Goal: Transaction & Acquisition: Book appointment/travel/reservation

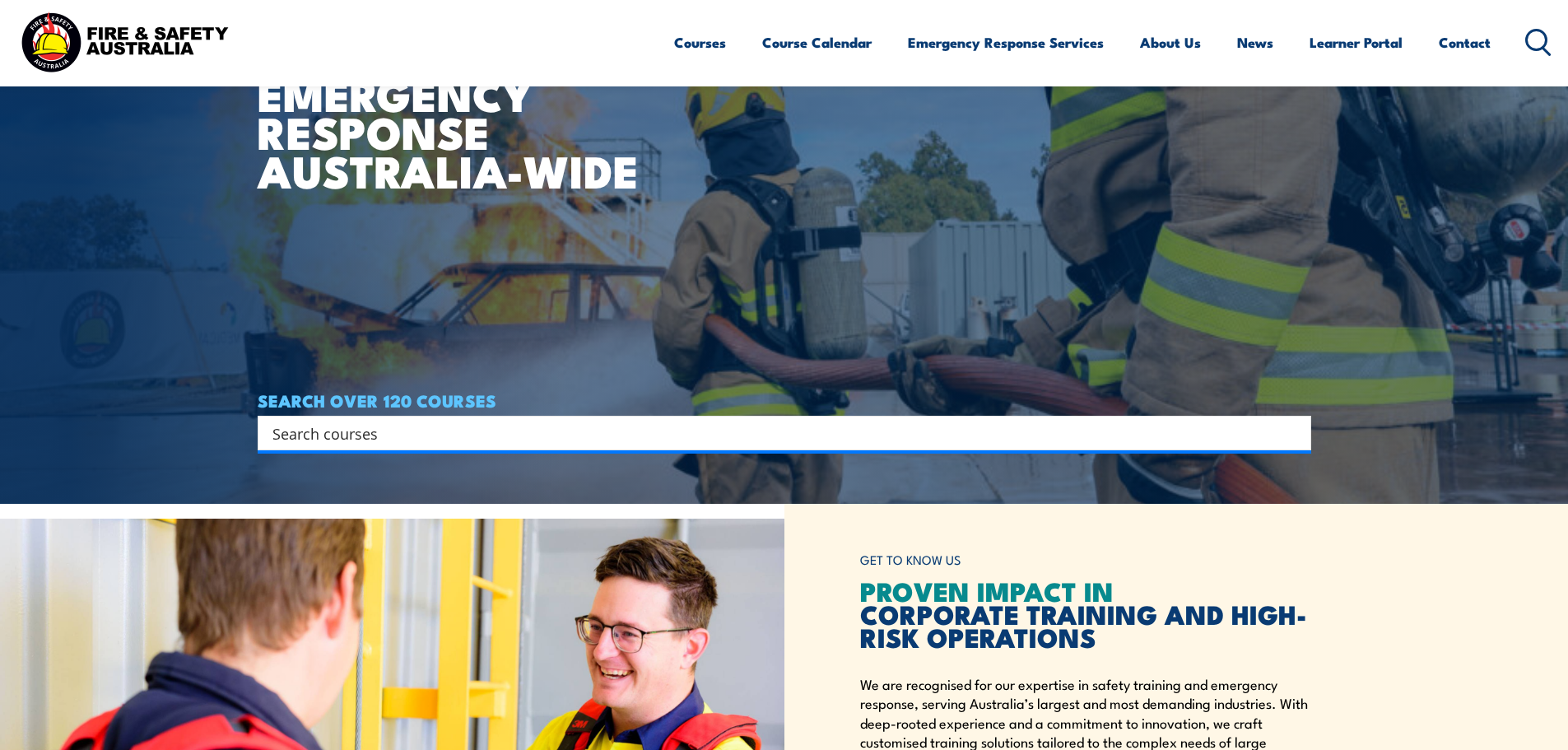
scroll to position [247, 0]
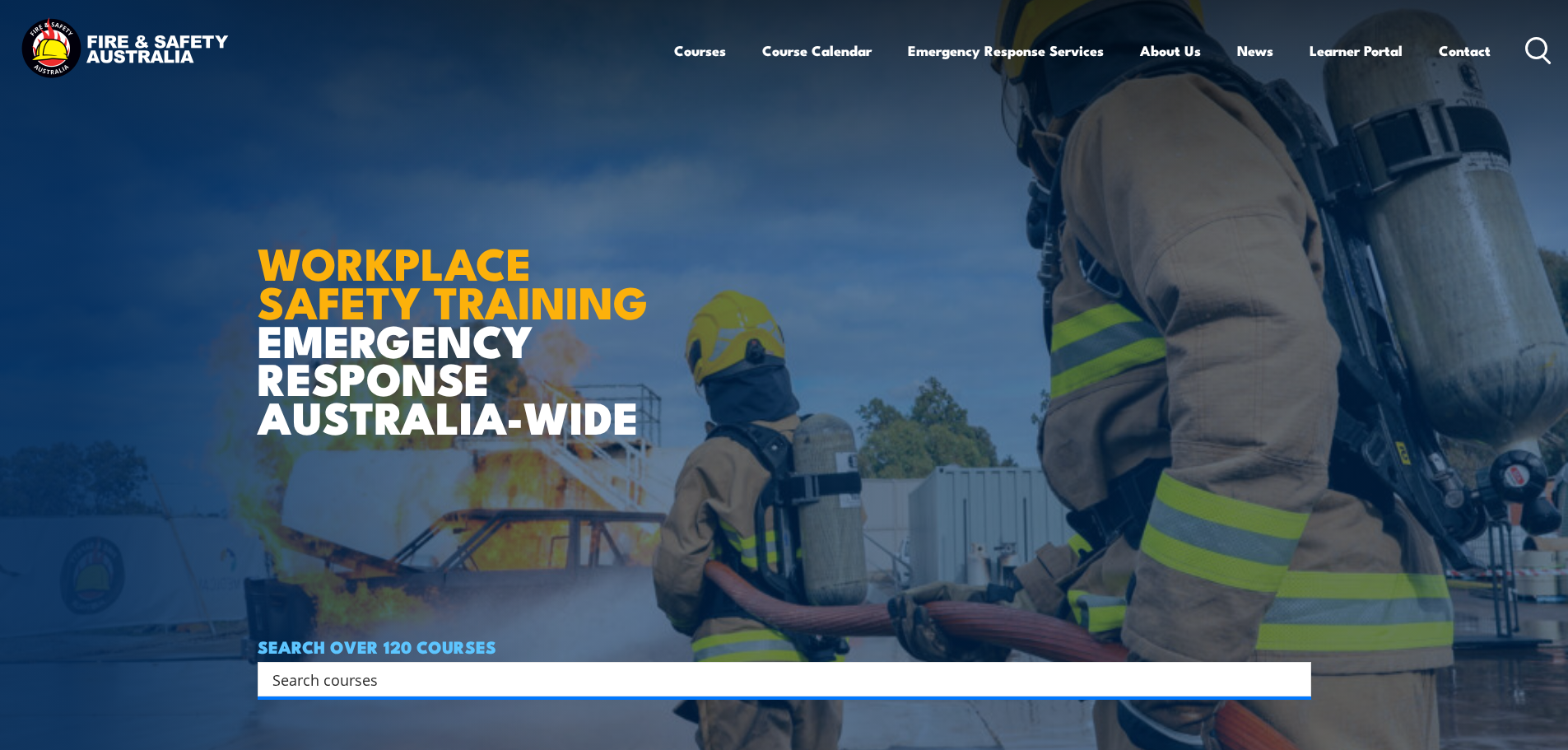
click at [713, 59] on link "Courses" at bounding box center [700, 50] width 52 height 44
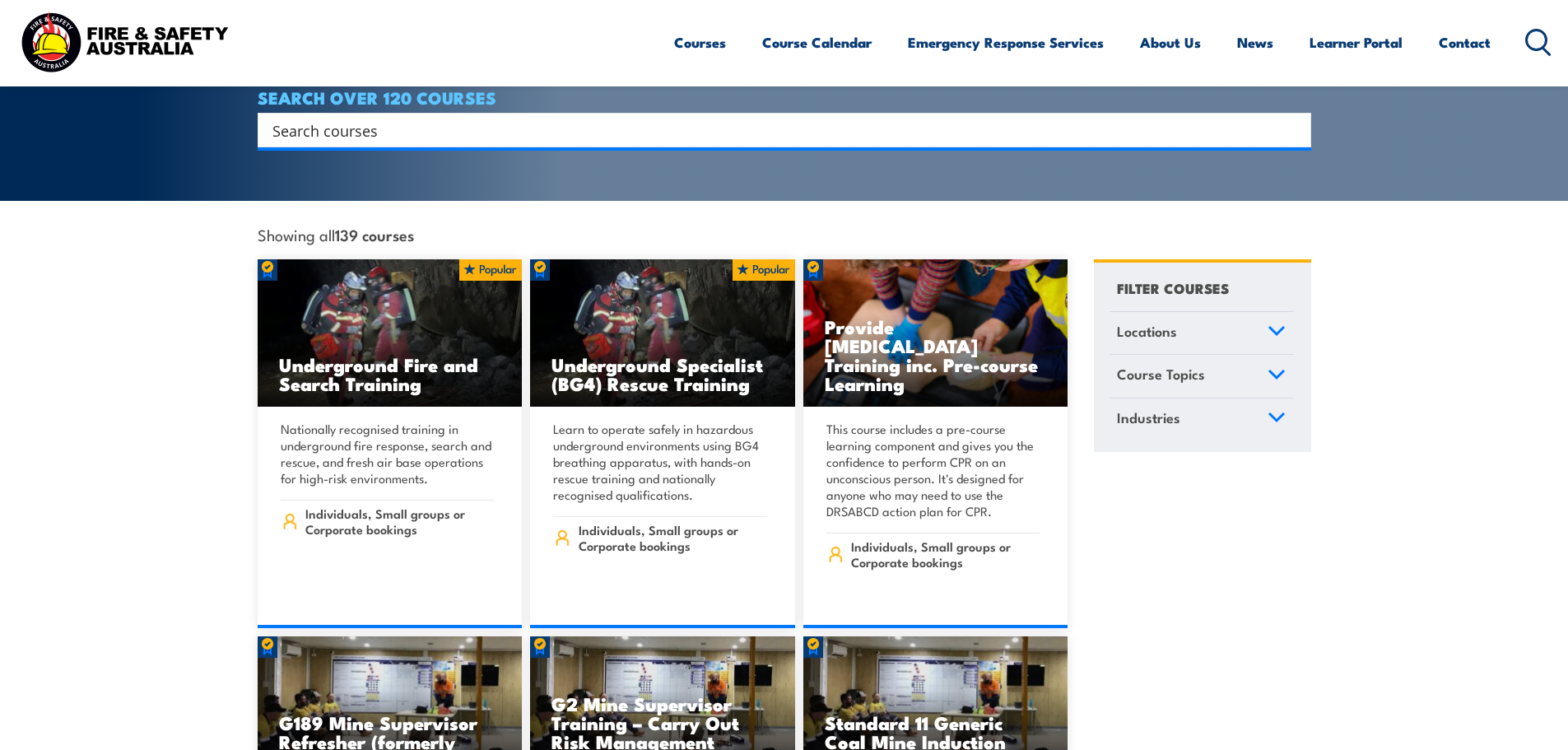
scroll to position [247, 0]
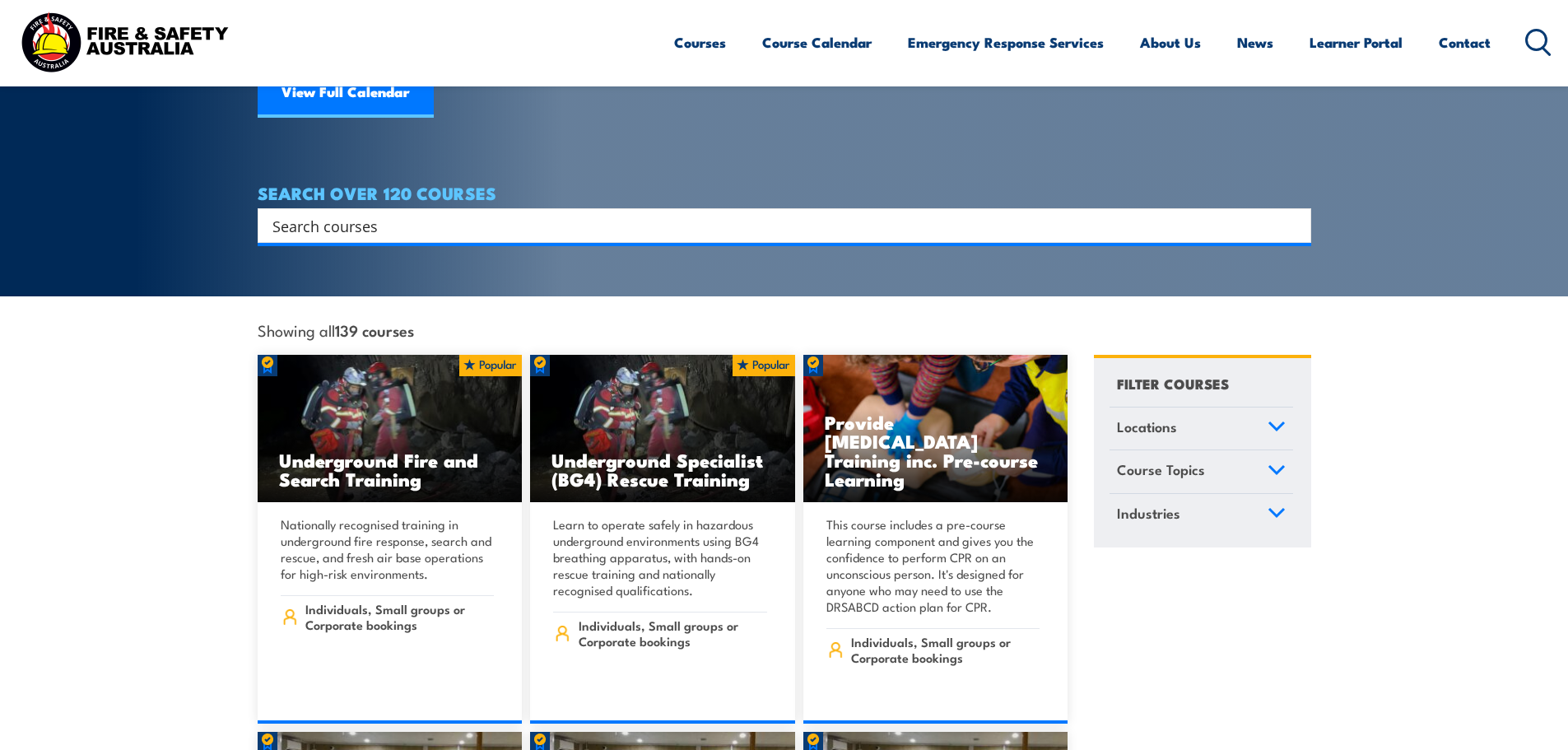
click at [689, 213] on input "Search input" at bounding box center [774, 225] width 1003 height 25
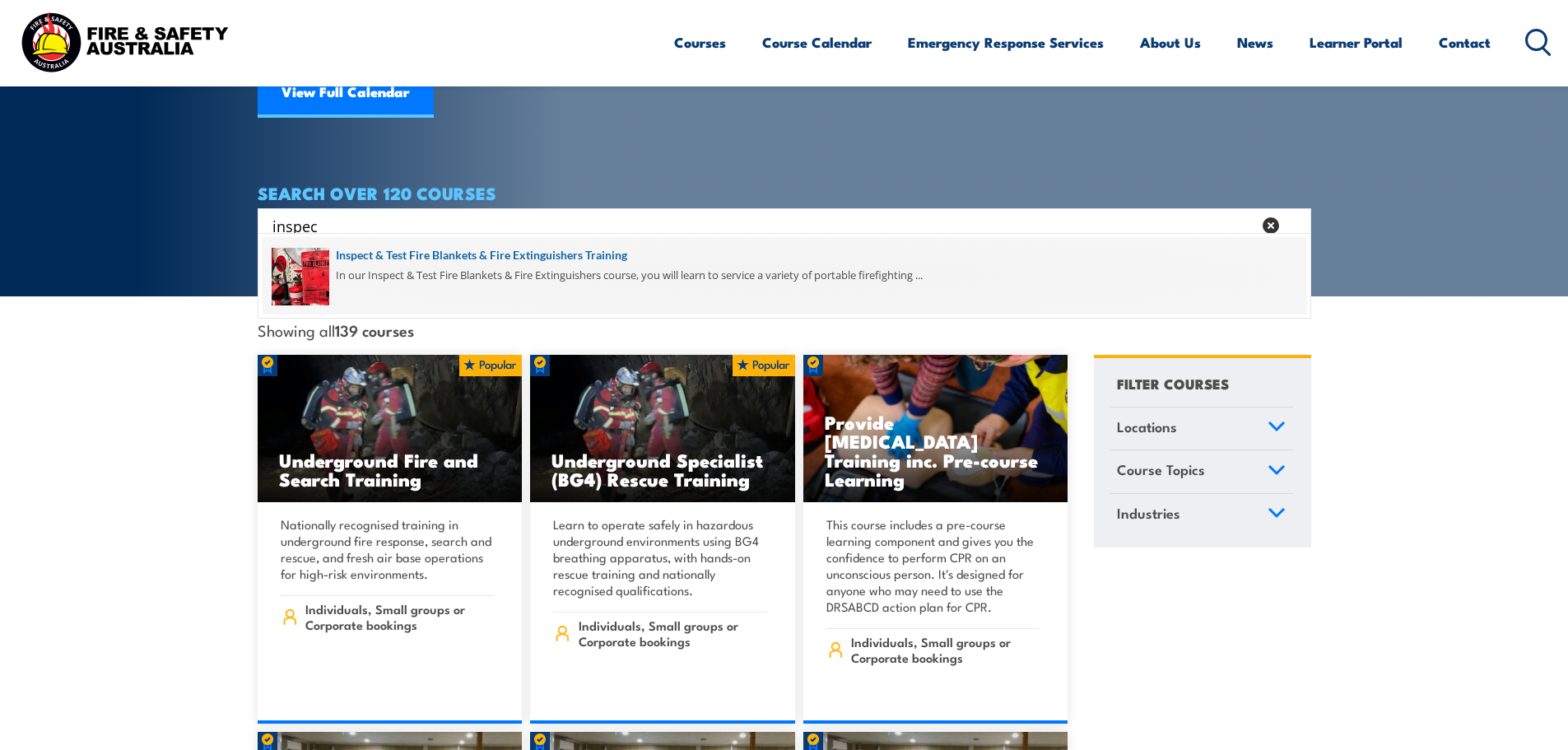
click at [531, 257] on span at bounding box center [784, 276] width 1043 height 78
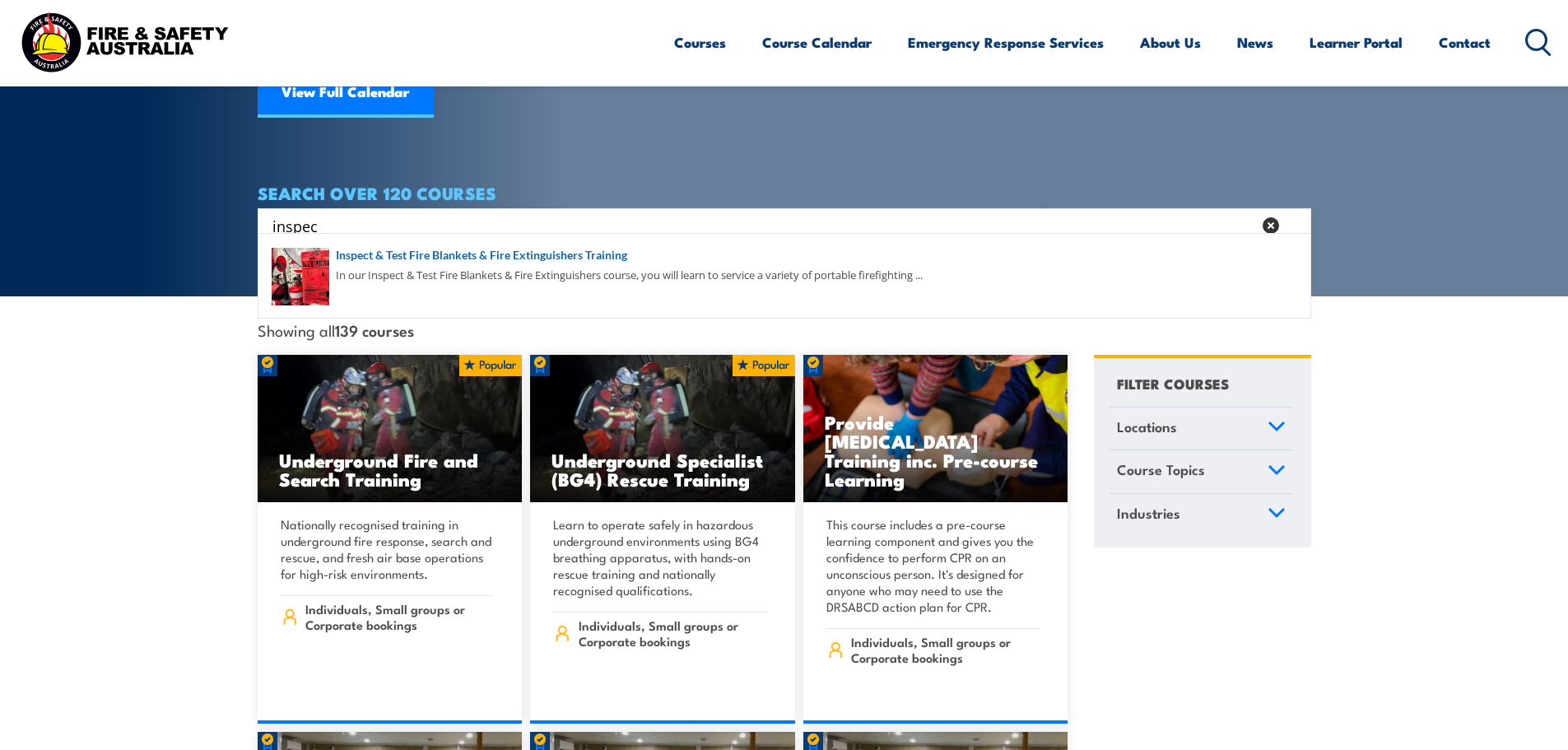
click at [526, 213] on input "inspec" at bounding box center [762, 225] width 980 height 25
drag, startPoint x: 448, startPoint y: 209, endPoint x: 188, endPoint y: 205, distance: 260.0
click at [188, 205] on section "COURSES Find a course thats right for you and your team. We can train on your w…" at bounding box center [784, 25] width 1568 height 544
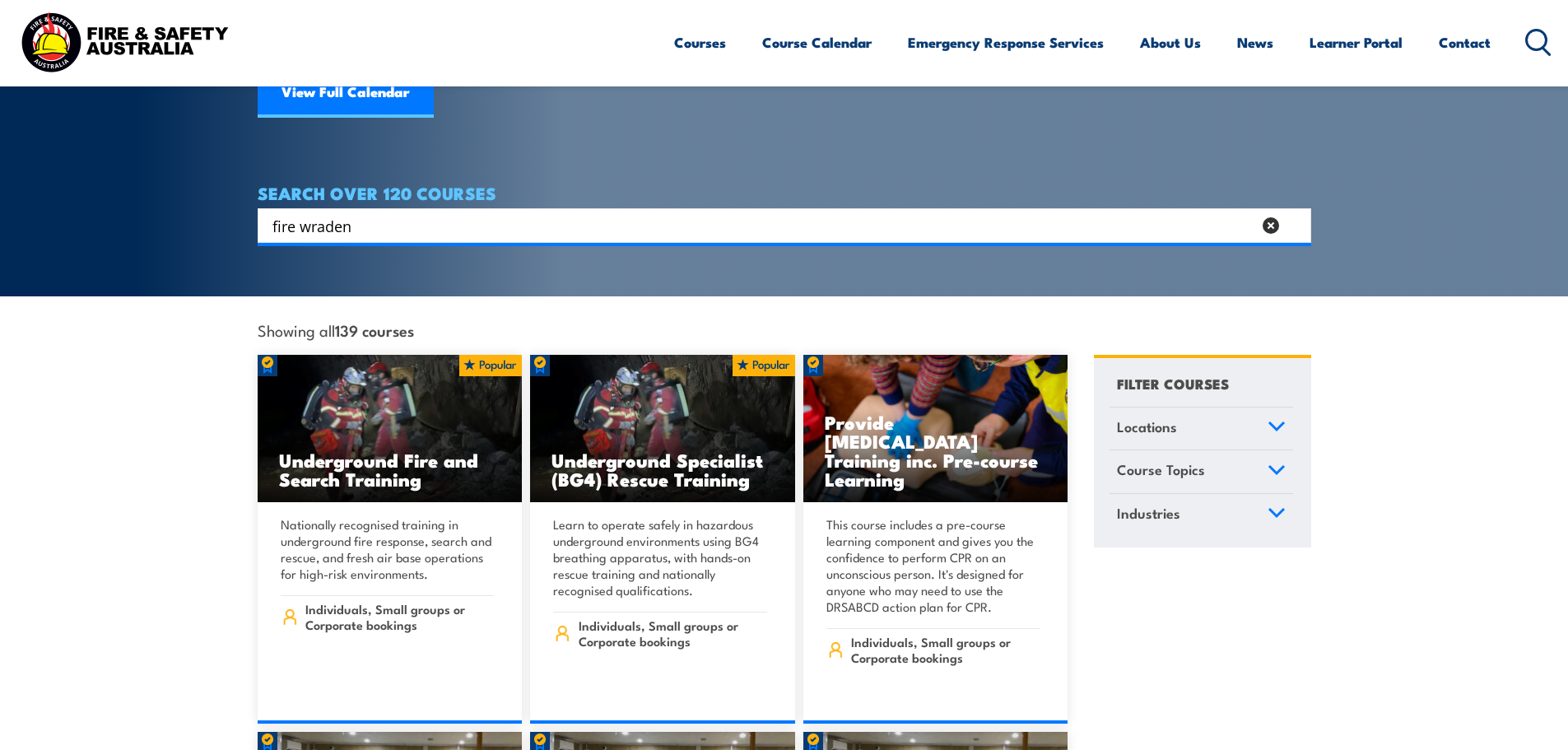
type input "fire wraden"
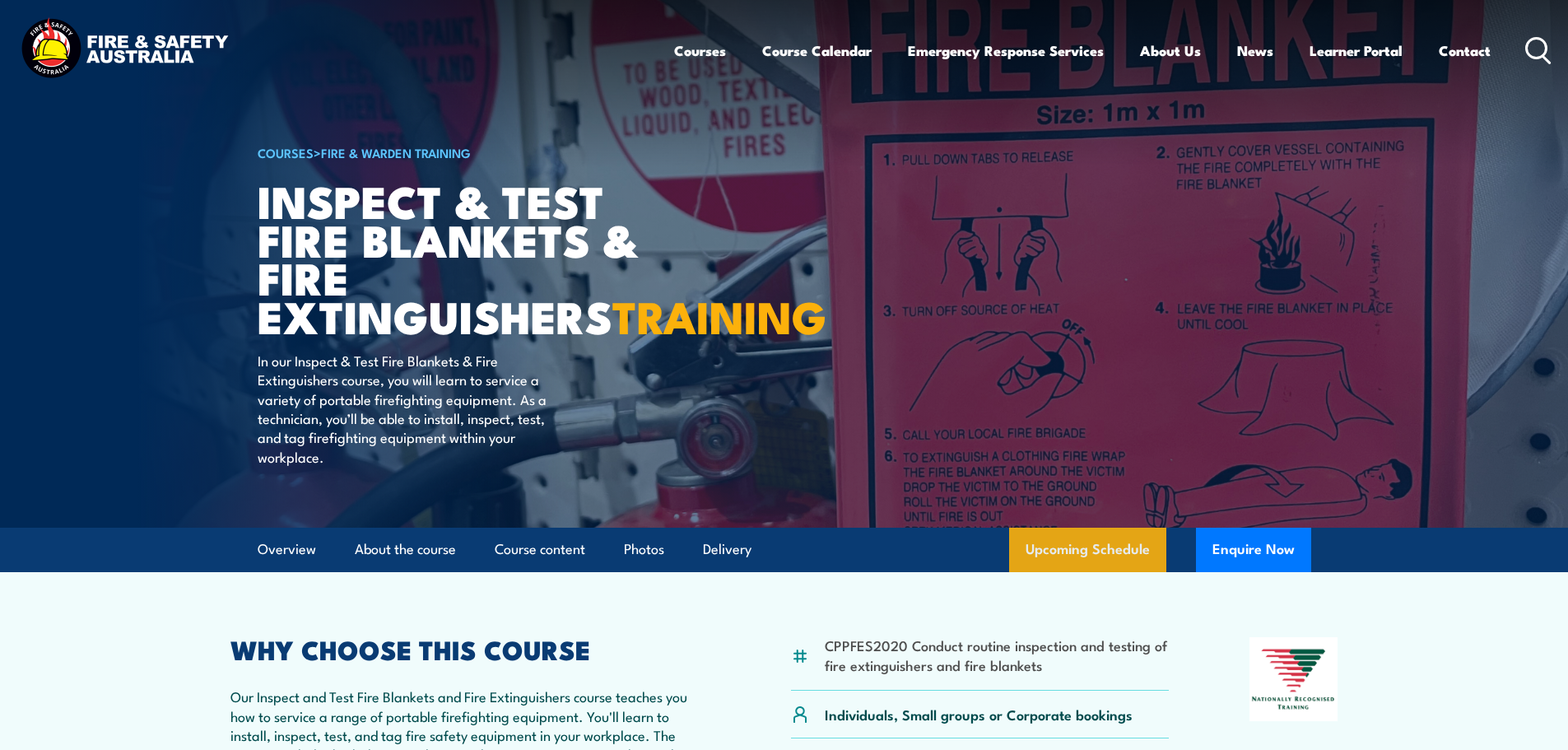
click at [1103, 572] on link "Upcoming Schedule" at bounding box center [1088, 549] width 157 height 45
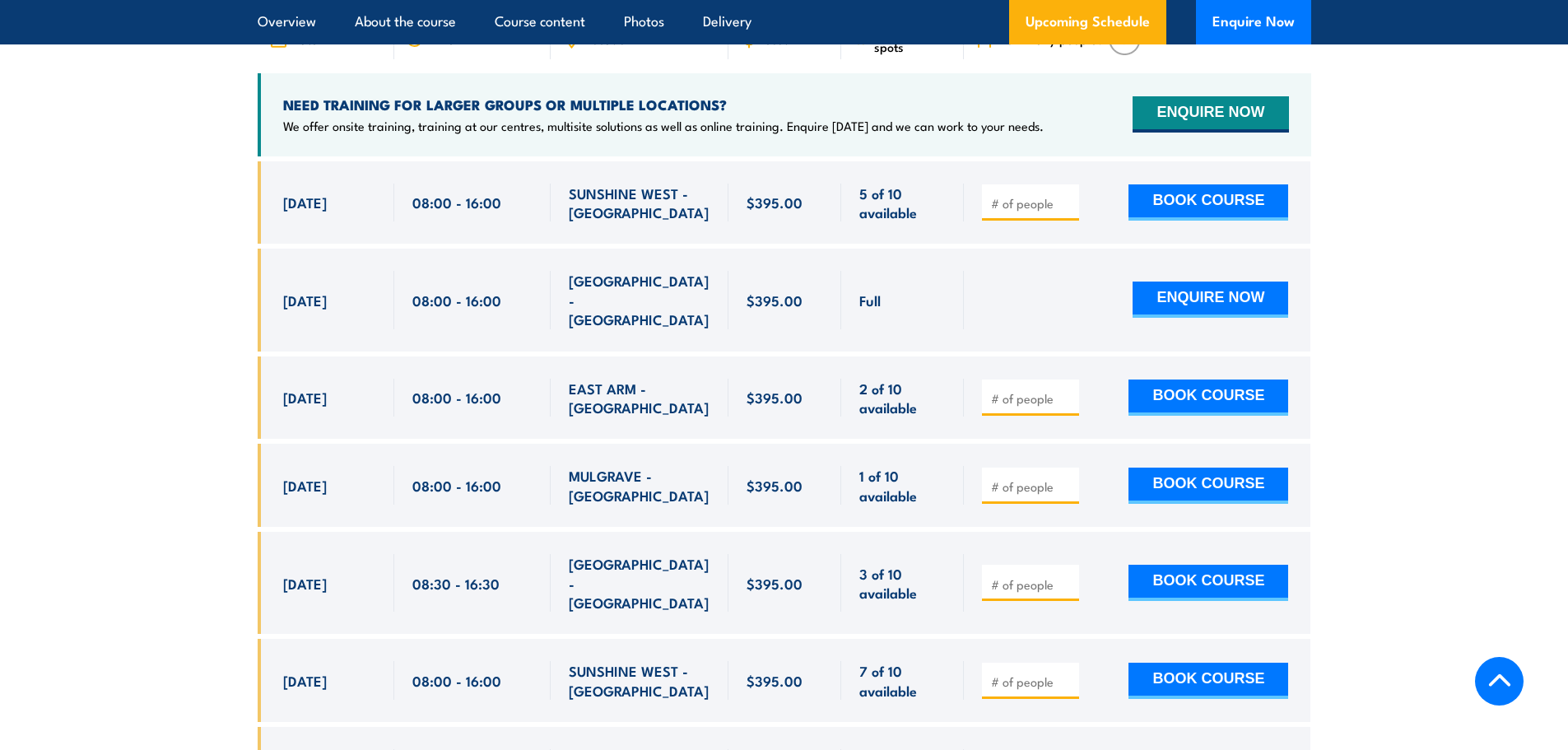
scroll to position [2975, 0]
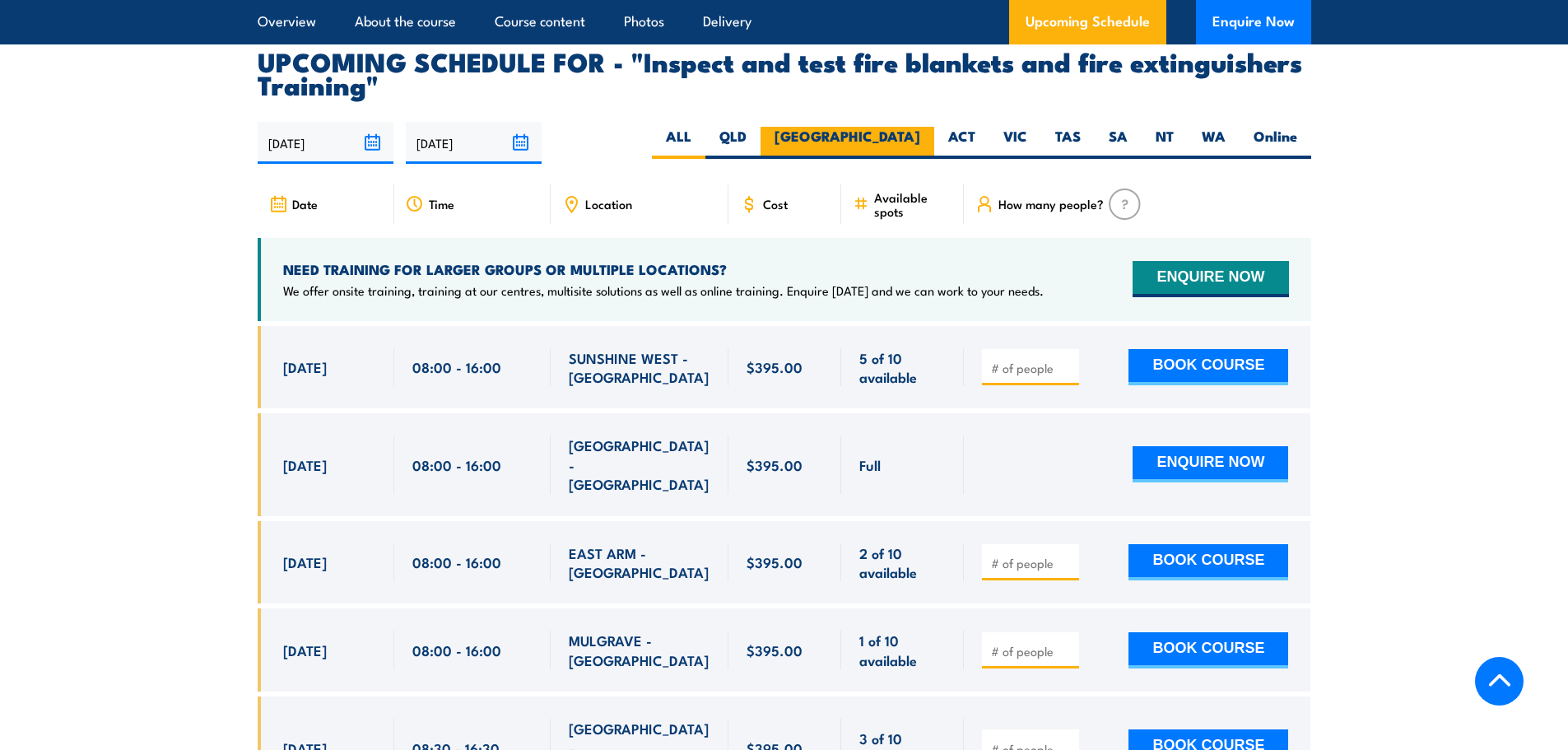
click at [911, 159] on label "NSW" at bounding box center [846, 143] width 173 height 32
click at [920, 137] on input "NSW" at bounding box center [925, 132] width 10 height 10
radio input "true"
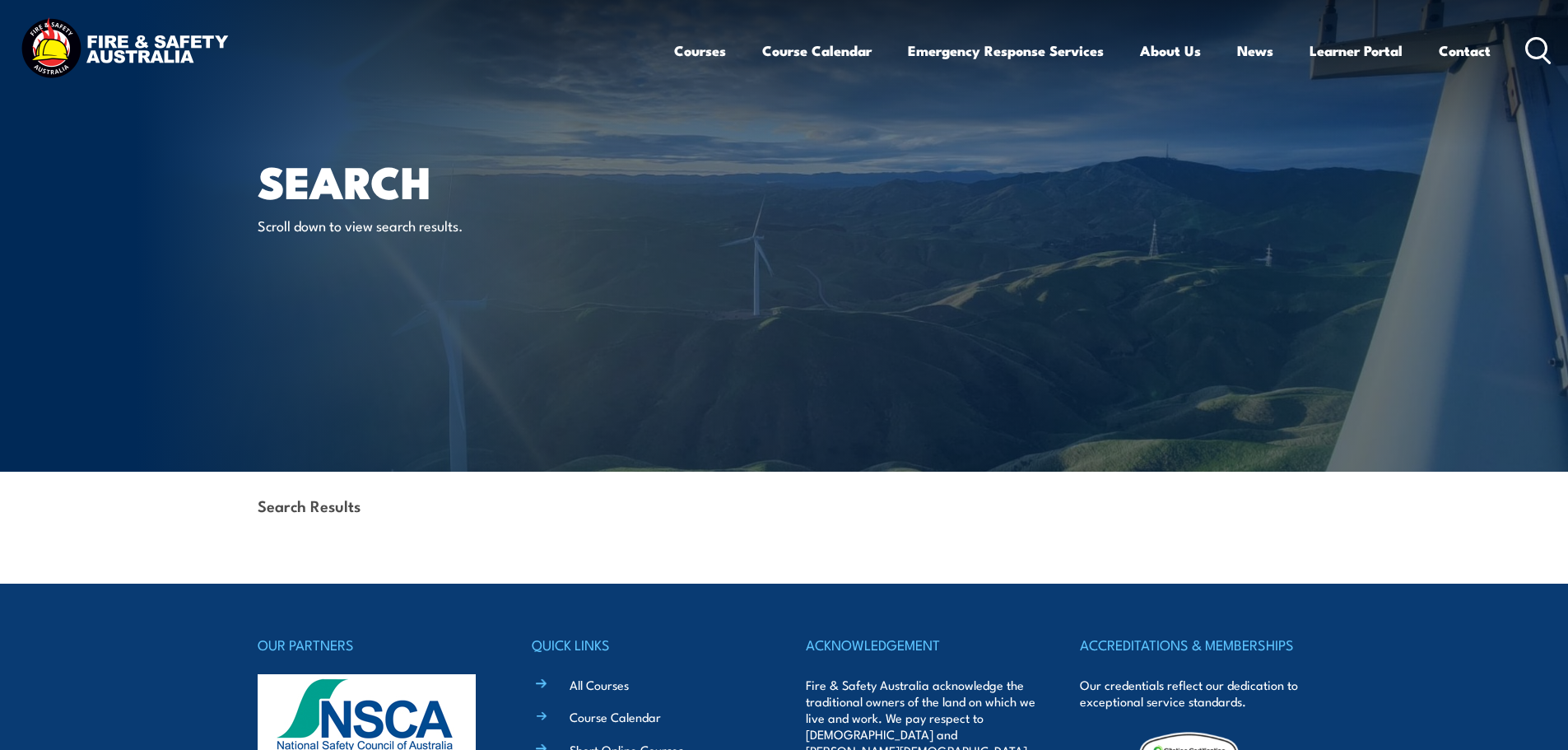
click at [1543, 46] on icon at bounding box center [1539, 50] width 27 height 27
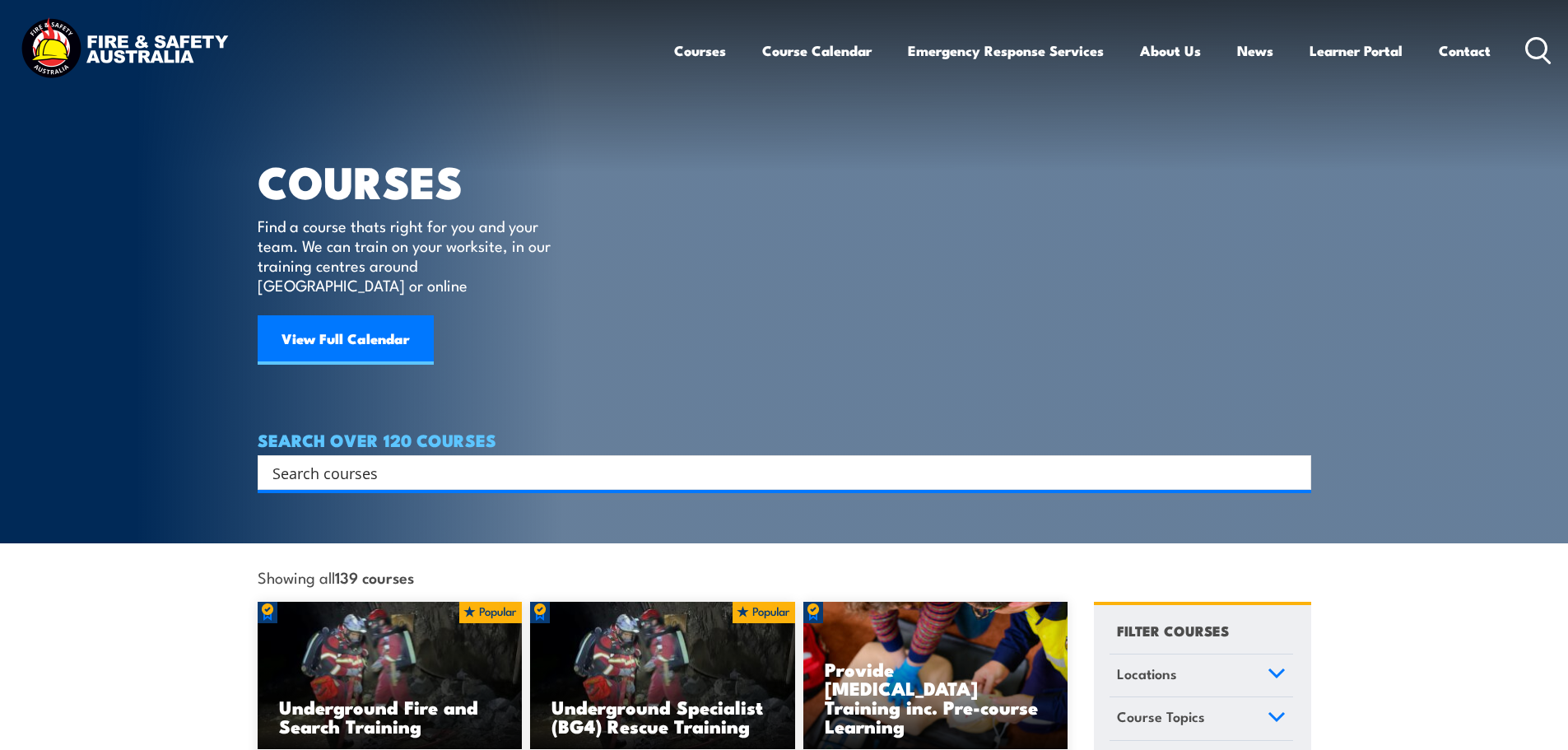
click at [509, 460] on input "Search input" at bounding box center [774, 473] width 1003 height 25
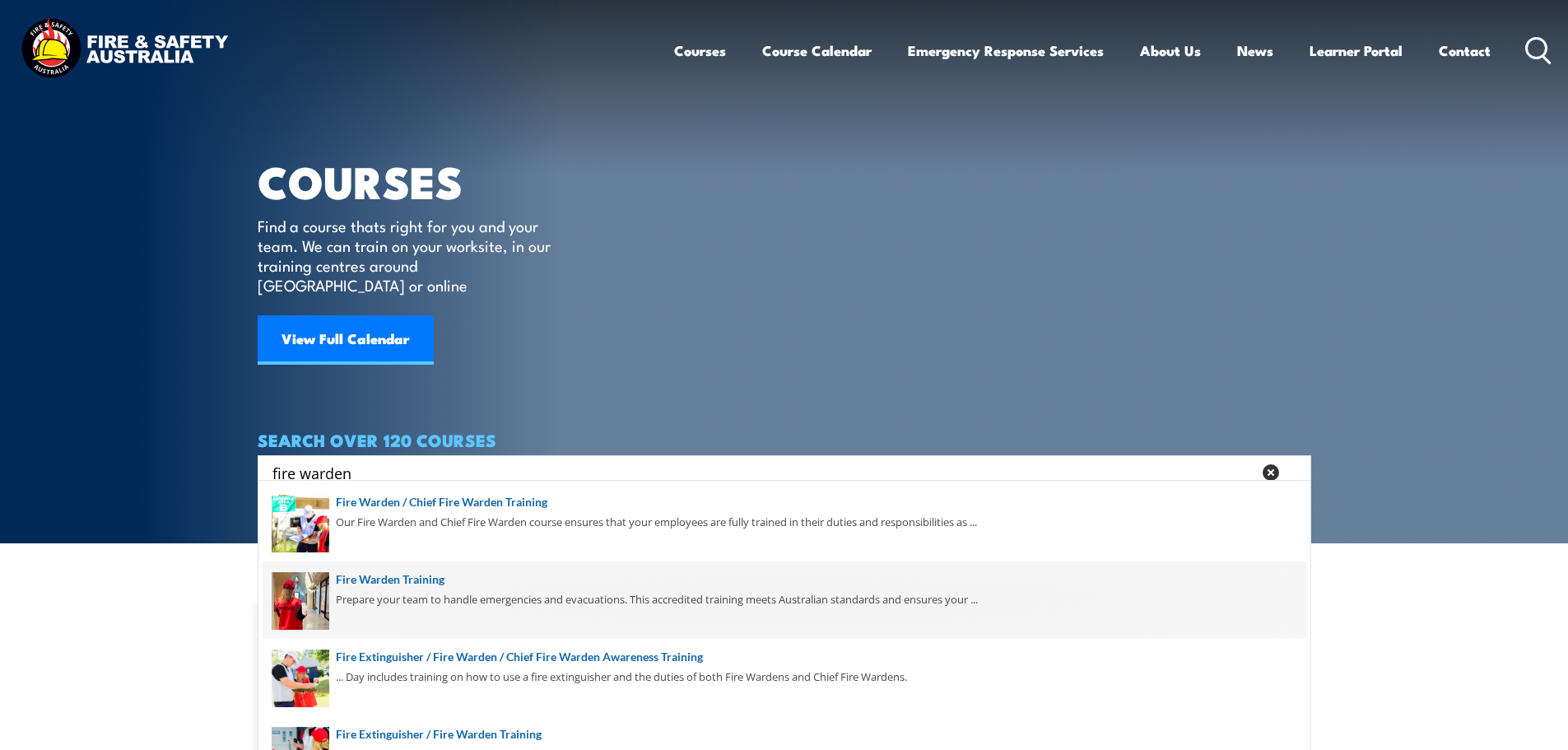
type input "fire warden"
click at [411, 601] on span at bounding box center [784, 600] width 1043 height 78
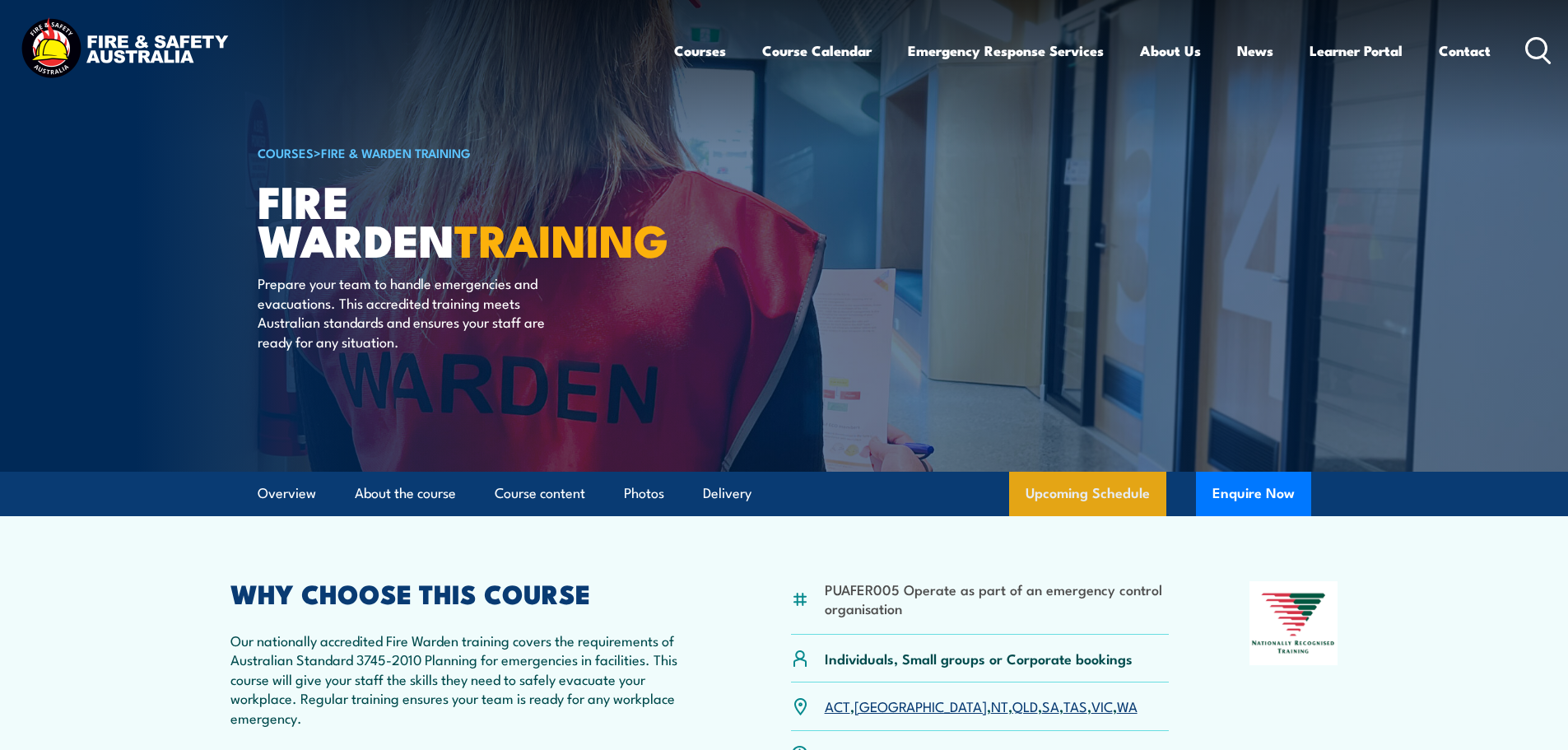
click at [1033, 481] on link "Upcoming Schedule" at bounding box center [1088, 493] width 157 height 45
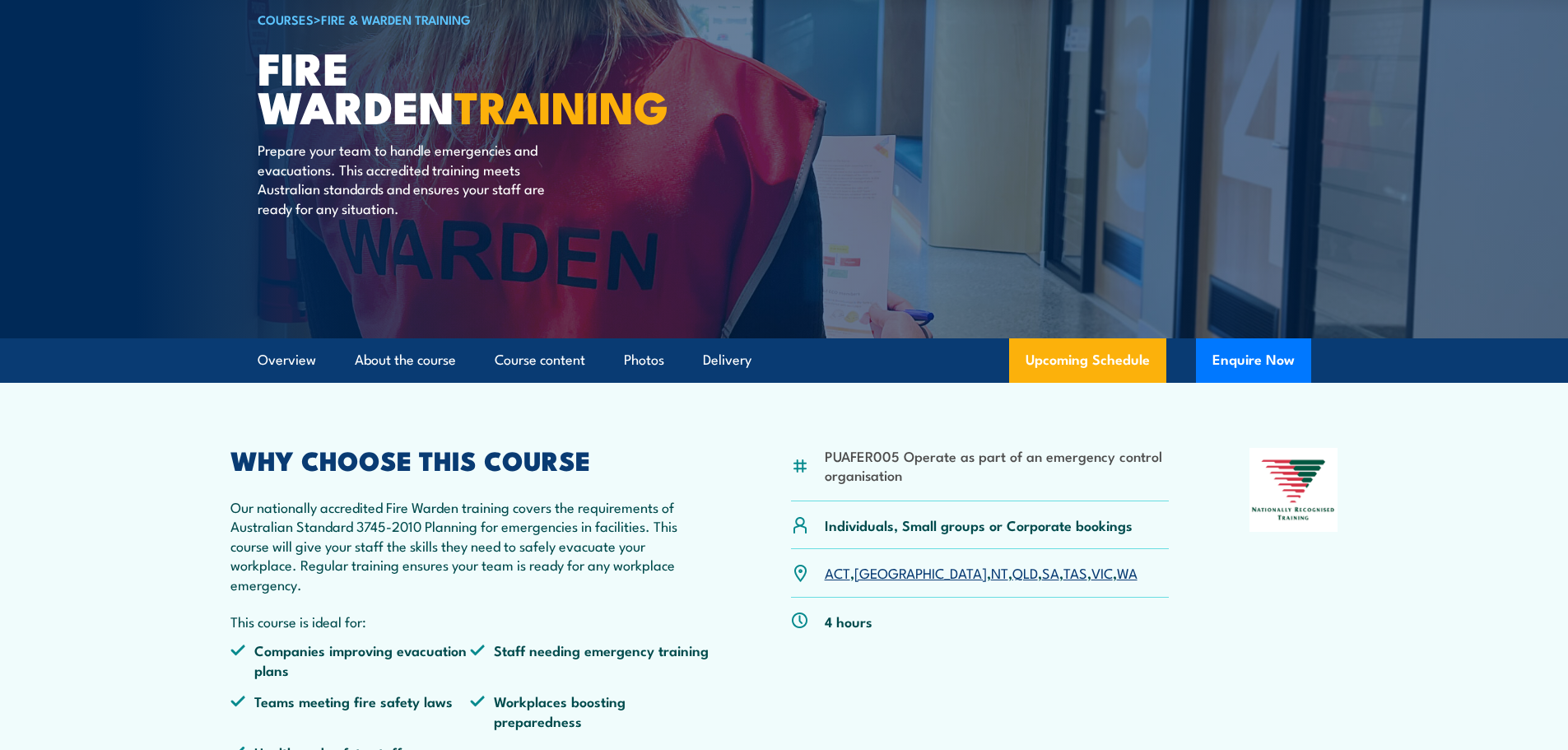
scroll to position [98, 0]
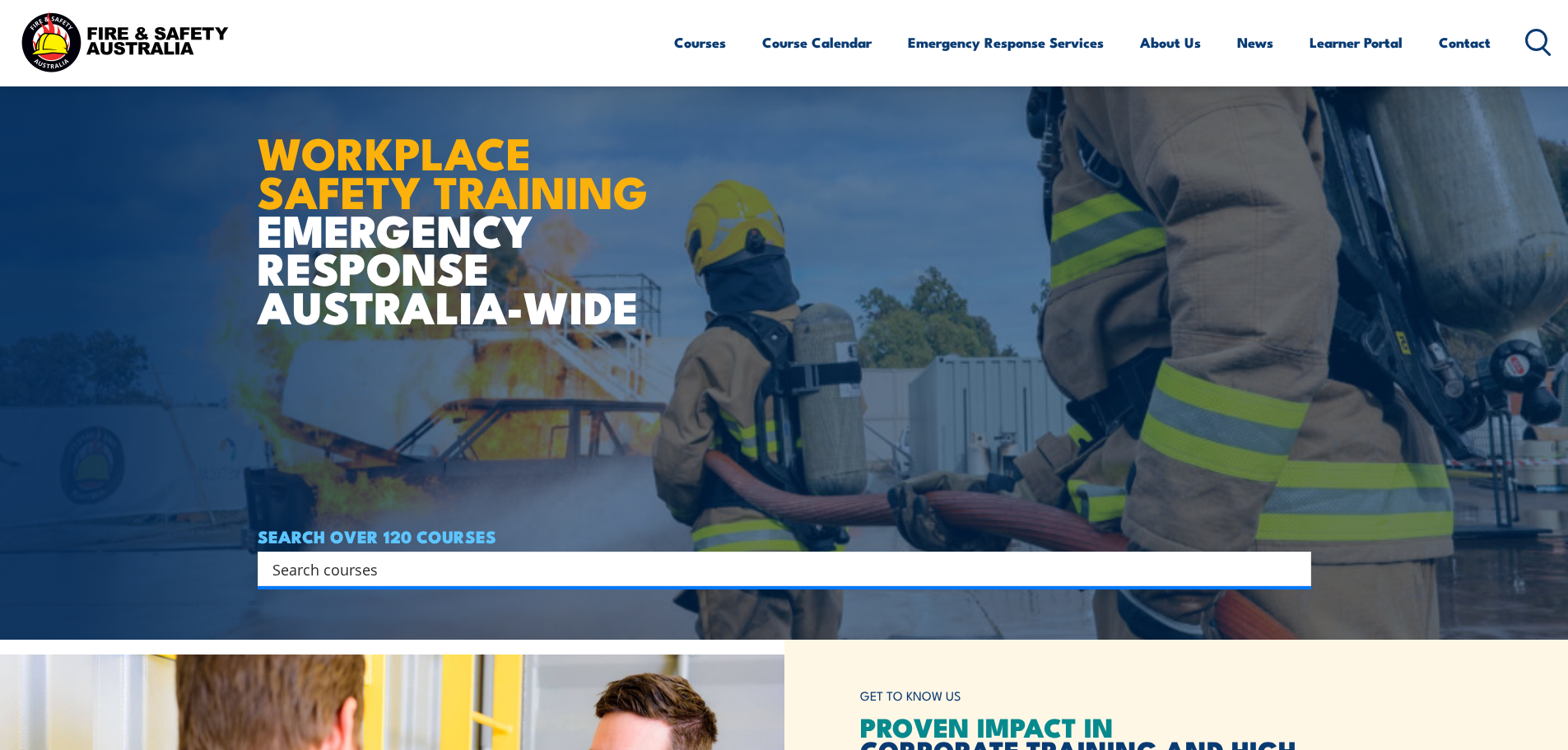
scroll to position [82, 0]
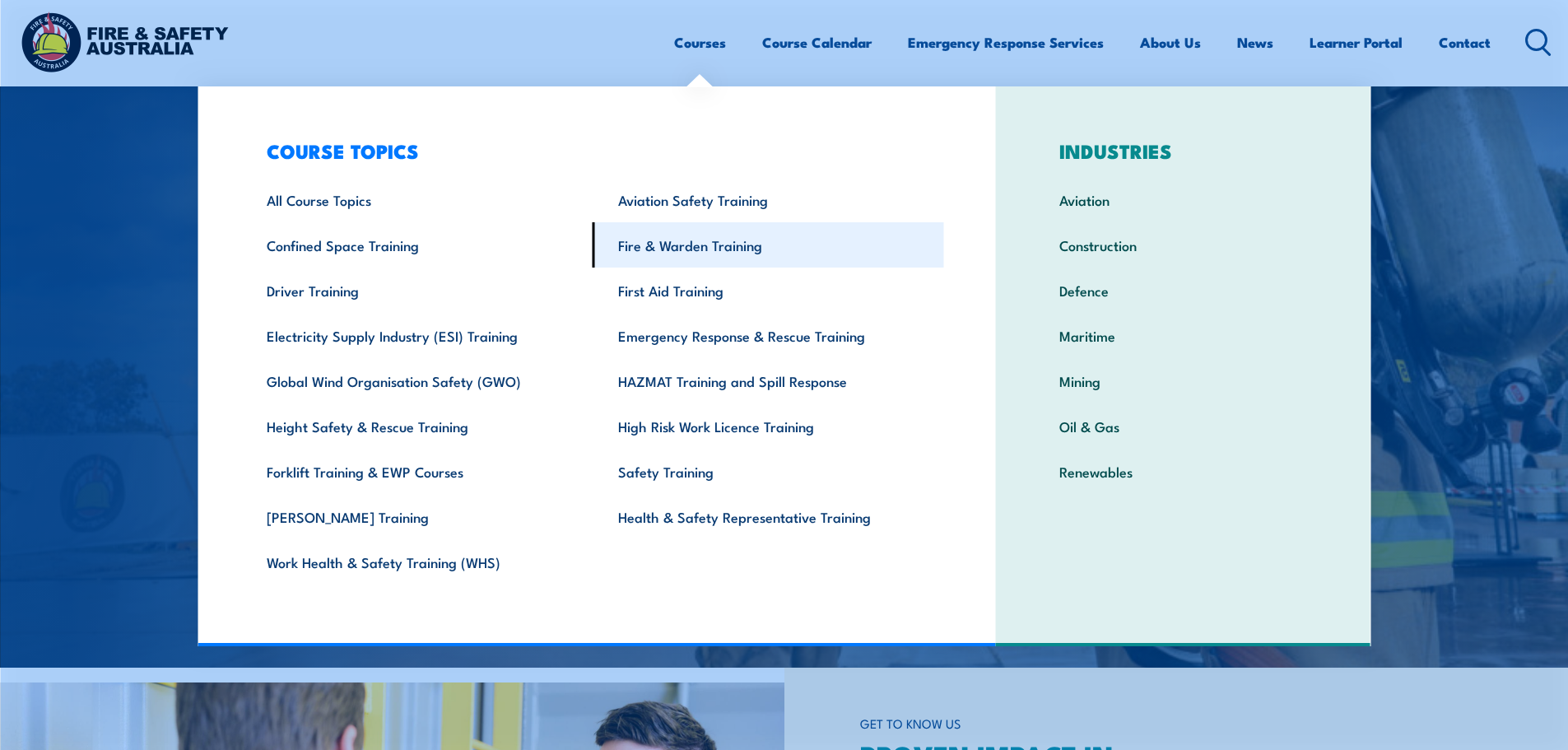
click at [699, 254] on link "Fire & Warden Training" at bounding box center [768, 245] width 351 height 45
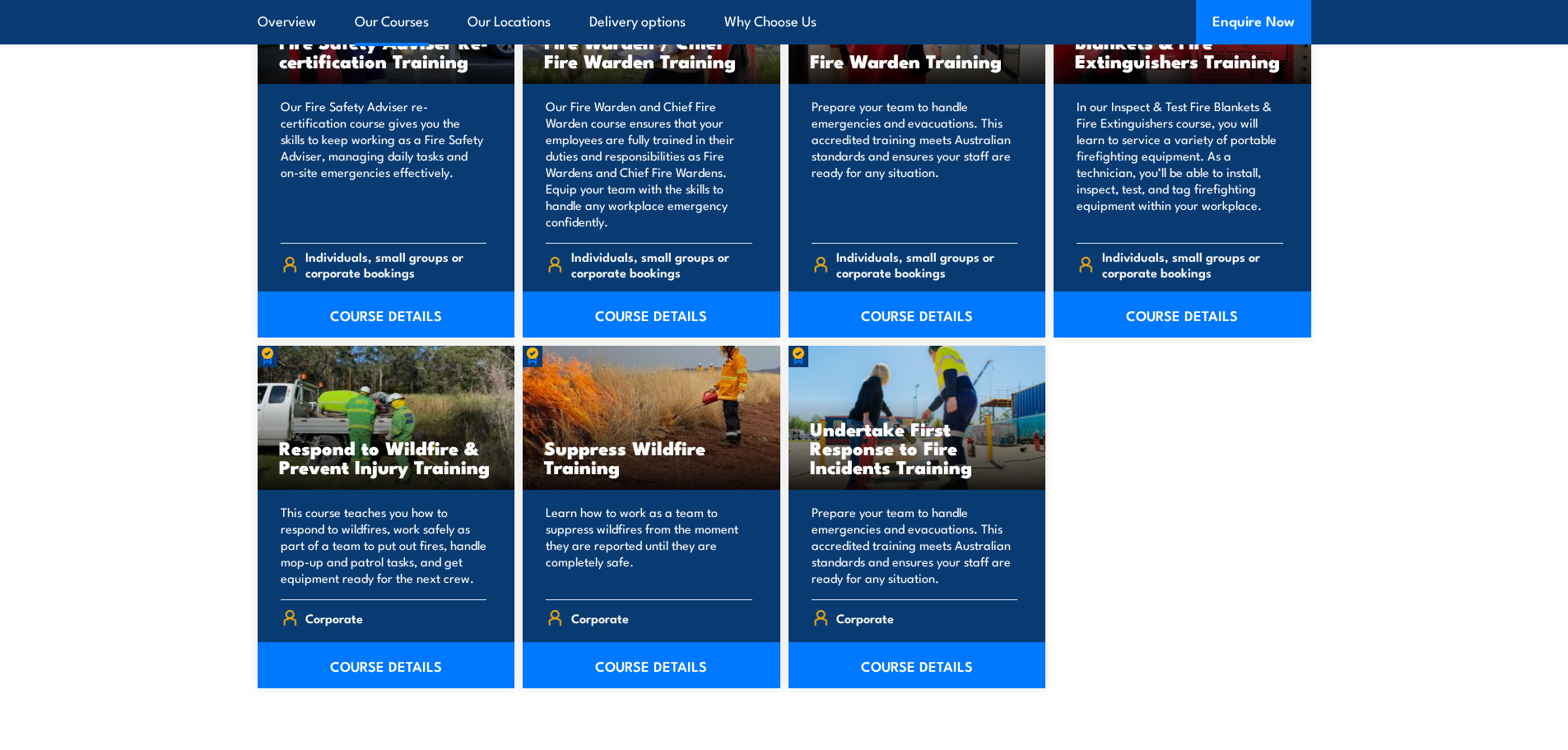
scroll to position [2305, 0]
click at [940, 312] on link "COURSE DETAILS" at bounding box center [918, 313] width 258 height 46
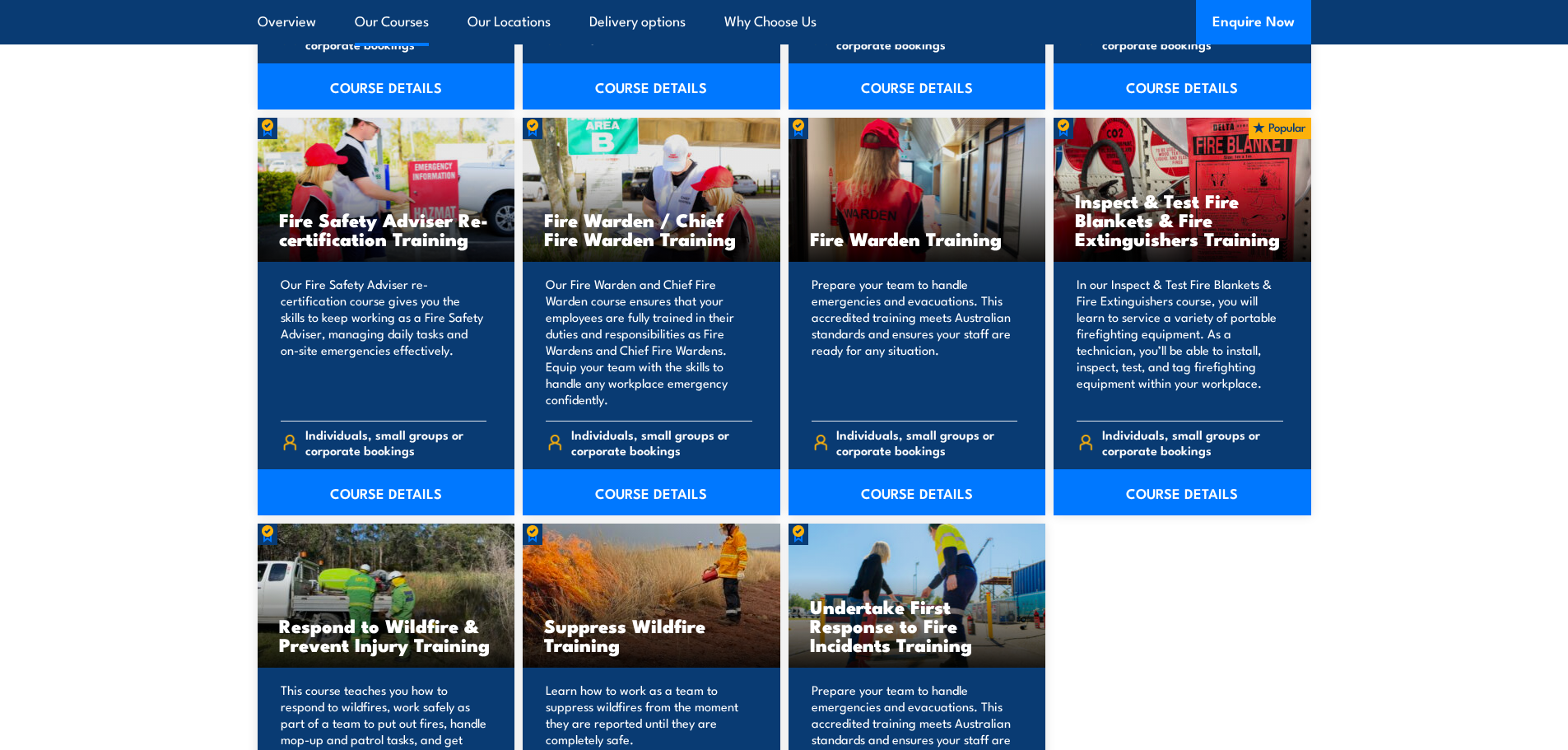
scroll to position [2141, 0]
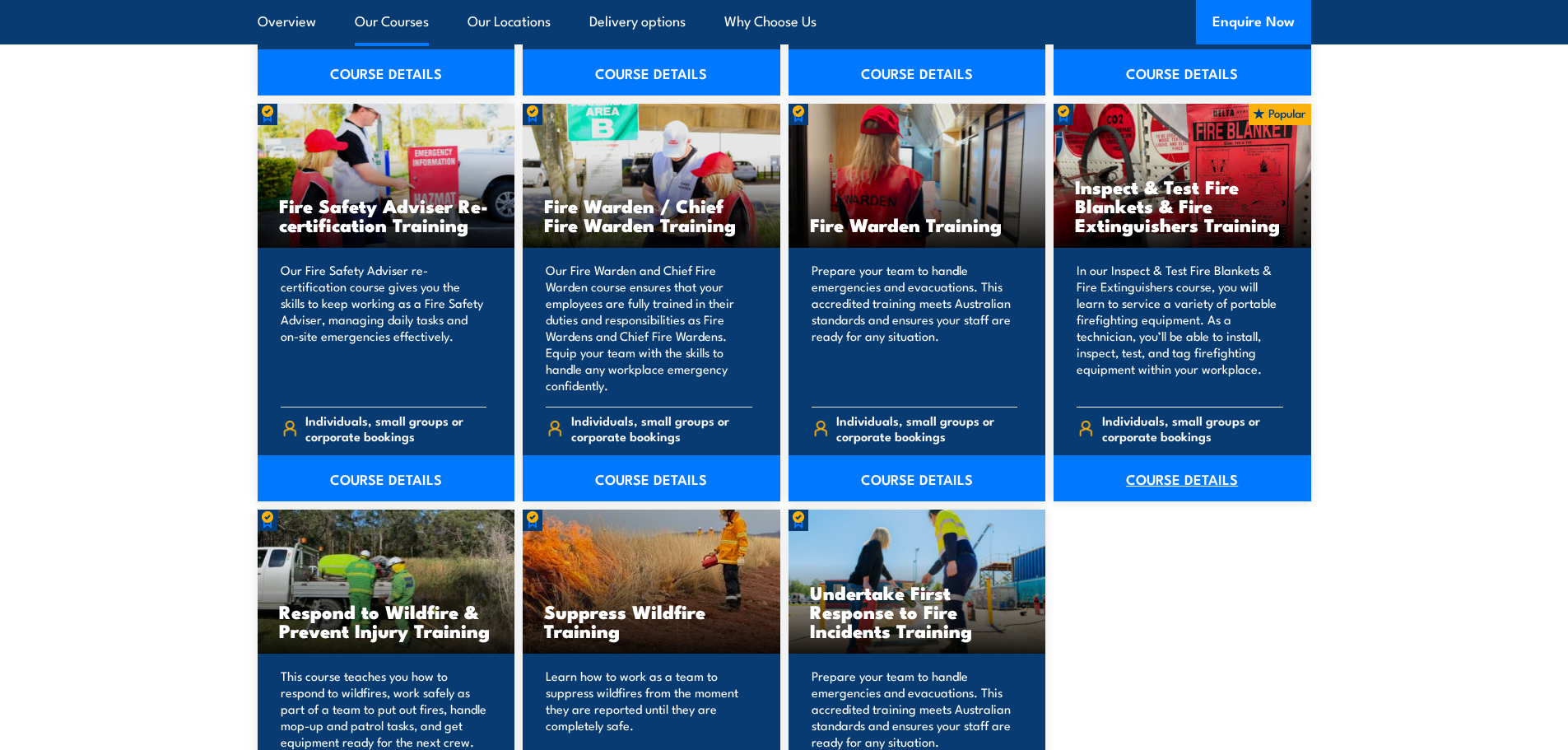
click at [1238, 483] on link "COURSE DETAILS" at bounding box center [1183, 478] width 258 height 46
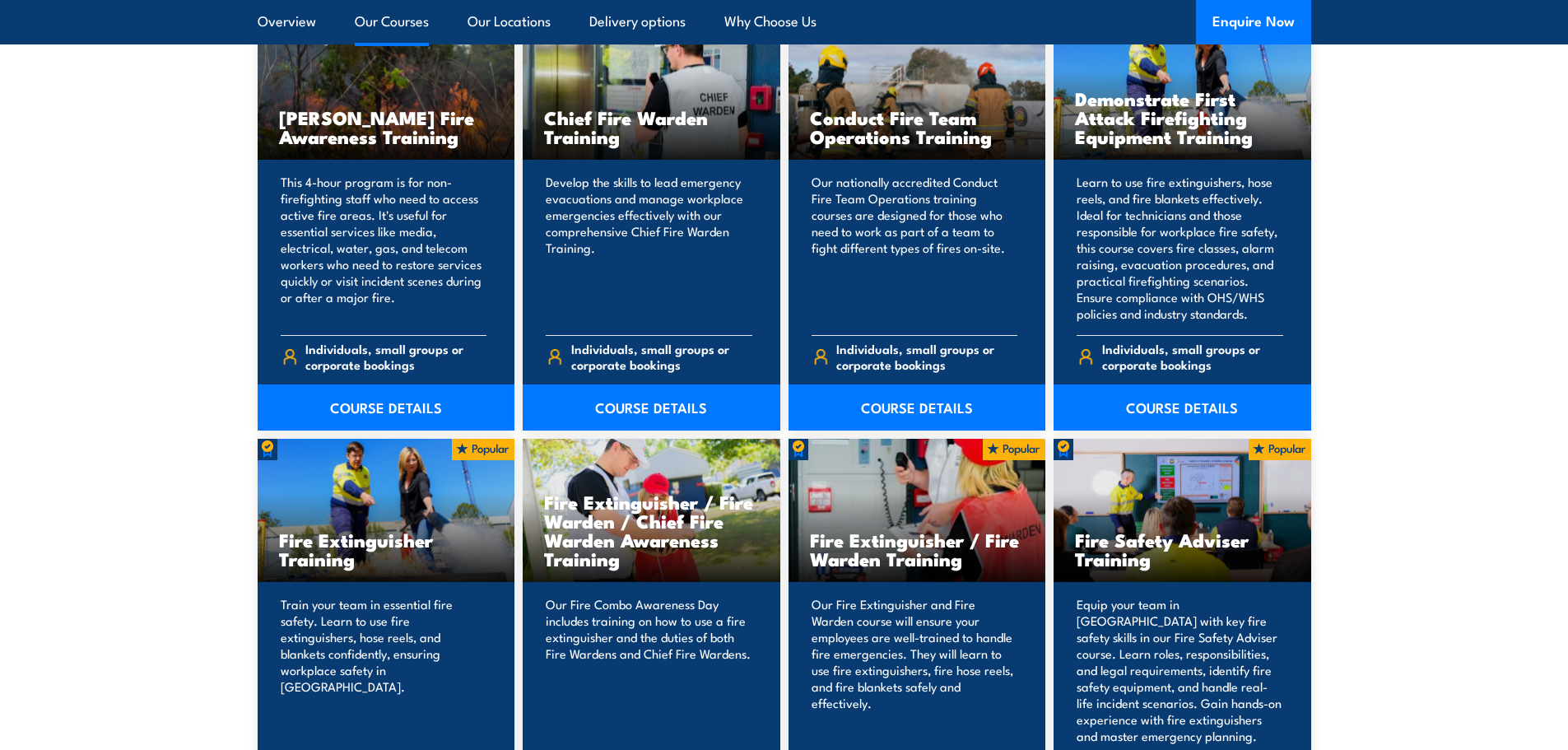
scroll to position [1482, 0]
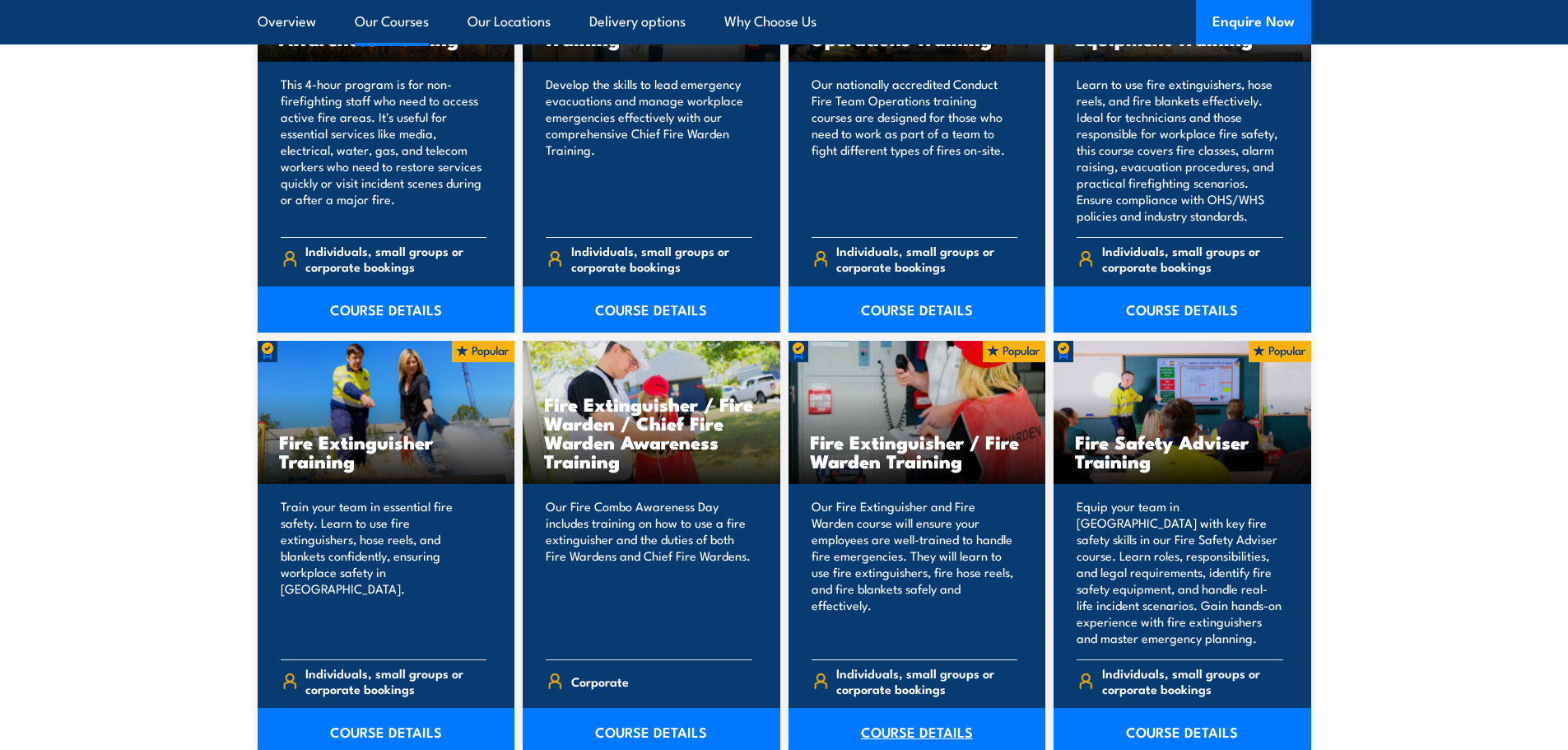
click at [933, 728] on link "COURSE DETAILS" at bounding box center [918, 731] width 258 height 46
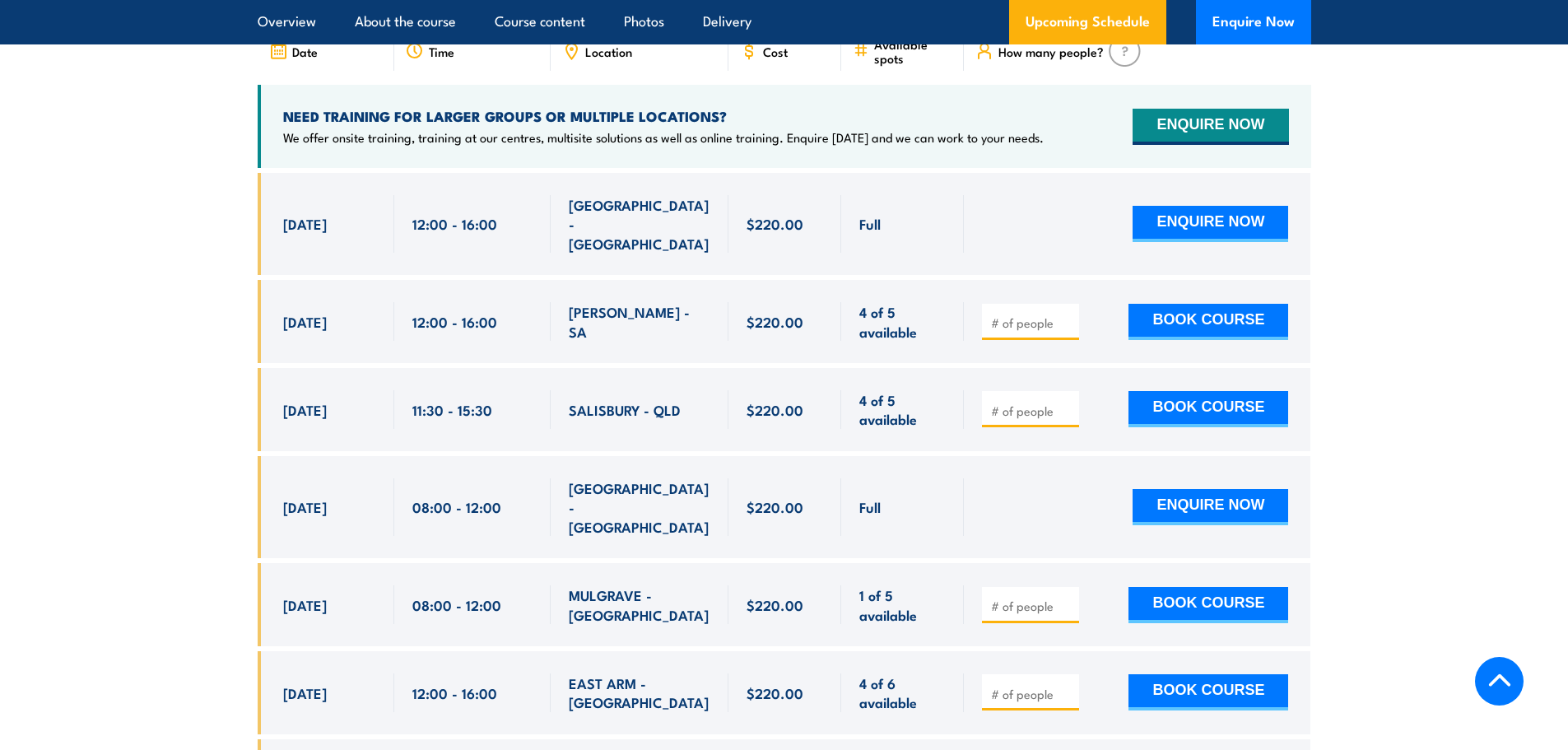
scroll to position [3046, 0]
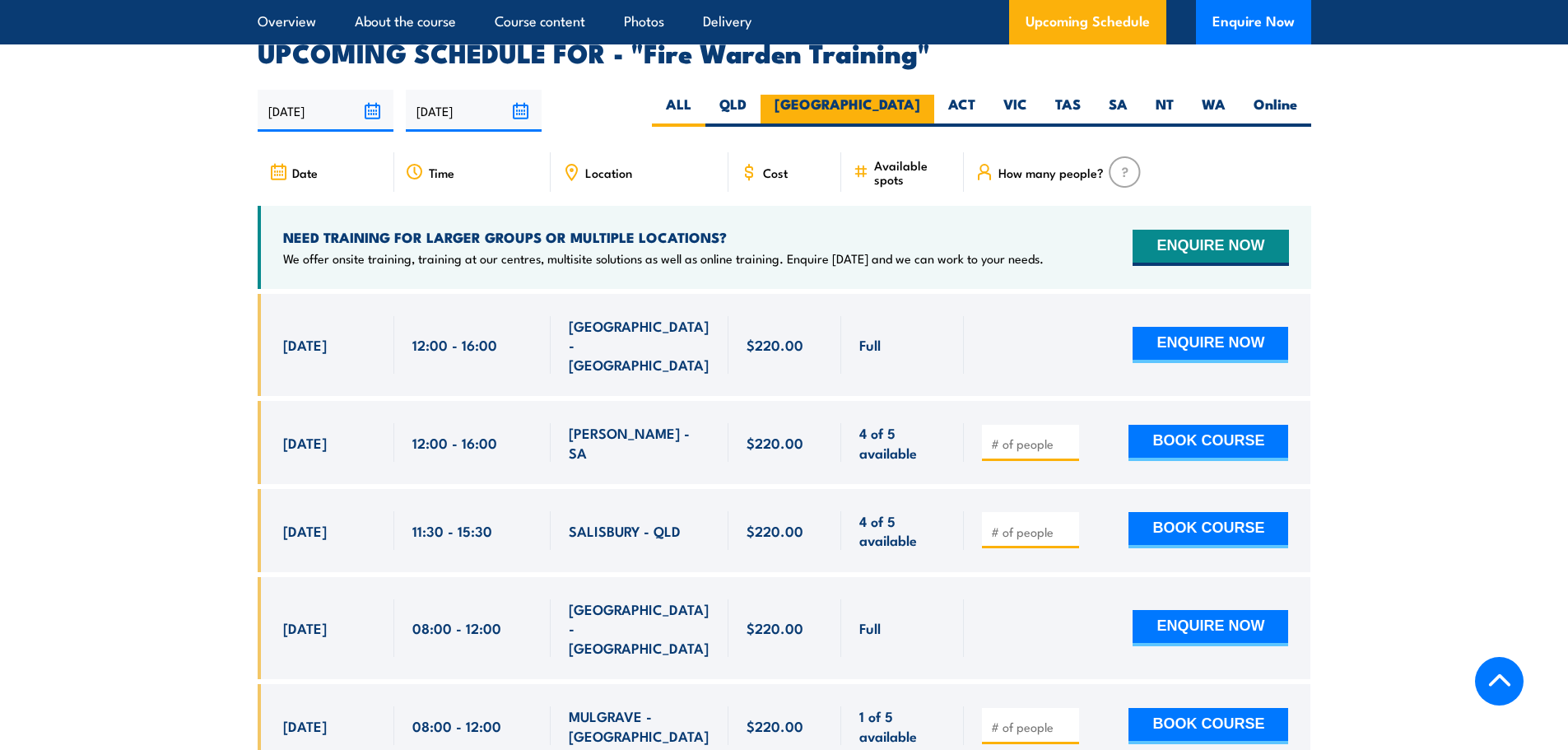
click at [907, 95] on label "[GEOGRAPHIC_DATA]" at bounding box center [846, 111] width 173 height 32
click at [920, 95] on input "[GEOGRAPHIC_DATA]" at bounding box center [925, 99] width 10 height 10
radio input "true"
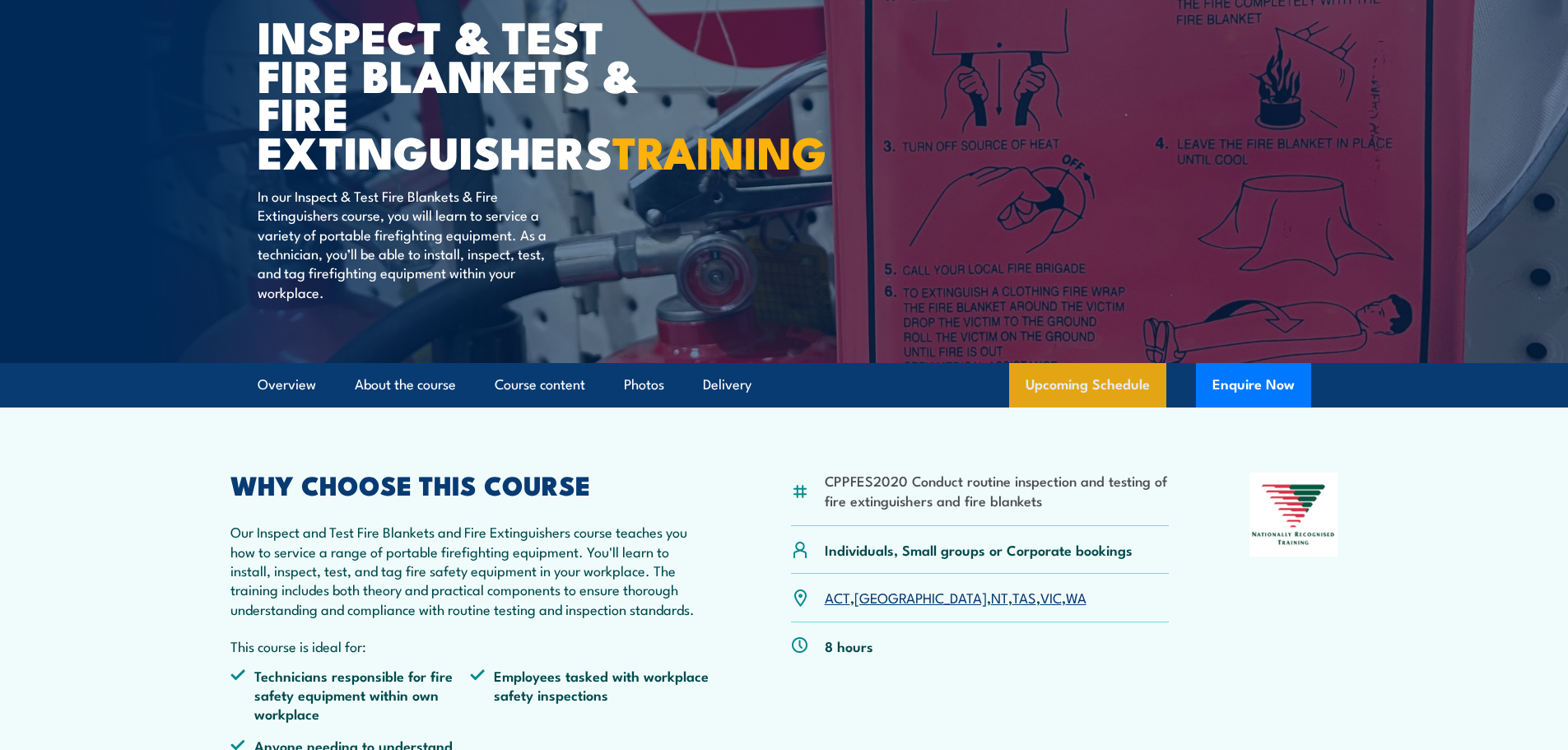
click at [1070, 407] on link "Upcoming Schedule" at bounding box center [1088, 384] width 157 height 45
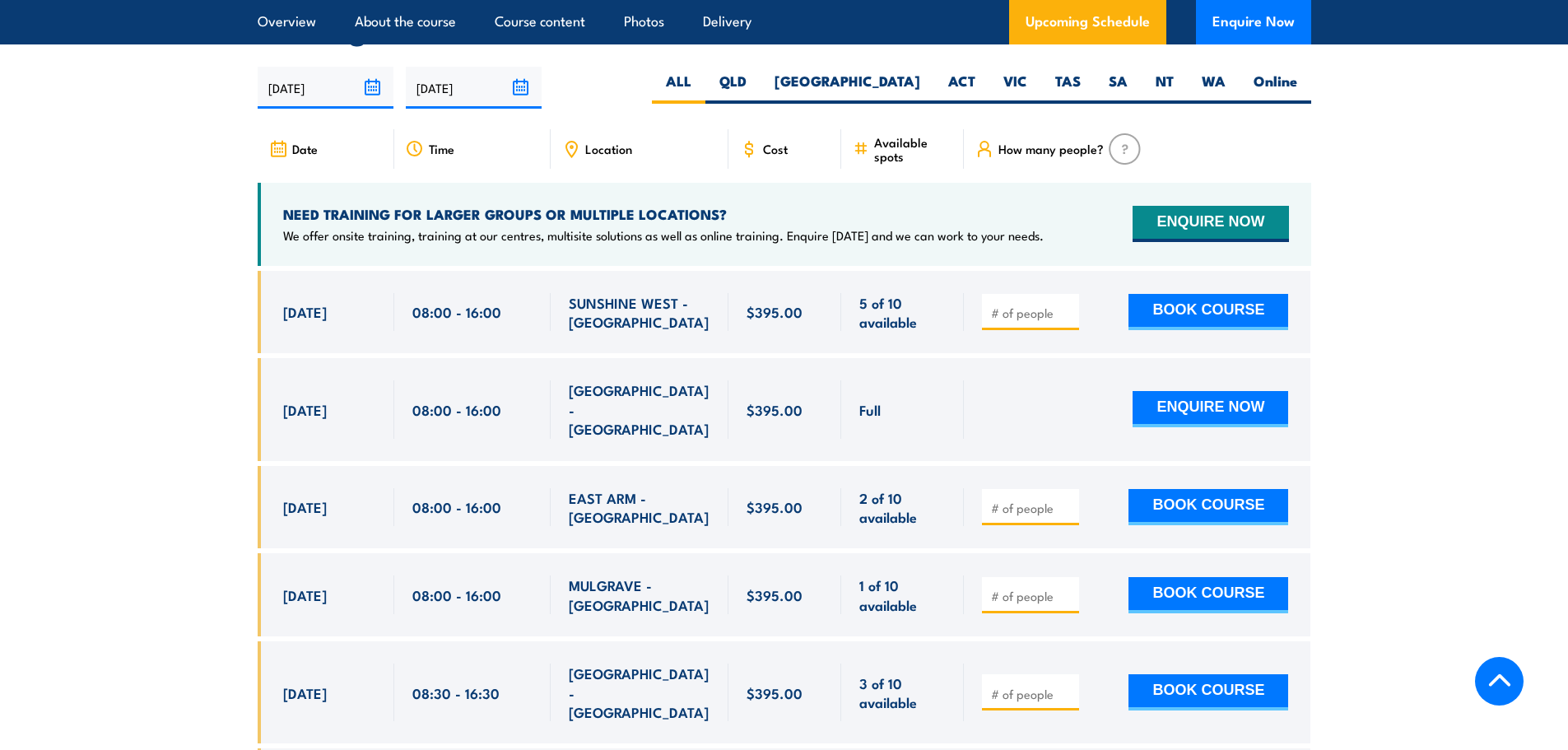
scroll to position [3058, 0]
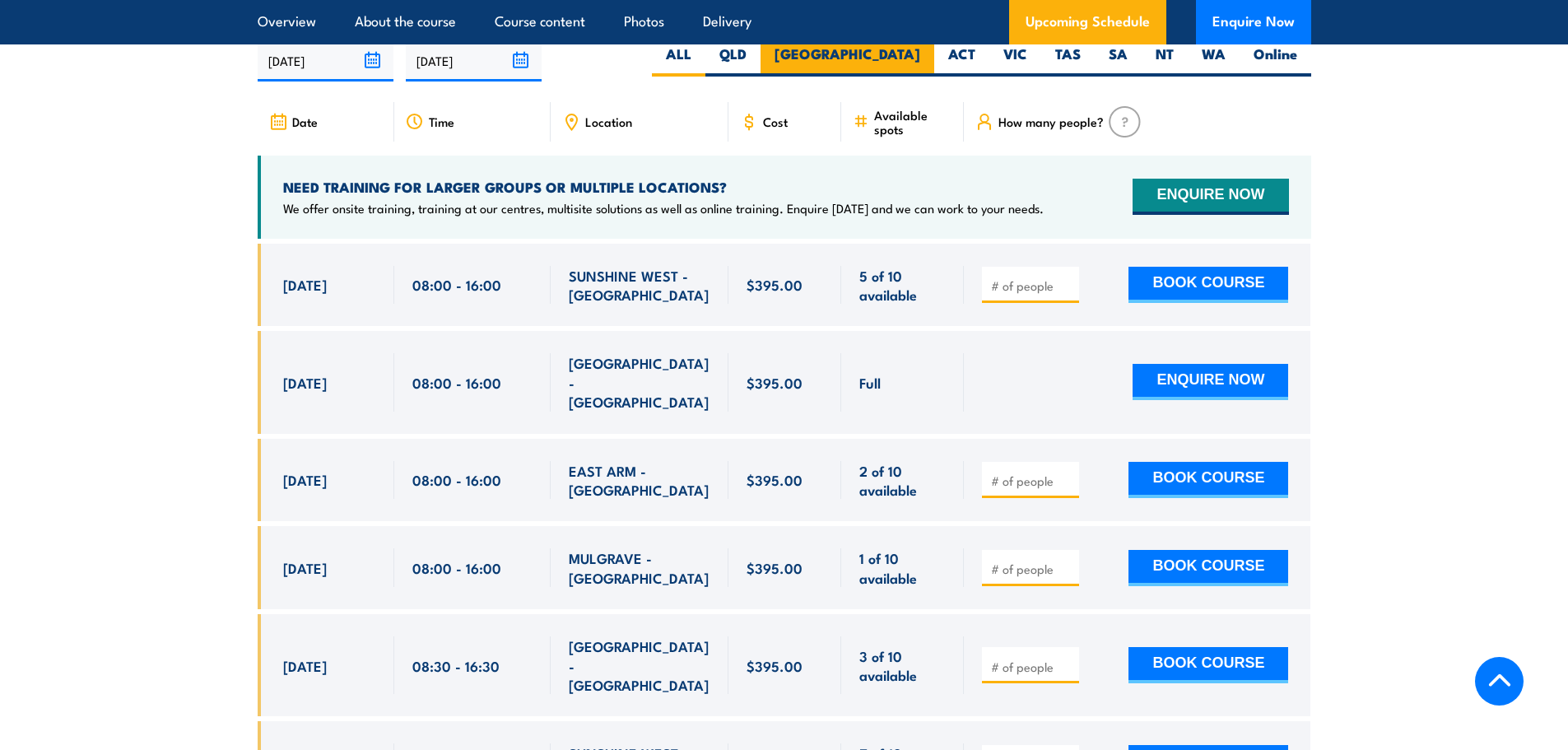
click at [896, 77] on label "[GEOGRAPHIC_DATA]" at bounding box center [846, 61] width 173 height 32
click at [920, 55] on input "NSW" at bounding box center [925, 49] width 10 height 10
radio input "true"
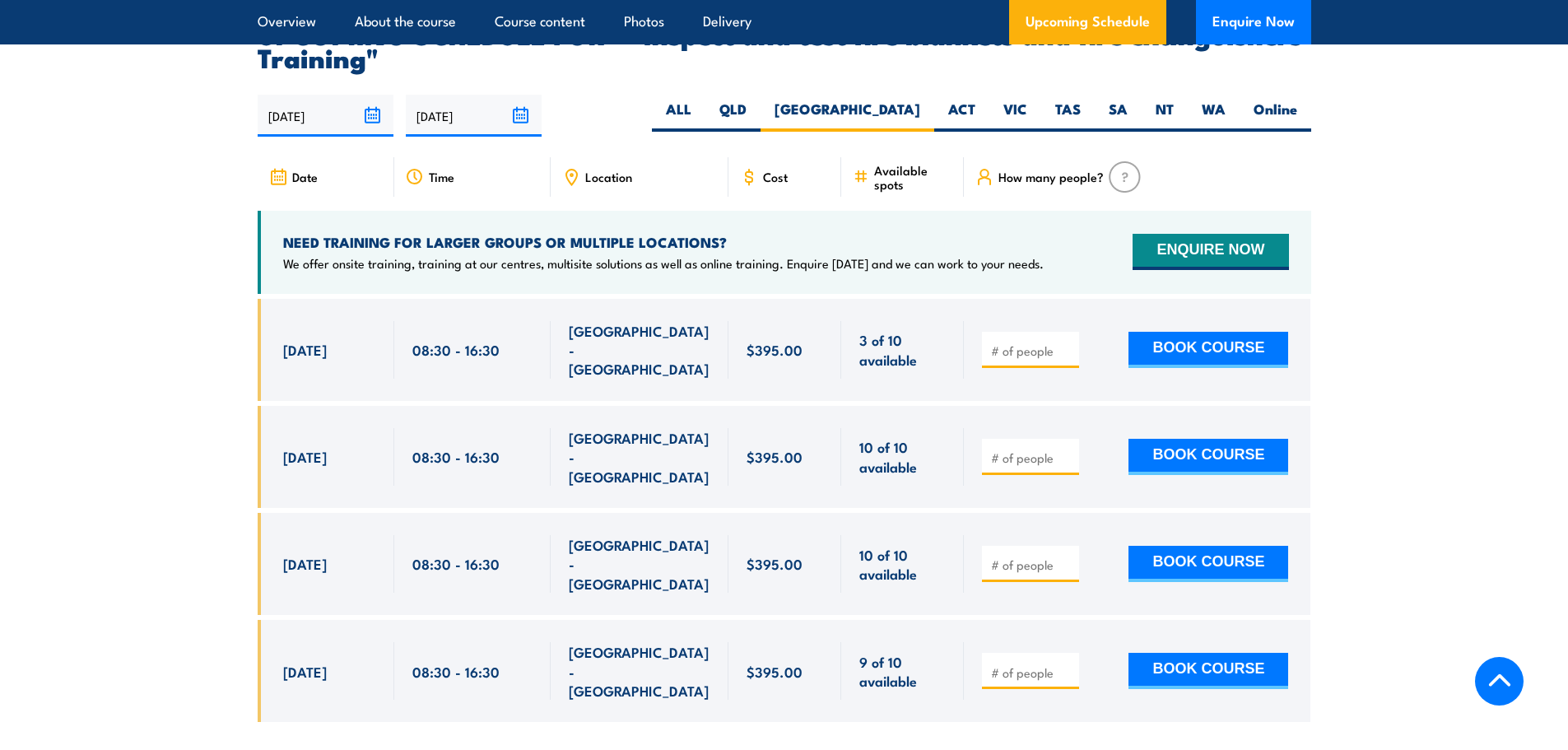
scroll to position [3058, 0]
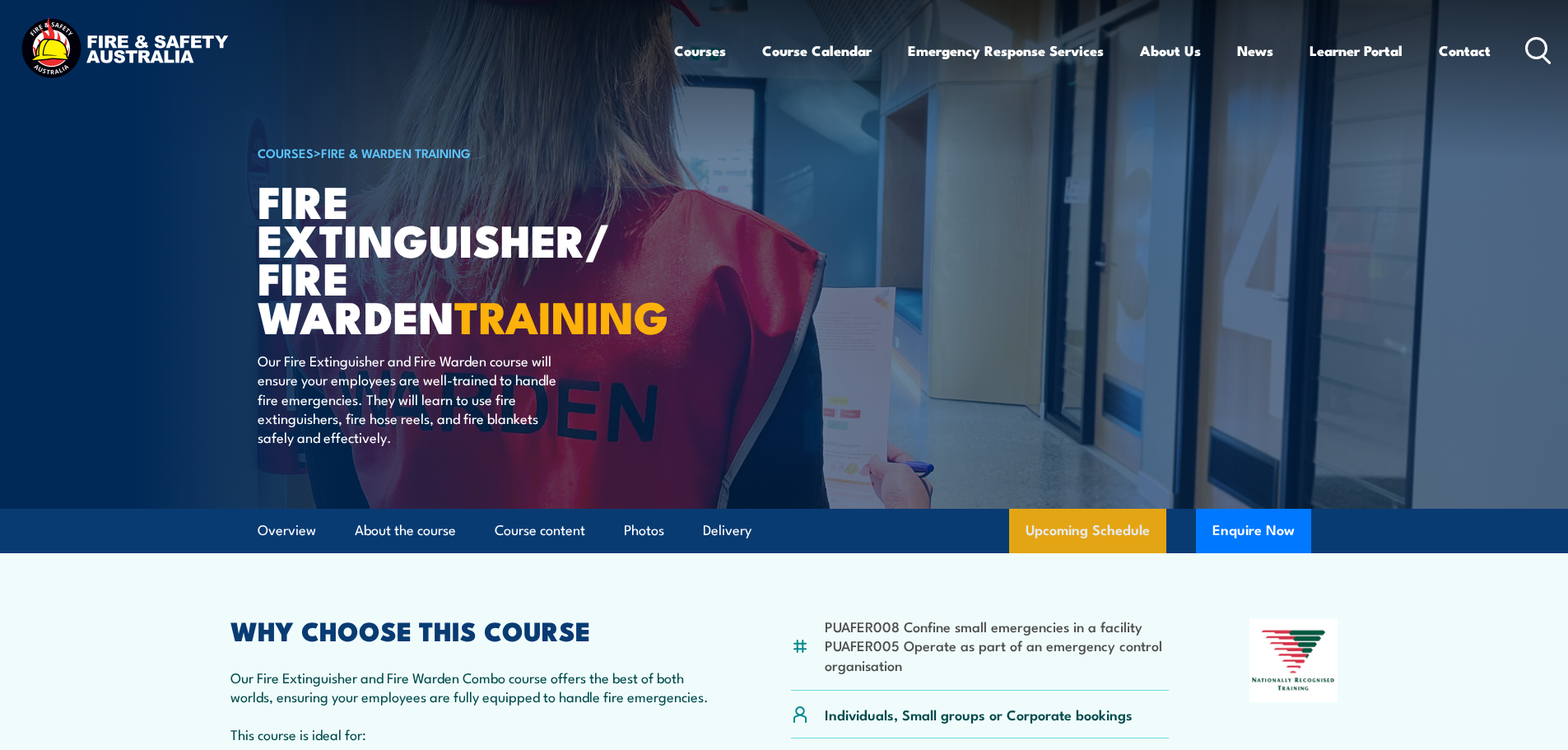
click at [1126, 527] on link "Upcoming Schedule" at bounding box center [1088, 530] width 157 height 45
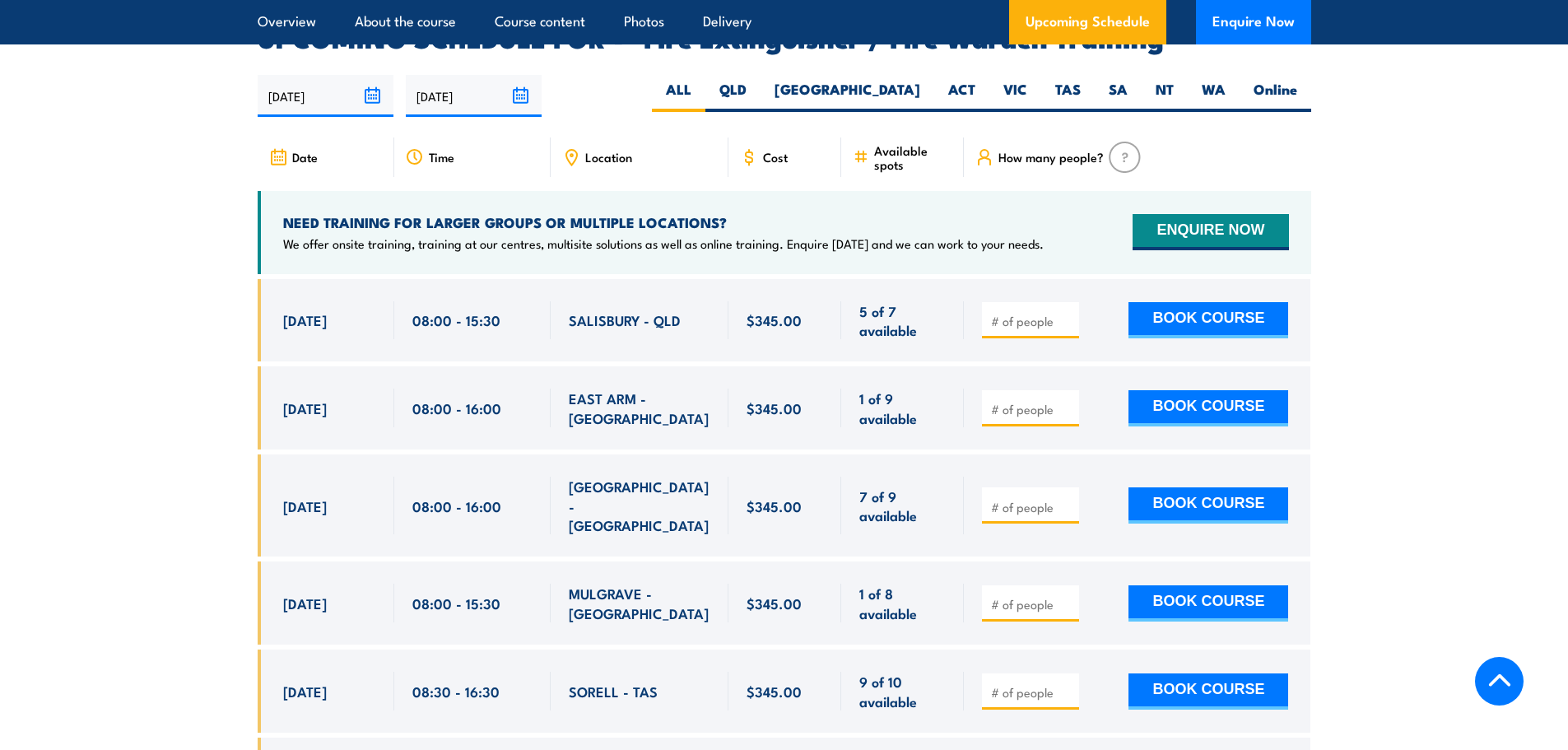
scroll to position [2704, 0]
click at [760, 79] on label "QLD" at bounding box center [733, 95] width 55 height 32
click at [757, 79] on input "QLD" at bounding box center [752, 83] width 10 height 10
radio input "true"
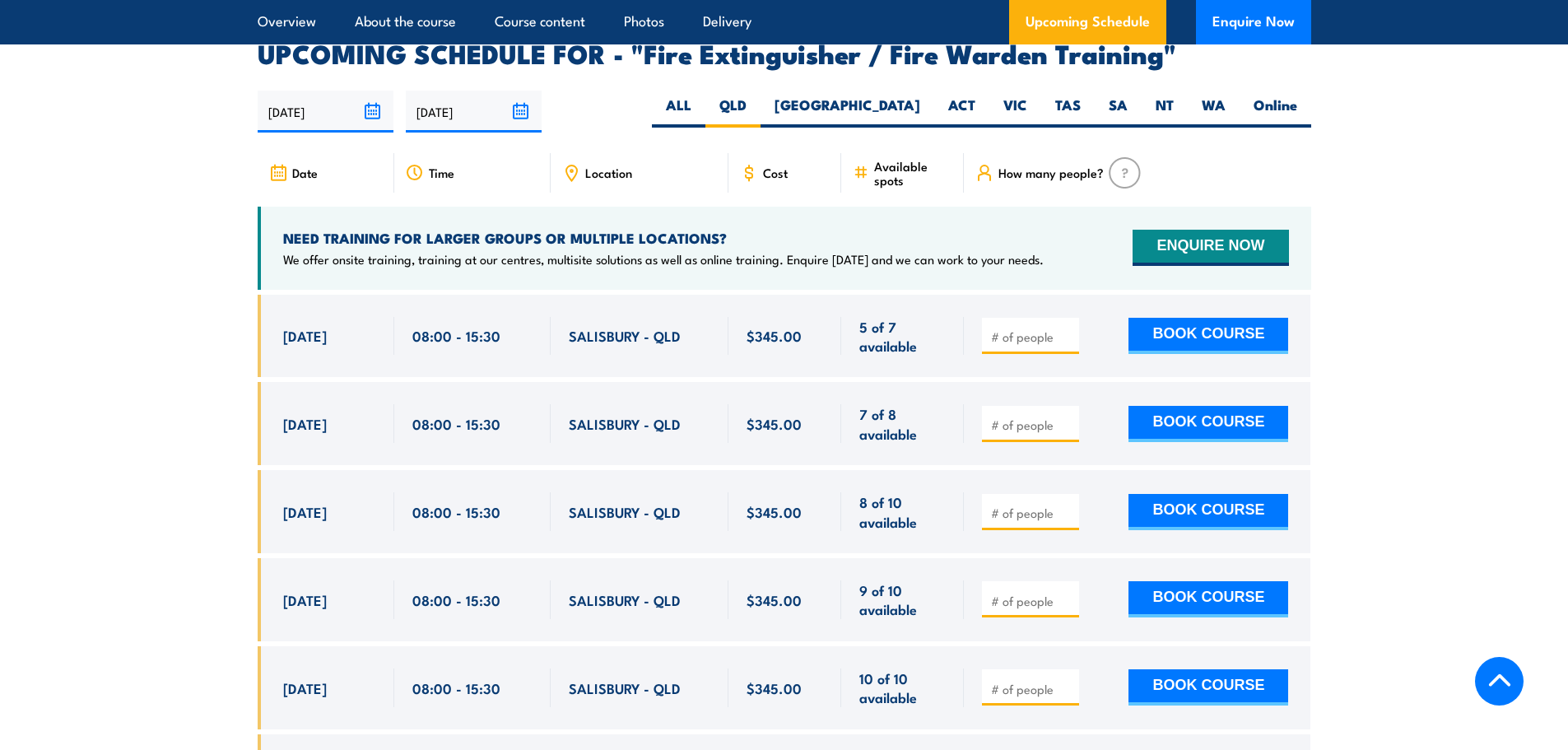
scroll to position [2704, 0]
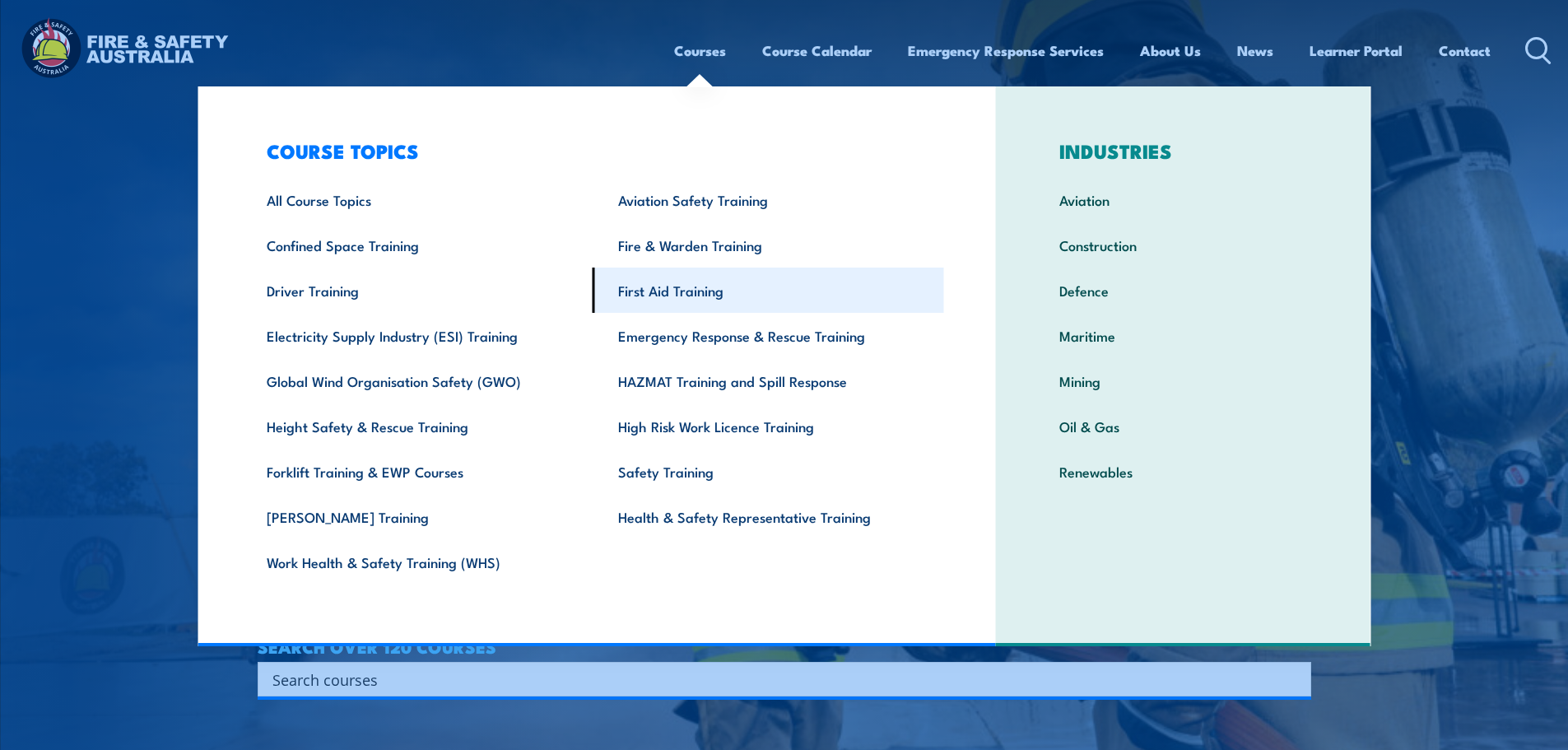
click at [683, 306] on link "First Aid Training" at bounding box center [768, 291] width 351 height 45
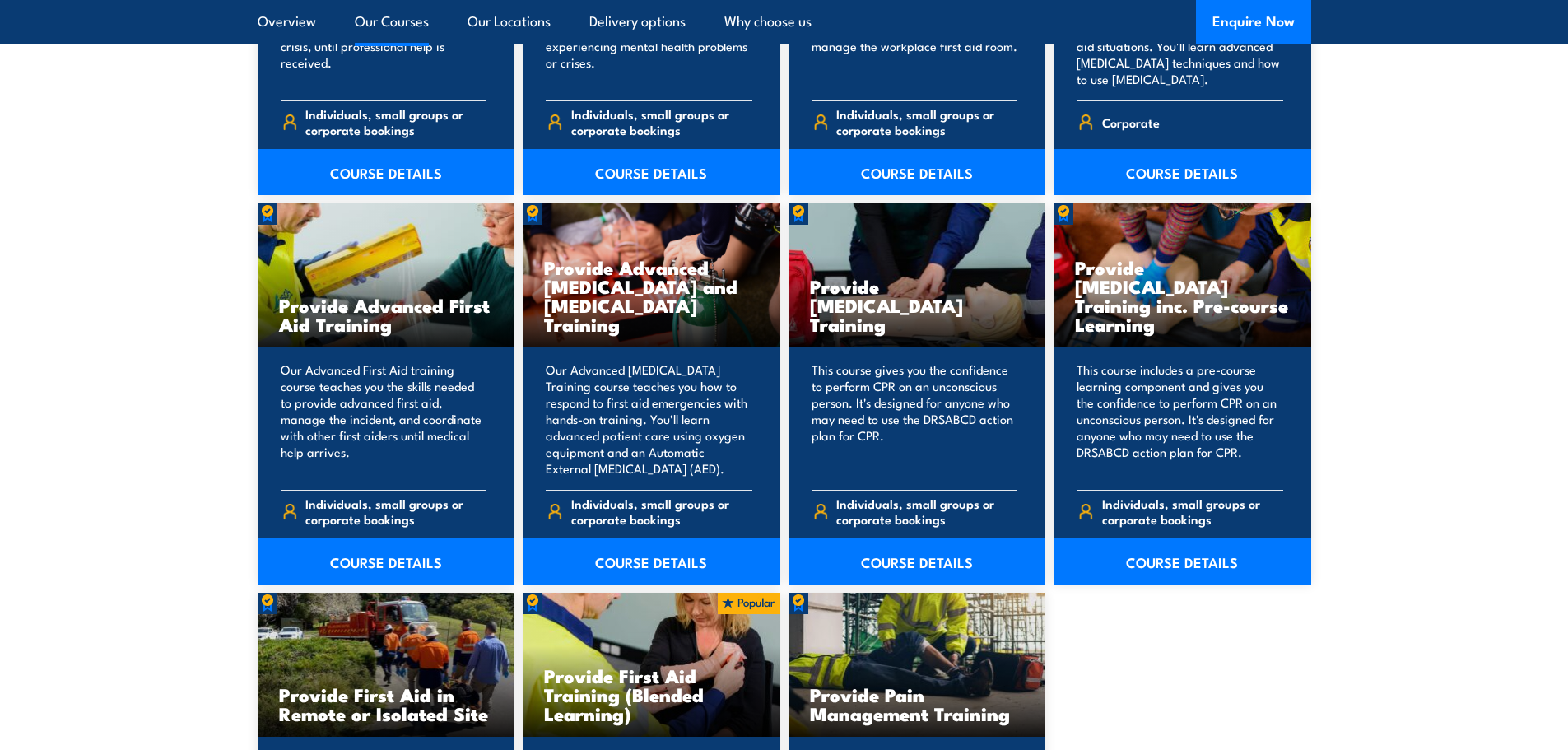
scroll to position [1976, 0]
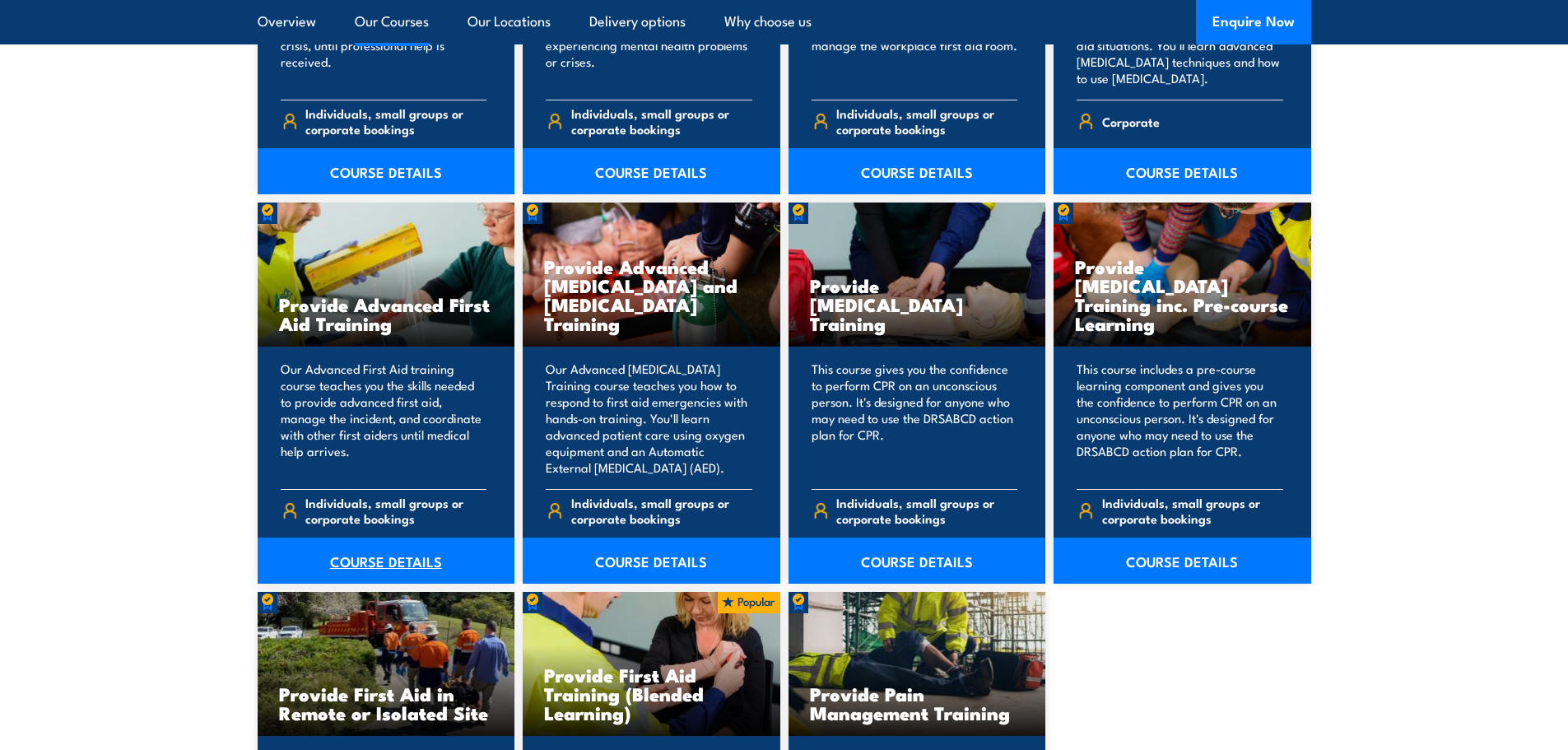
click at [413, 569] on link "COURSE DETAILS" at bounding box center [386, 561] width 258 height 46
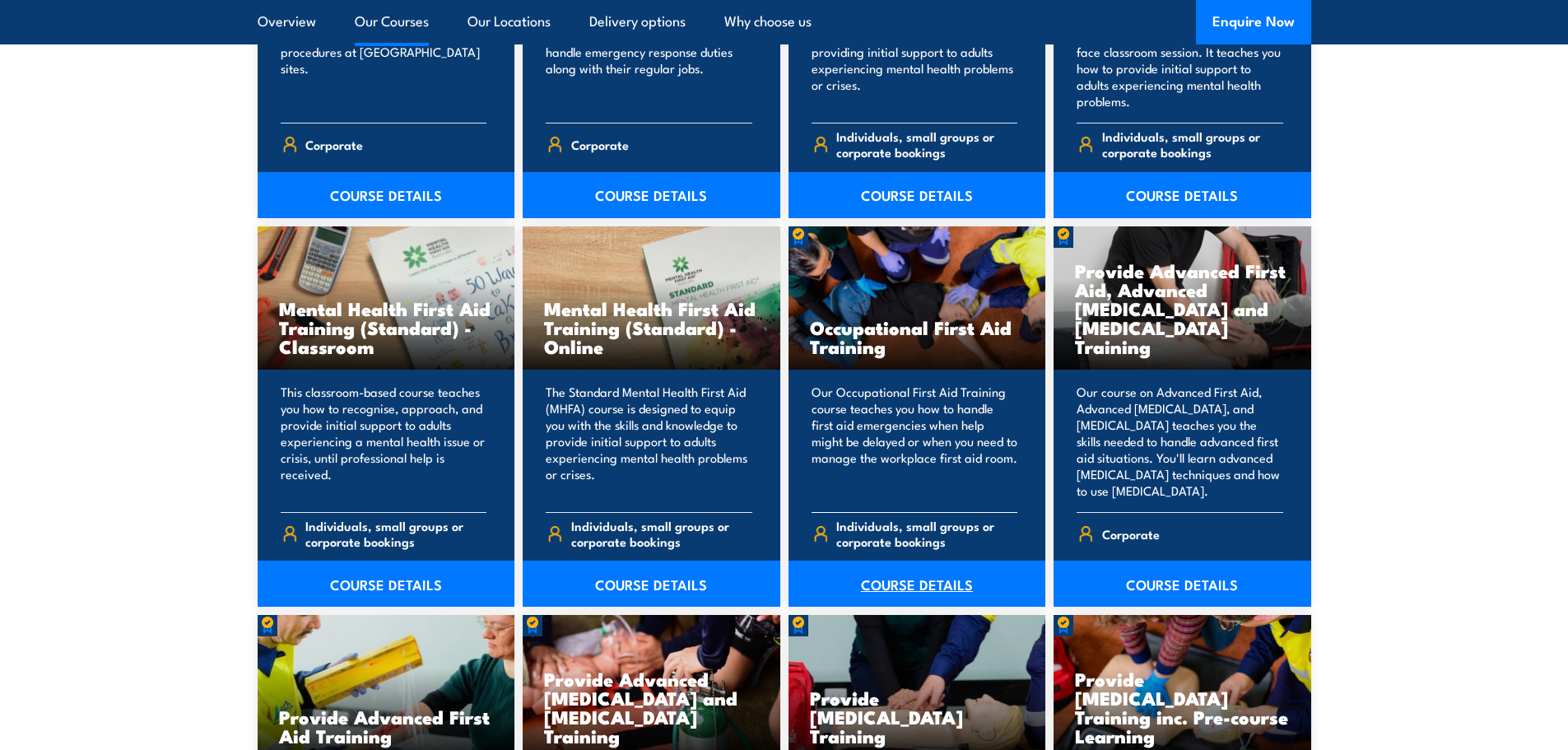
scroll to position [1564, 0]
click at [915, 590] on link "COURSE DETAILS" at bounding box center [918, 582] width 258 height 46
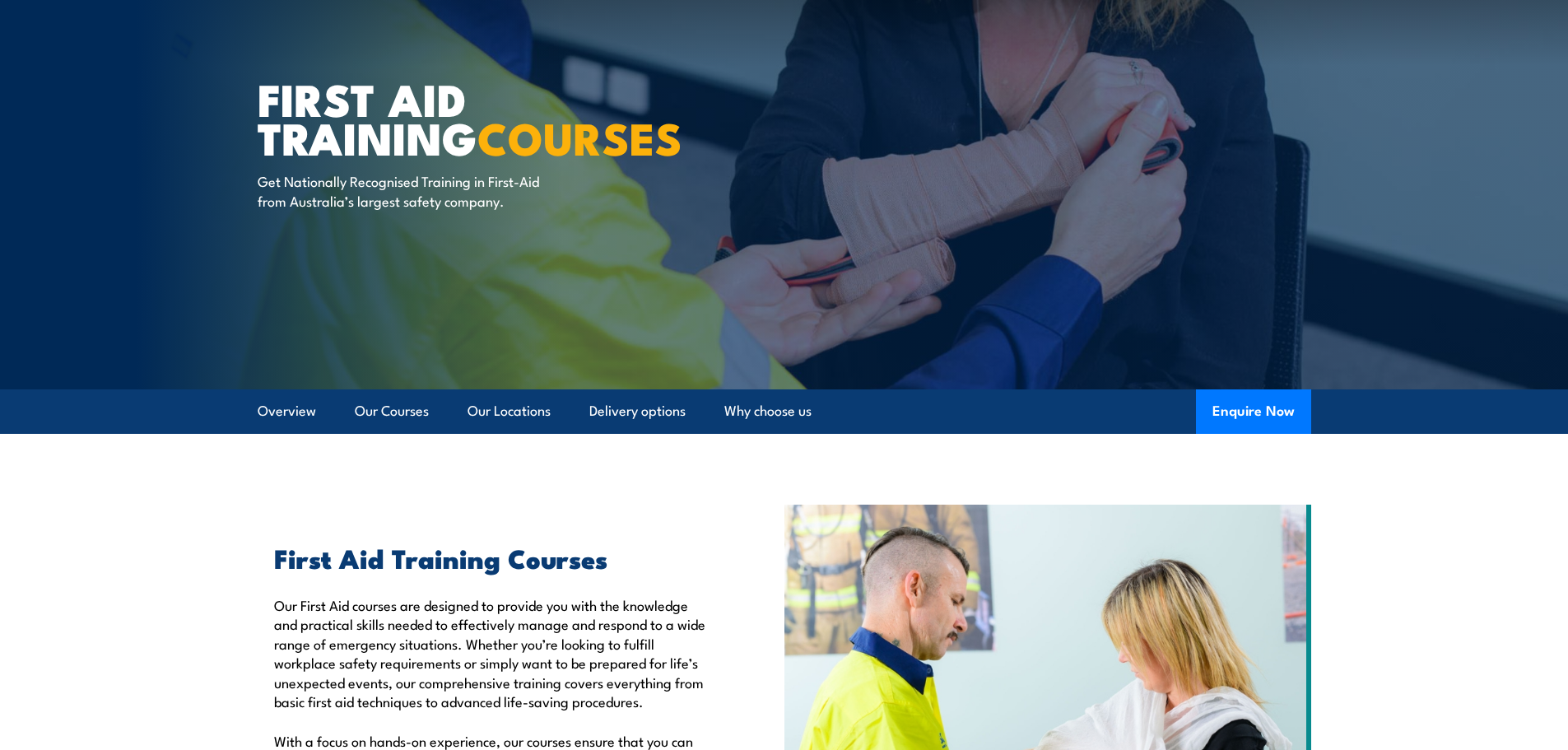
scroll to position [0, 0]
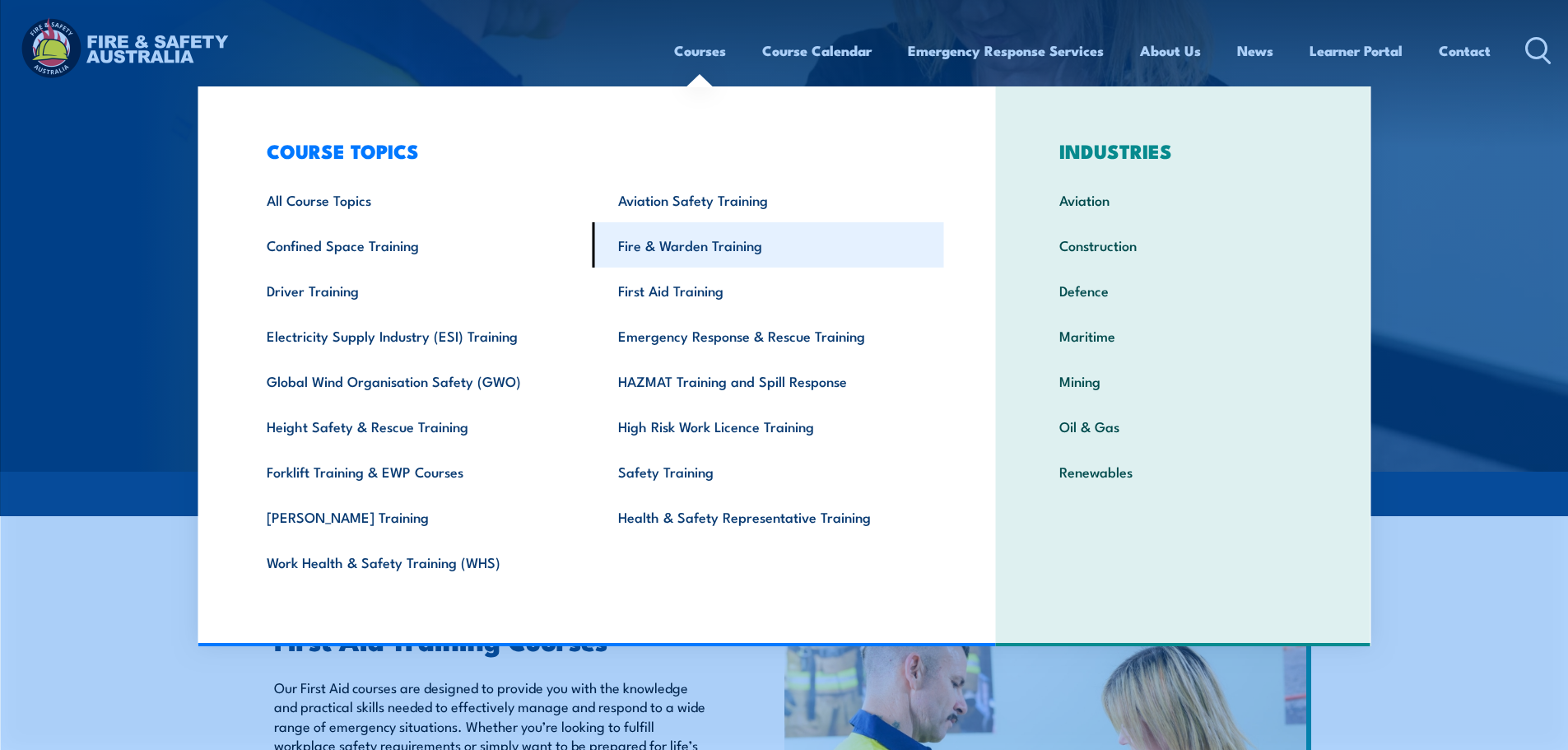
click at [722, 256] on link "Fire & Warden Training" at bounding box center [768, 245] width 351 height 45
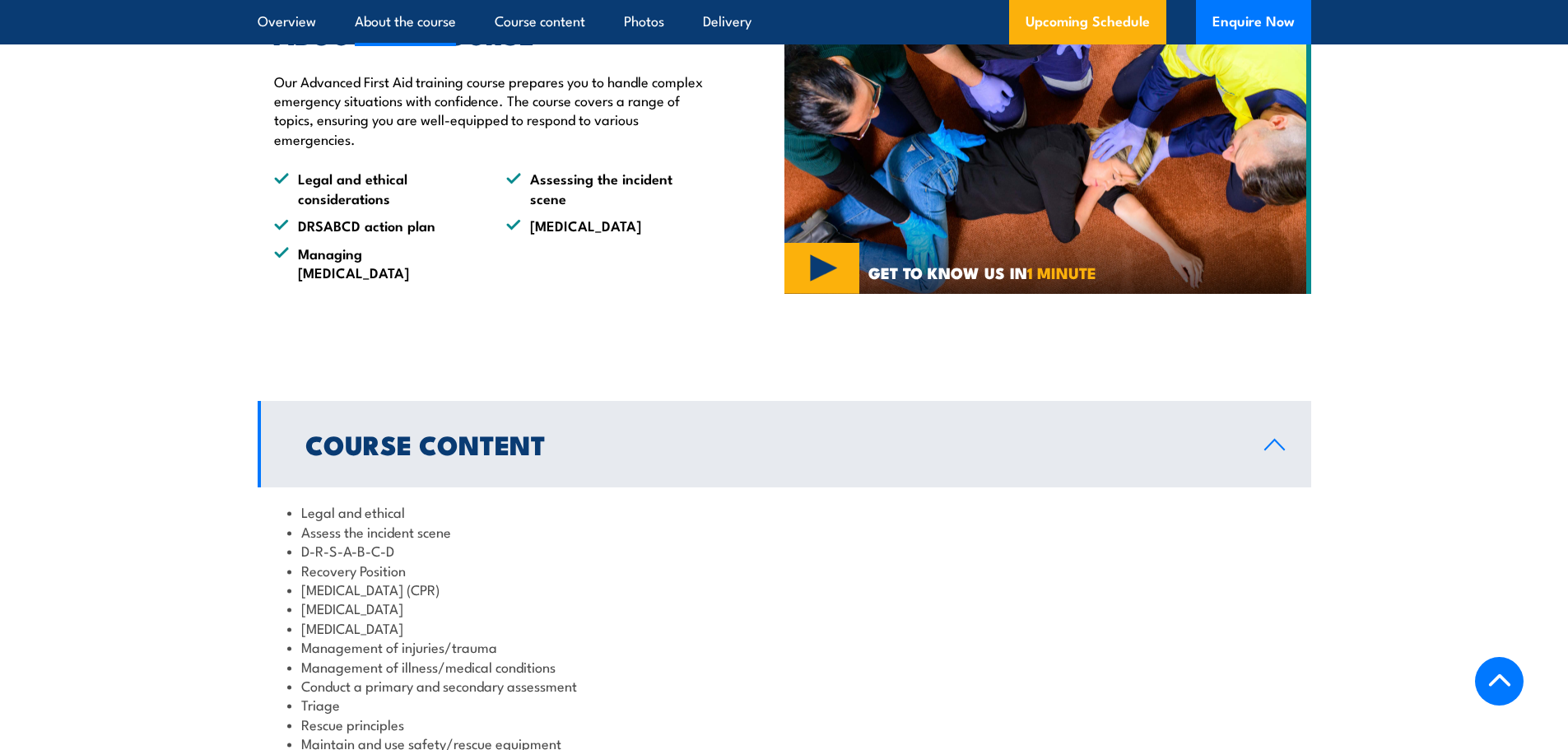
scroll to position [823, 0]
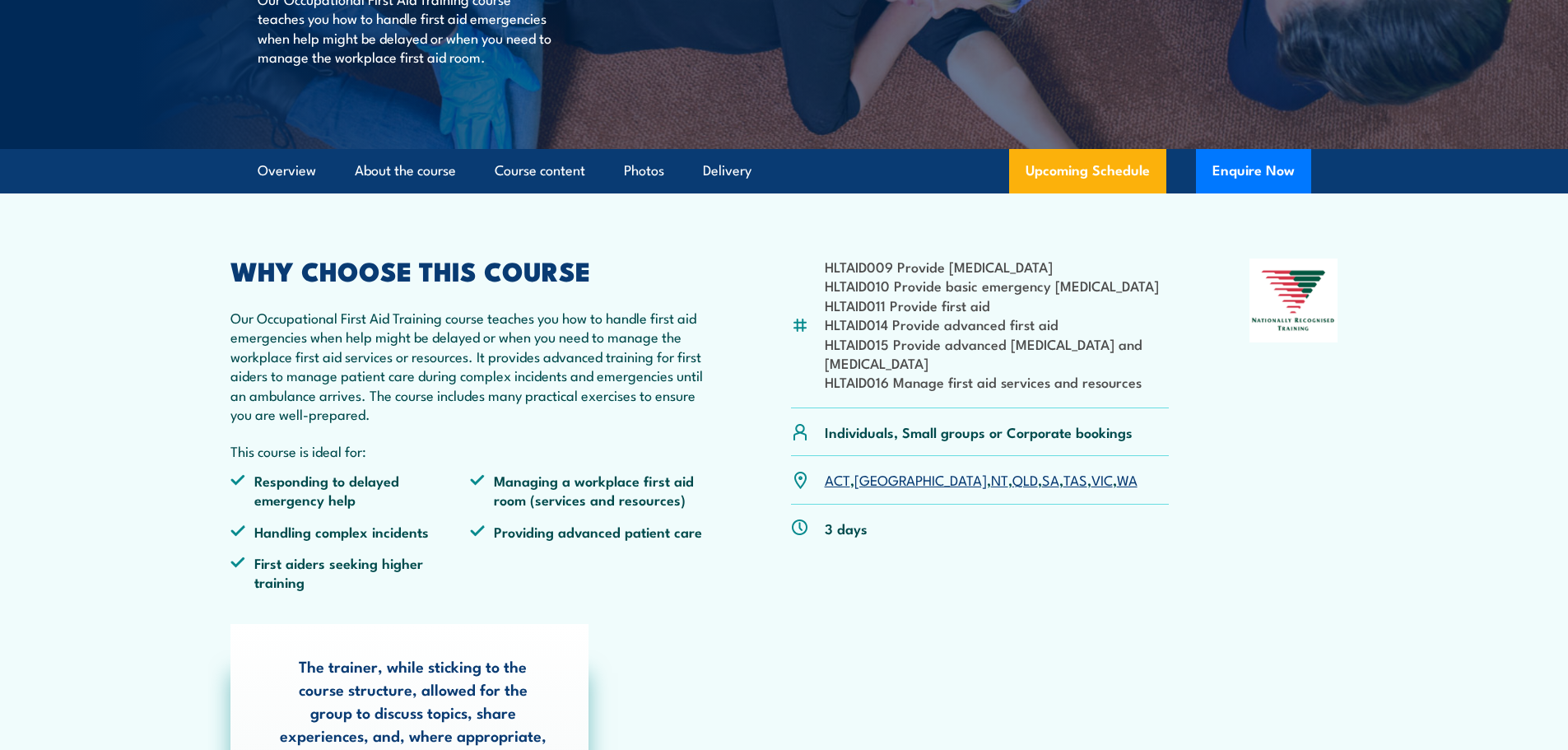
scroll to position [330, 0]
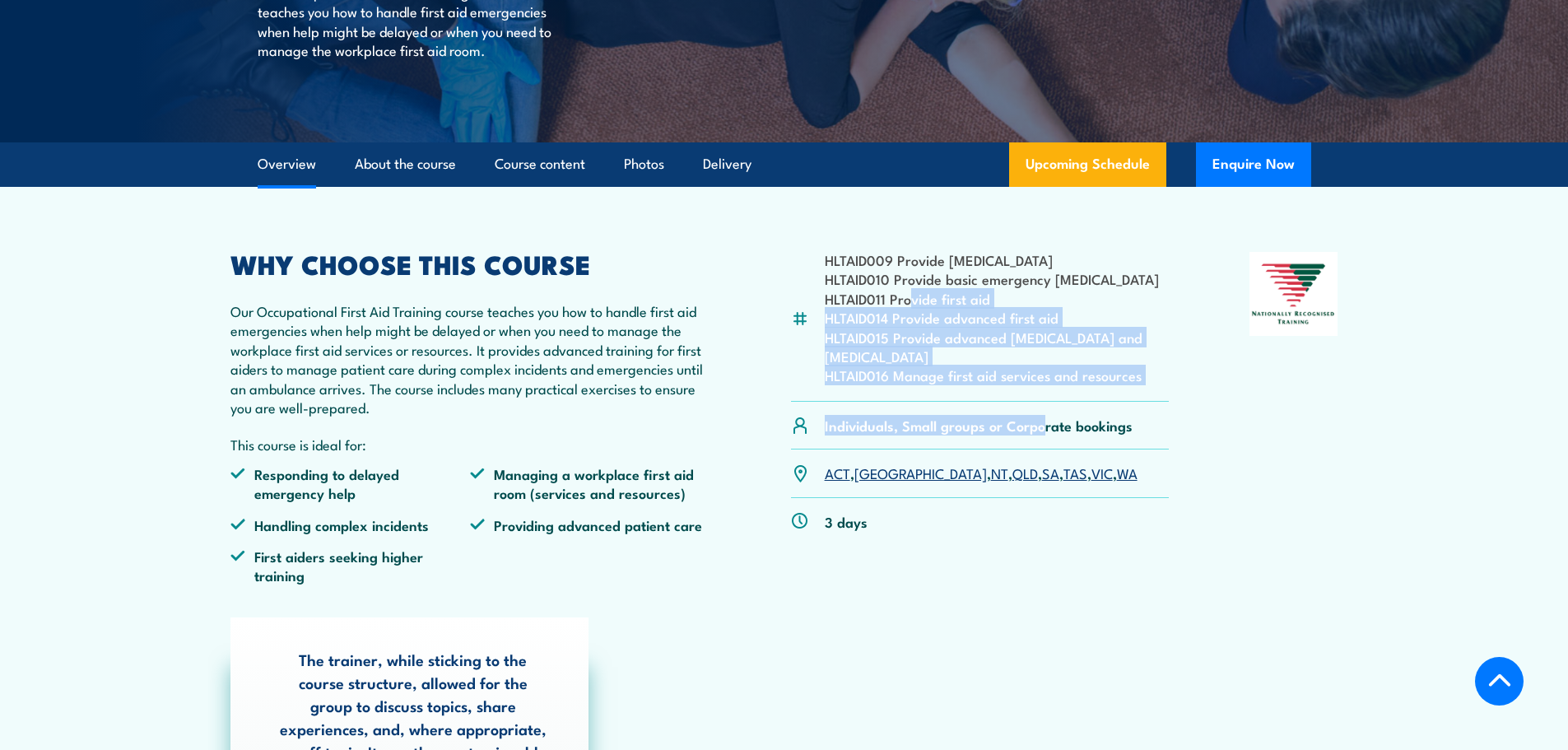
drag, startPoint x: 908, startPoint y: 305, endPoint x: 1043, endPoint y: 425, distance: 180.6
click at [1043, 425] on div "HLTAID009 Provide cardiopulmonary resuscitation HLTAID010 Provide basic emergen…" at bounding box center [981, 424] width 379 height 346
click at [1165, 397] on div "HLTAID009 Provide cardiopulmonary resuscitation HLTAID010 Provide basic emergen…" at bounding box center [981, 327] width 379 height 150
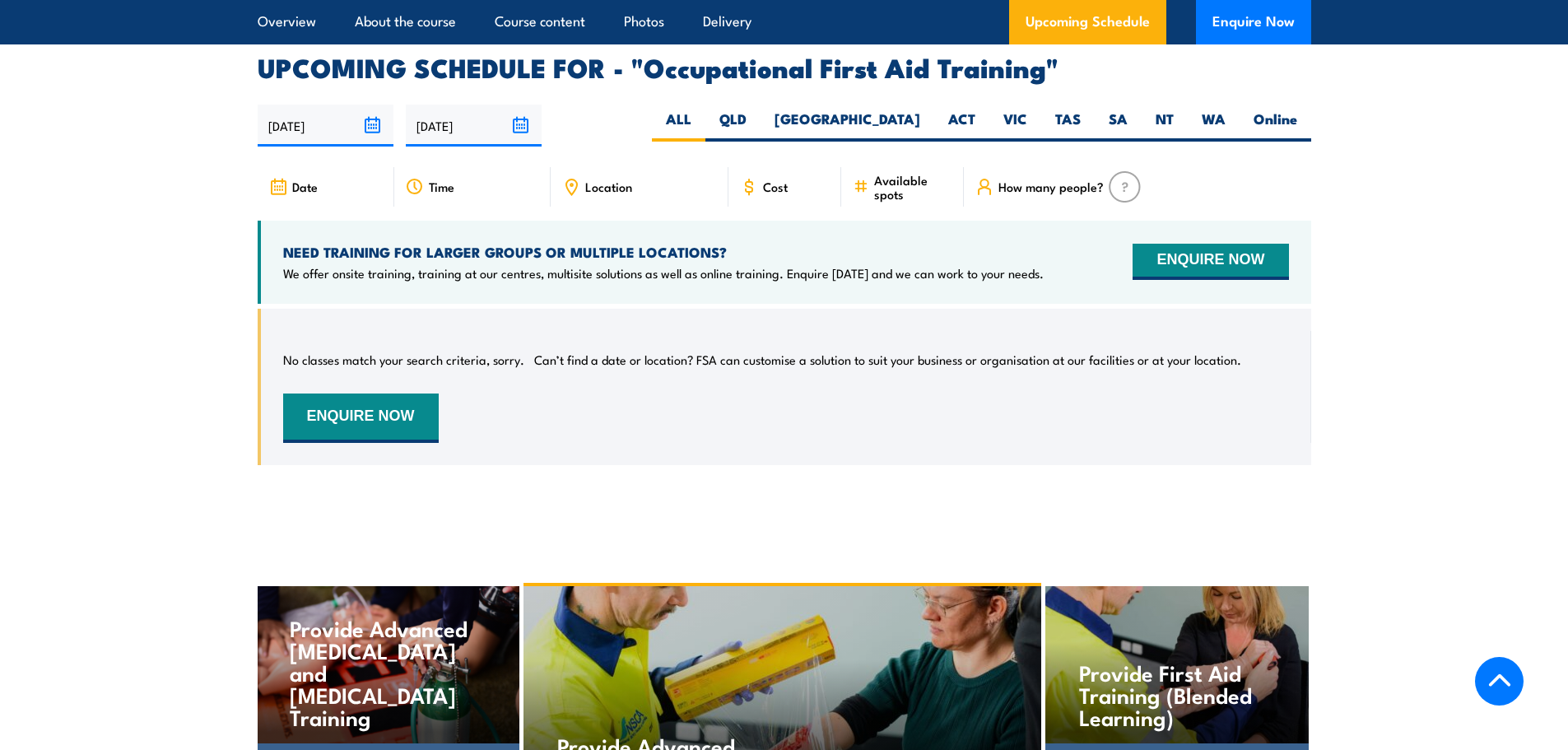
scroll to position [2964, 0]
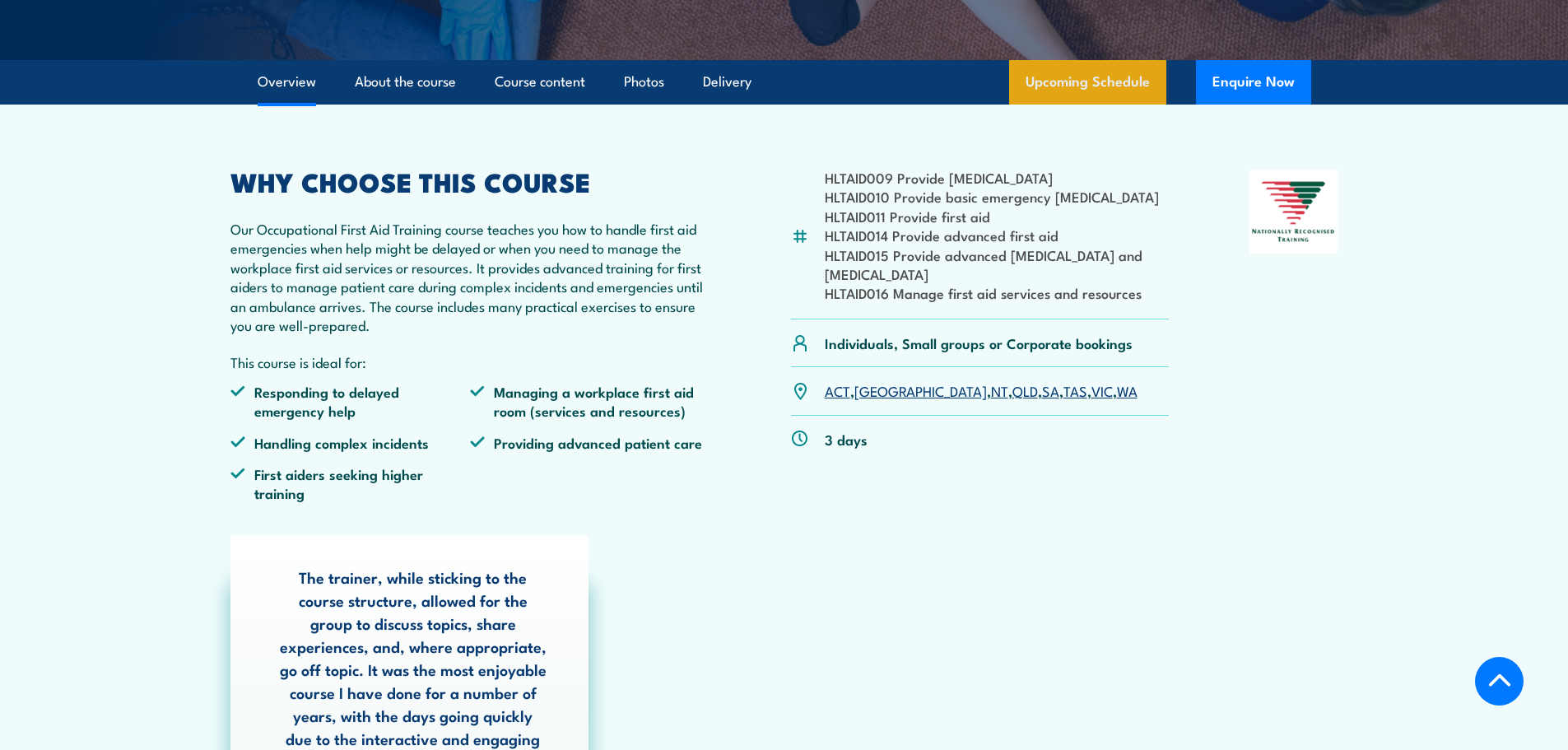
click at [1069, 75] on link "Upcoming Schedule" at bounding box center [1088, 81] width 157 height 45
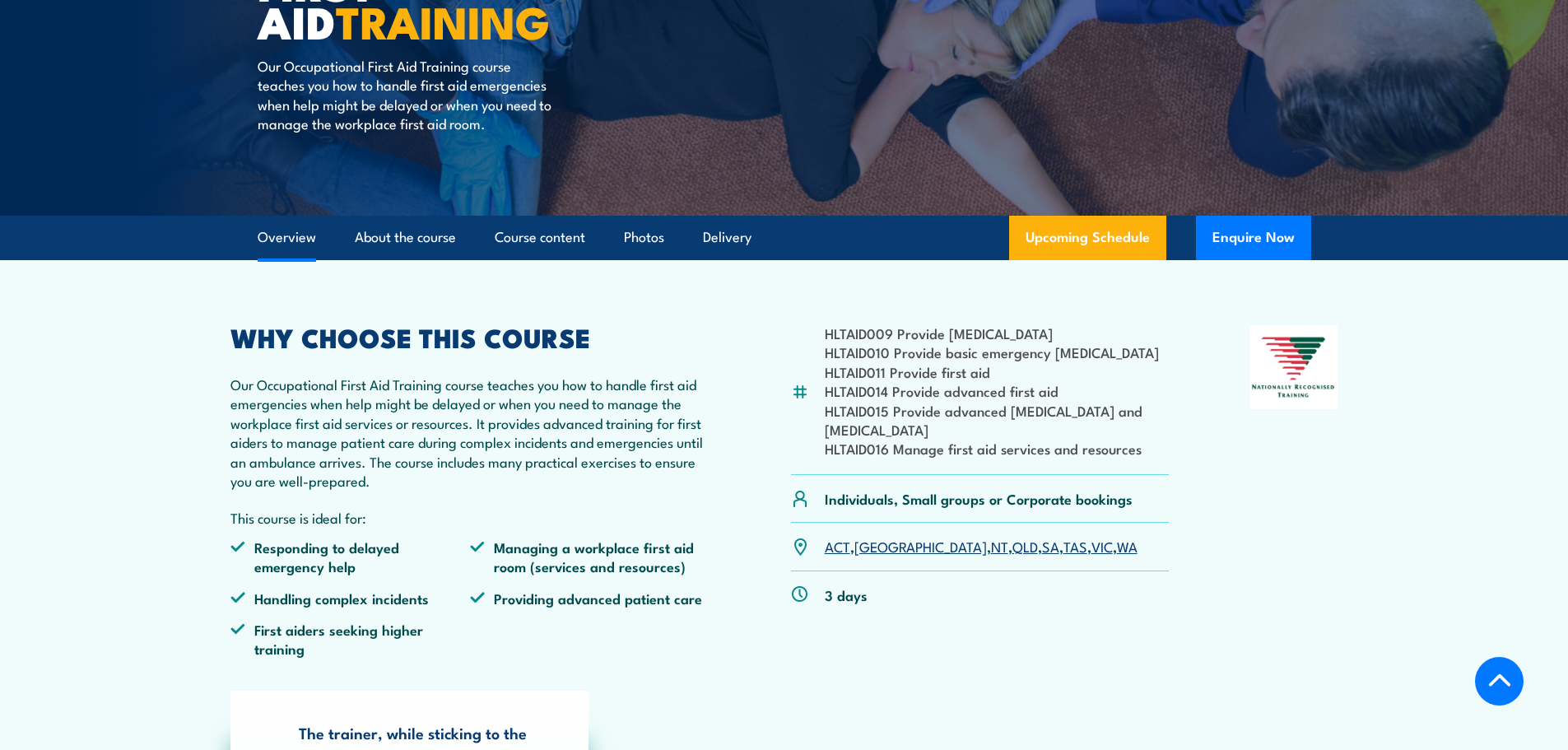
scroll to position [250, 0]
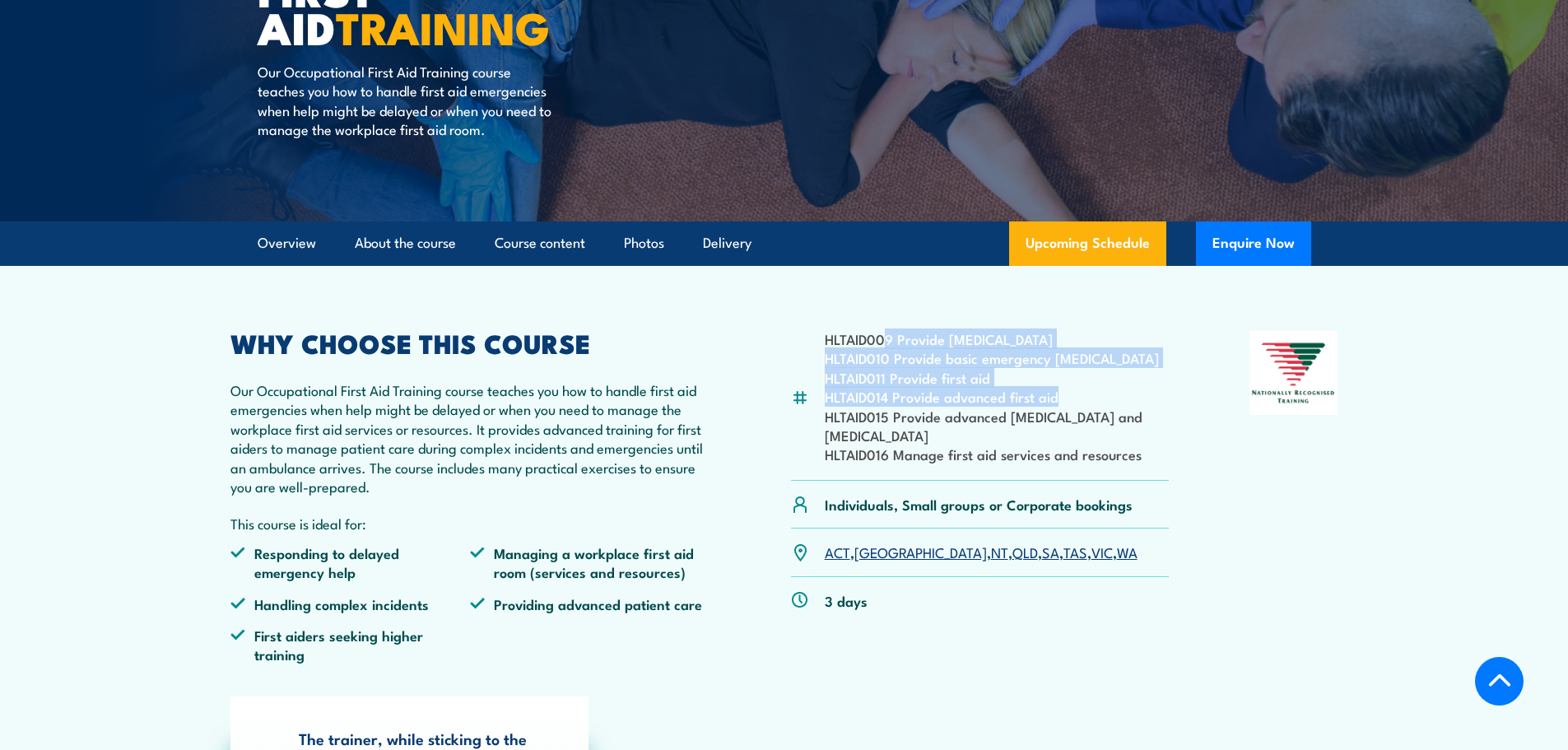
drag, startPoint x: 892, startPoint y: 337, endPoint x: 1070, endPoint y: 388, distance: 185.2
click at [1070, 388] on ul "HLTAID009 Provide cardiopulmonary resuscitation HLTAID010 Provide basic emergen…" at bounding box center [997, 397] width 345 height 135
click at [1007, 376] on li "HLTAID011 Provide first aid" at bounding box center [997, 378] width 345 height 19
drag, startPoint x: 826, startPoint y: 337, endPoint x: 1001, endPoint y: 371, distance: 178.3
click at [1001, 371] on ul "HLTAID009 Provide cardiopulmonary resuscitation HLTAID010 Provide basic emergen…" at bounding box center [997, 397] width 345 height 135
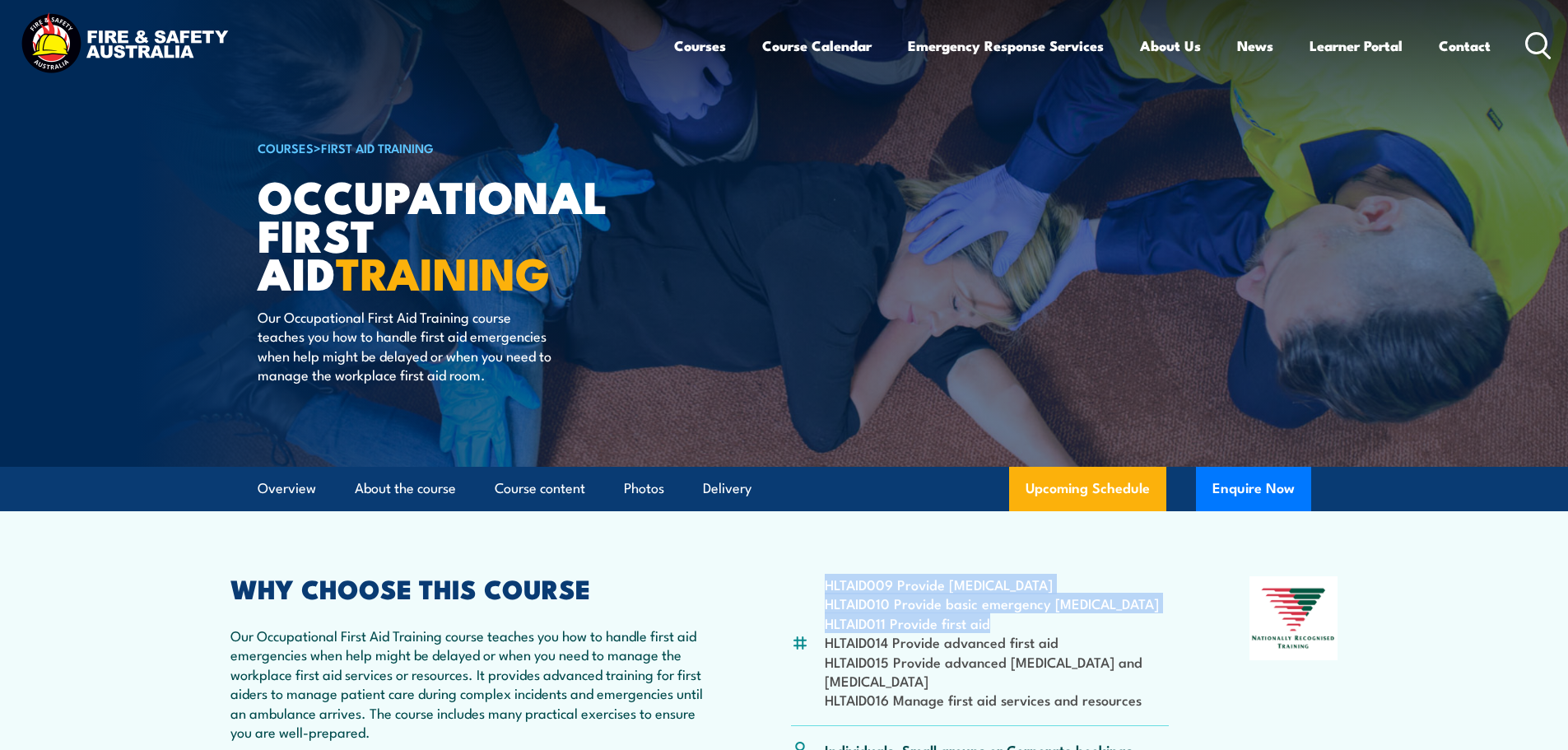
scroll to position [0, 0]
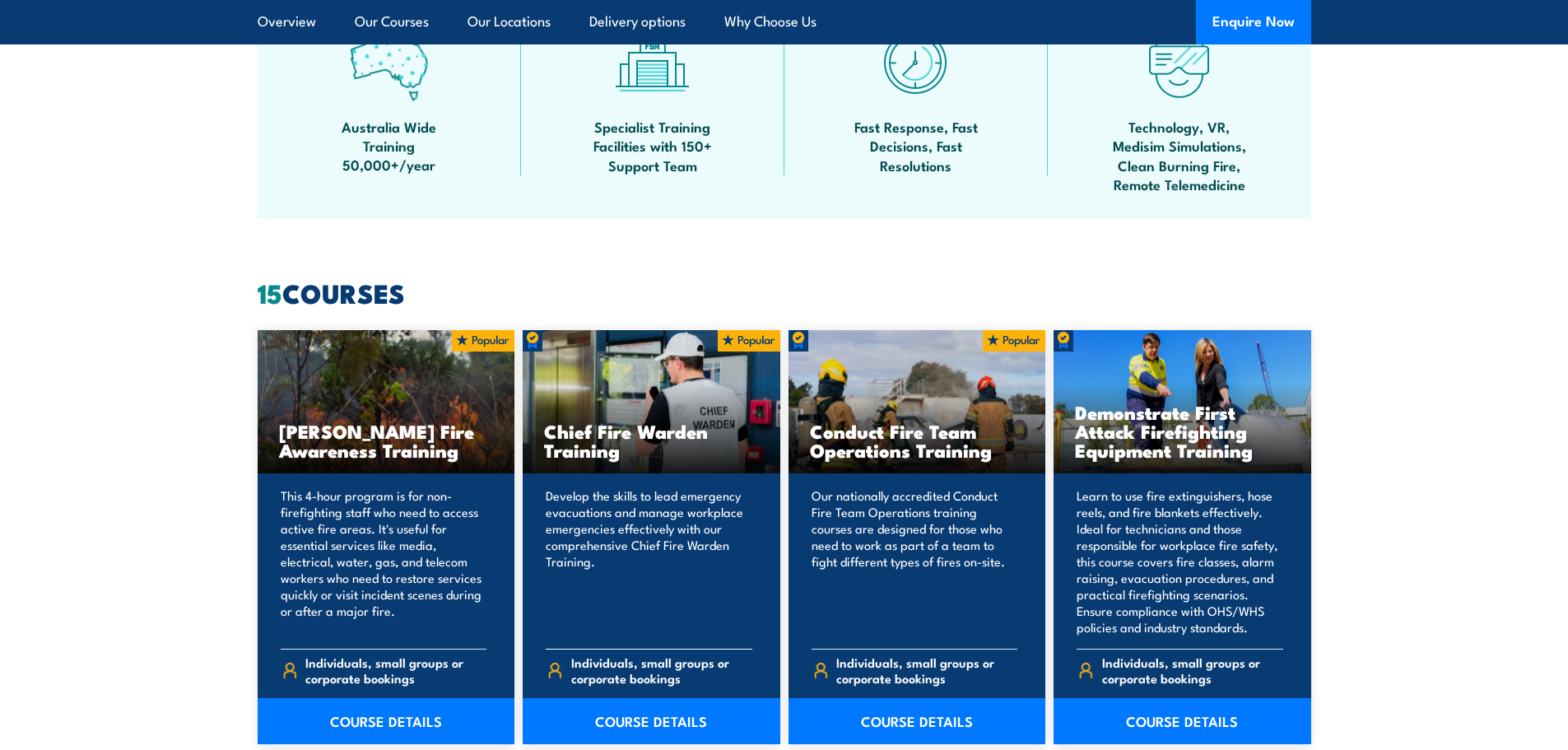
scroll to position [1564, 0]
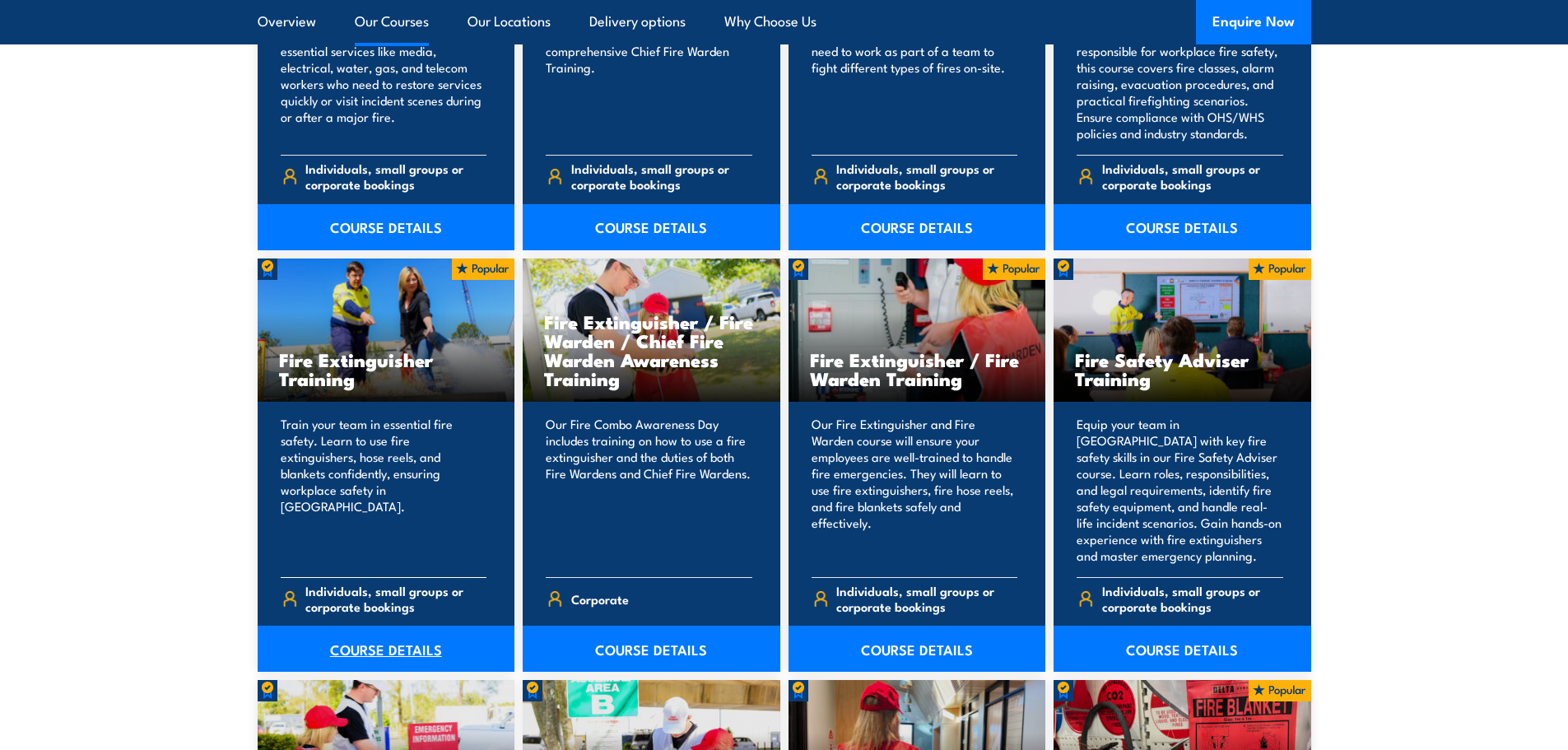
click at [377, 659] on link "COURSE DETAILS" at bounding box center [386, 649] width 258 height 46
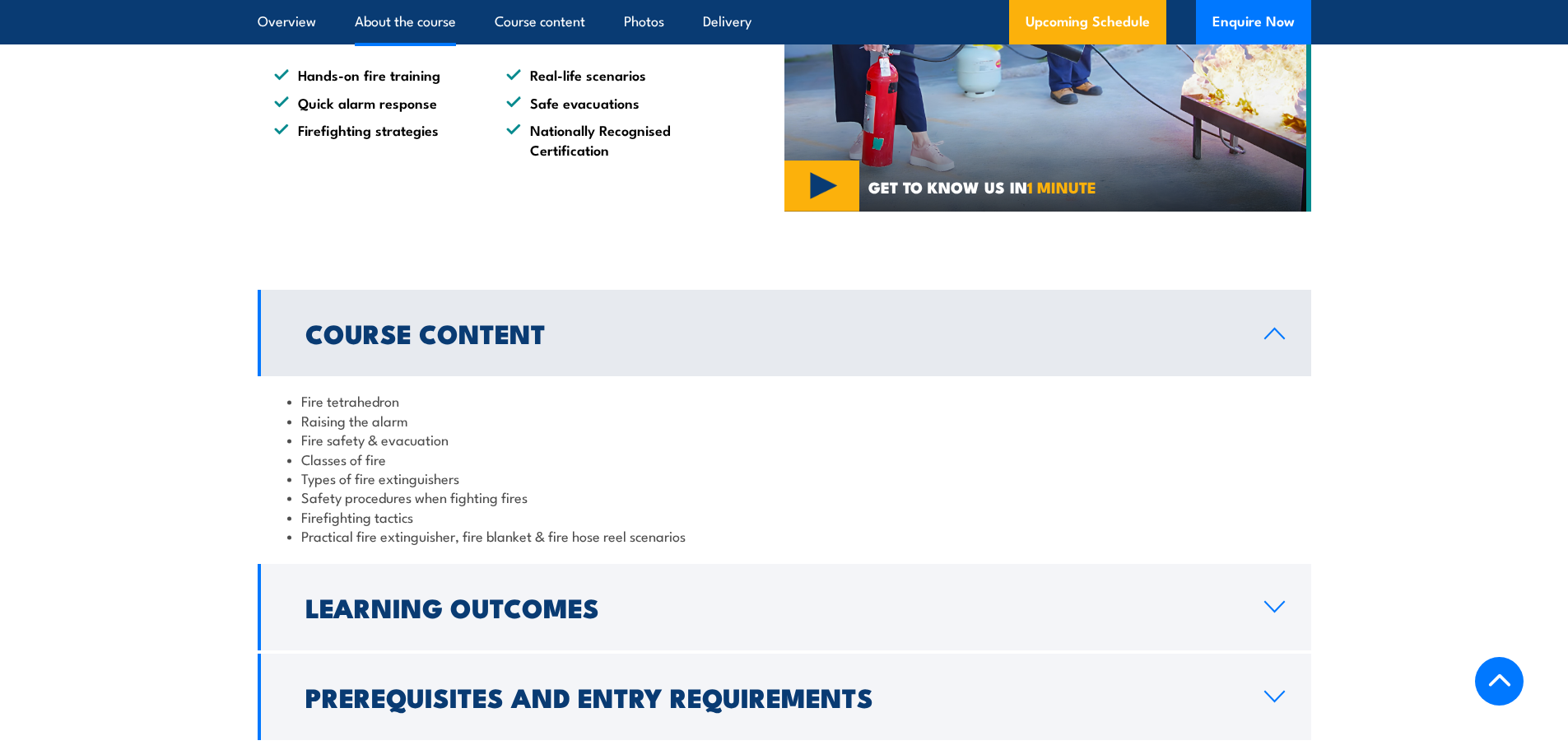
scroll to position [1400, 0]
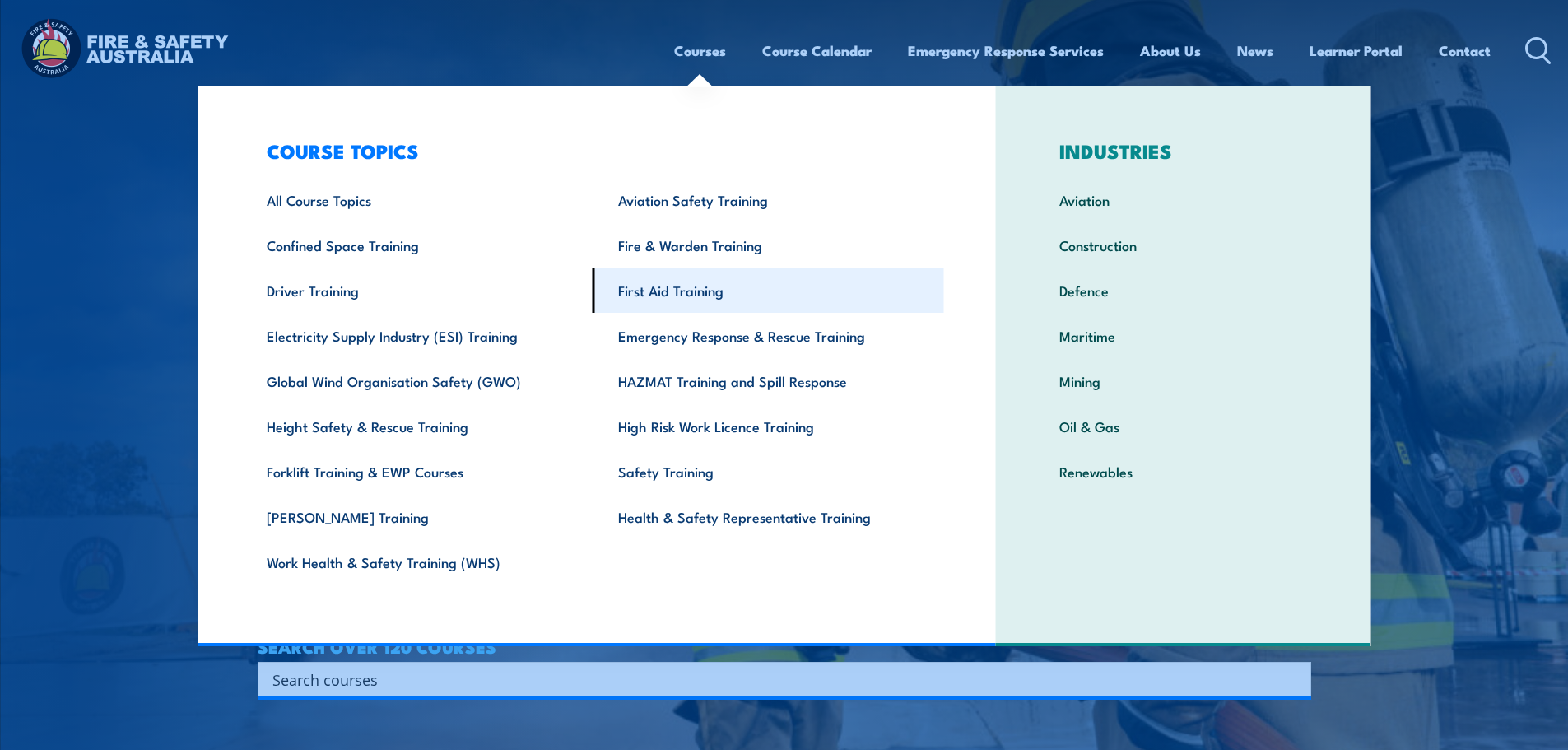
click at [673, 284] on link "First Aid Training" at bounding box center [768, 291] width 351 height 45
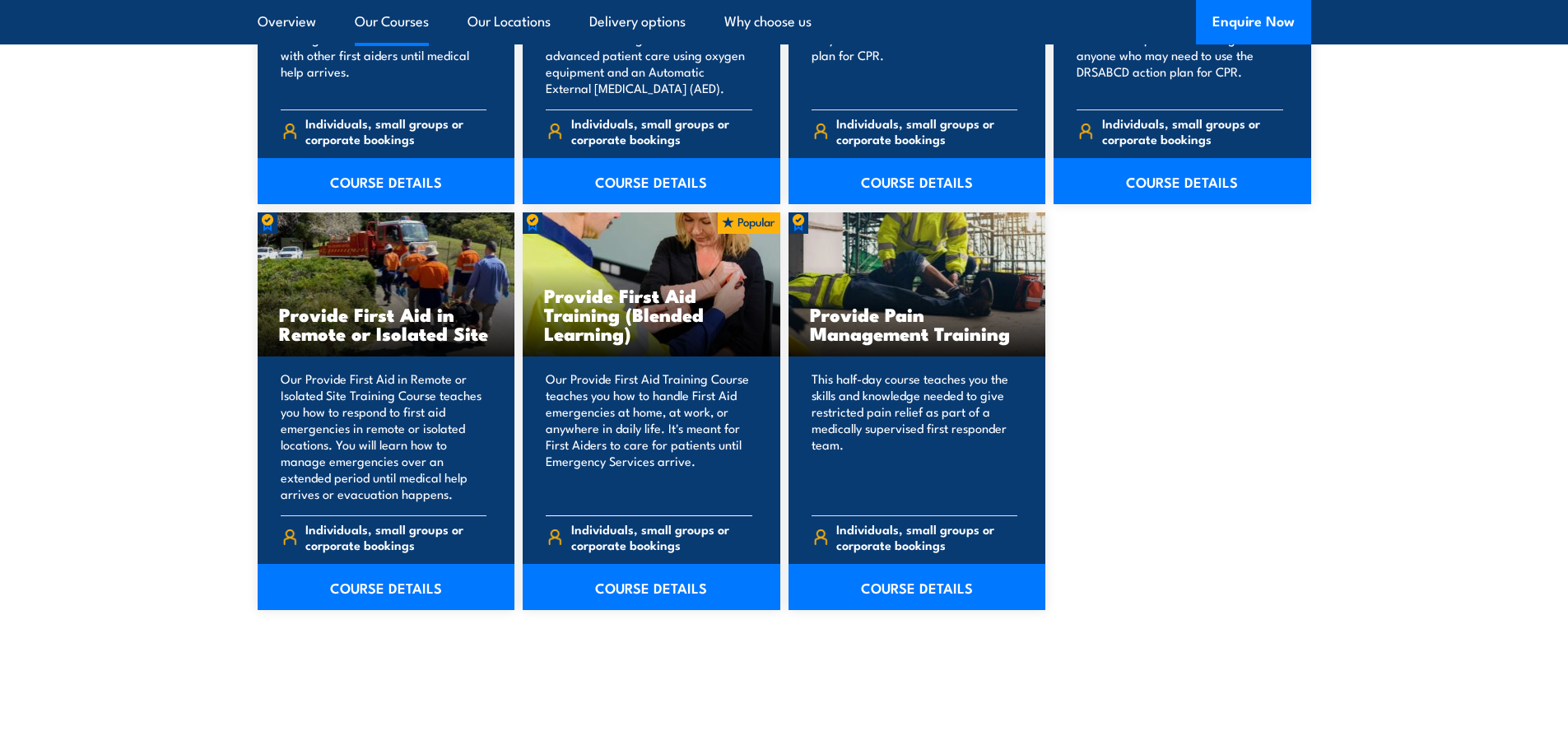
scroll to position [2552, 0]
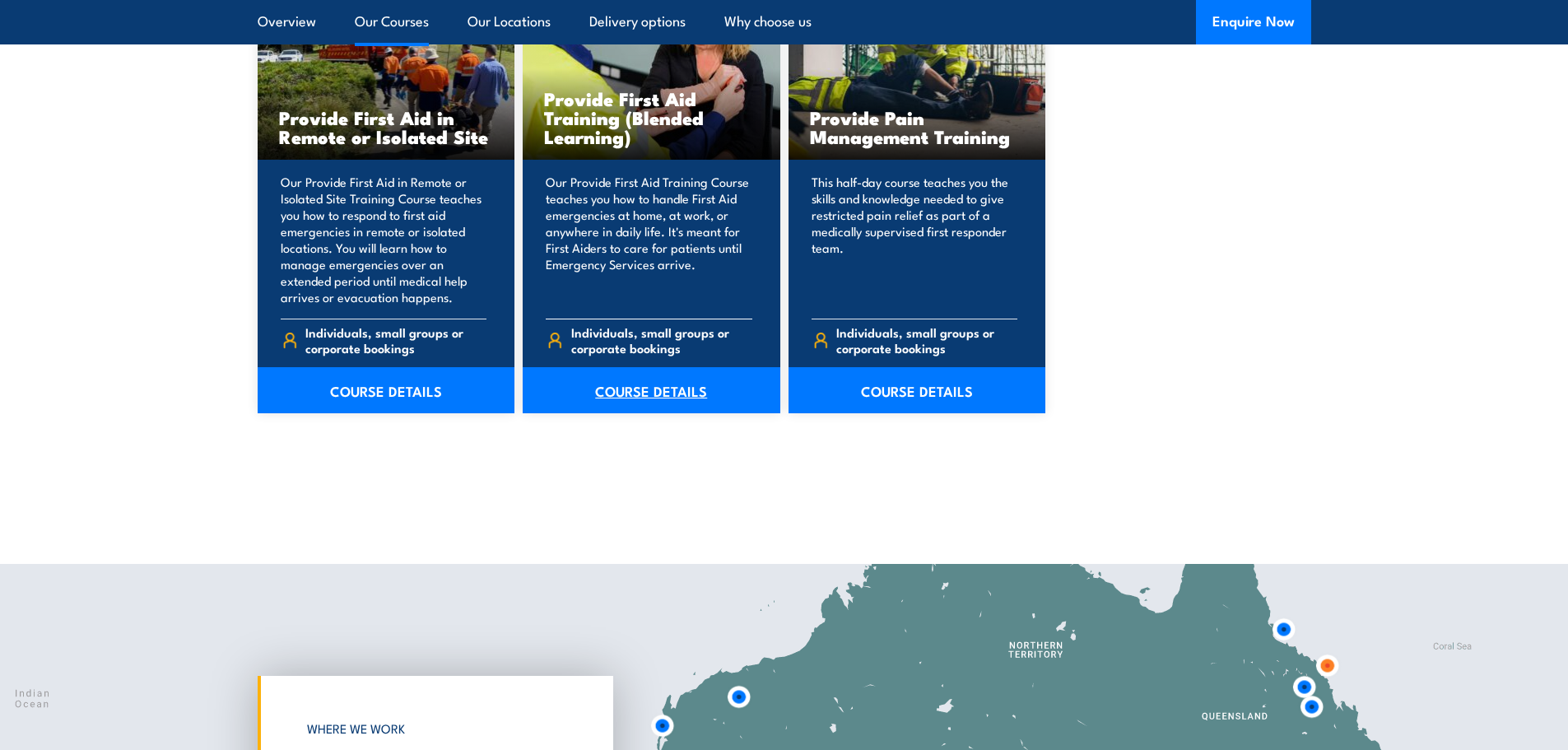
click at [670, 389] on link "COURSE DETAILS" at bounding box center [651, 390] width 258 height 46
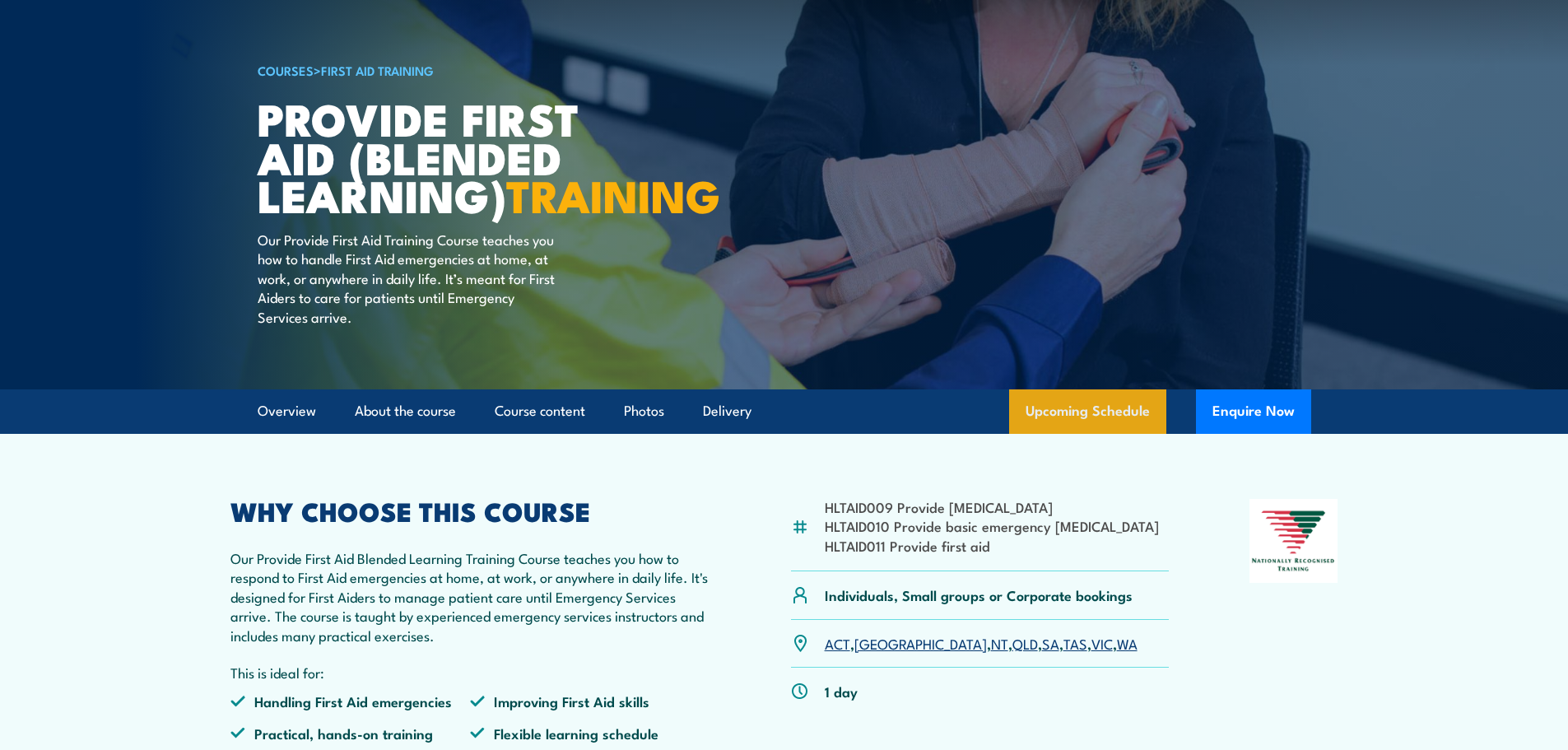
click at [1063, 434] on link "Upcoming Schedule" at bounding box center [1088, 411] width 157 height 45
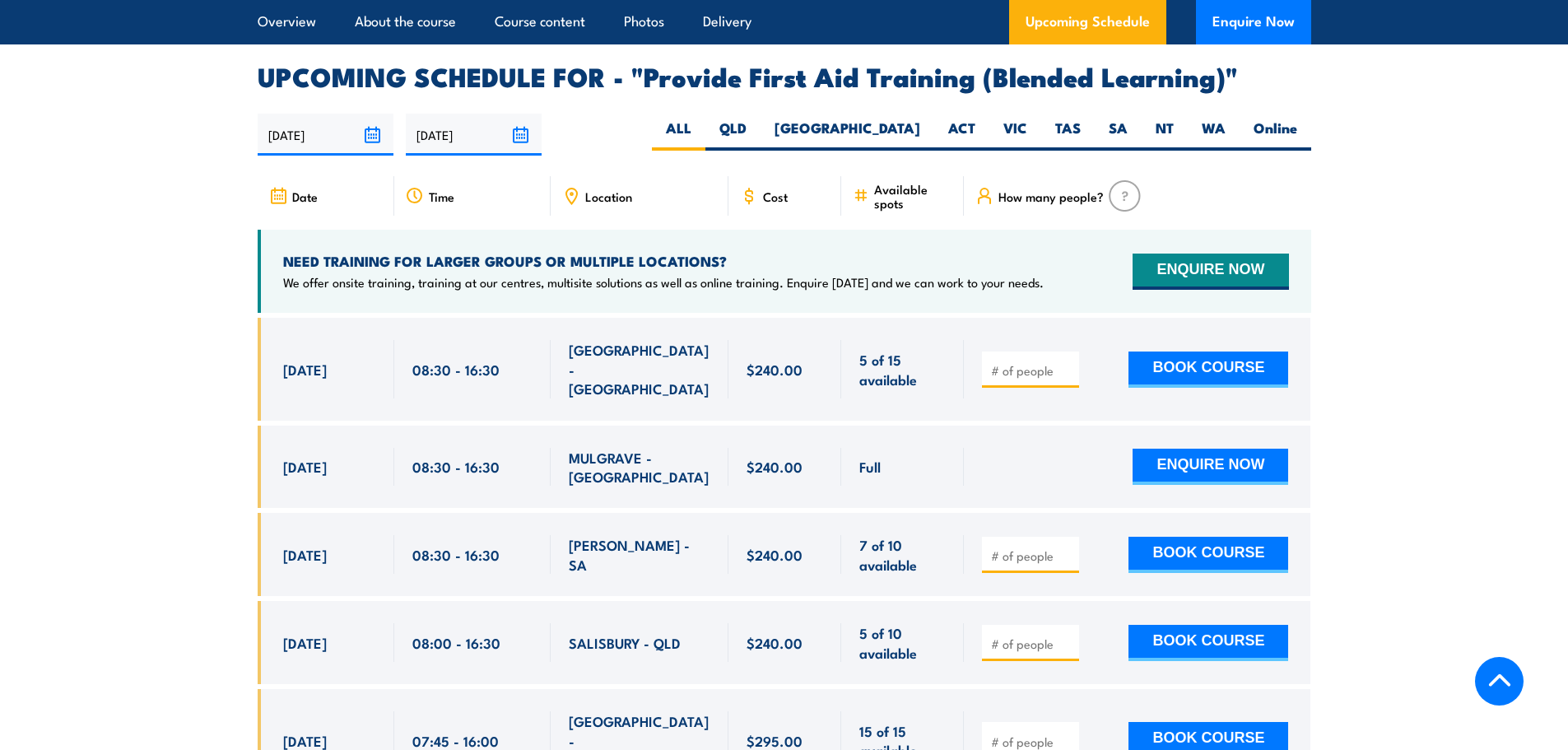
scroll to position [3263, 0]
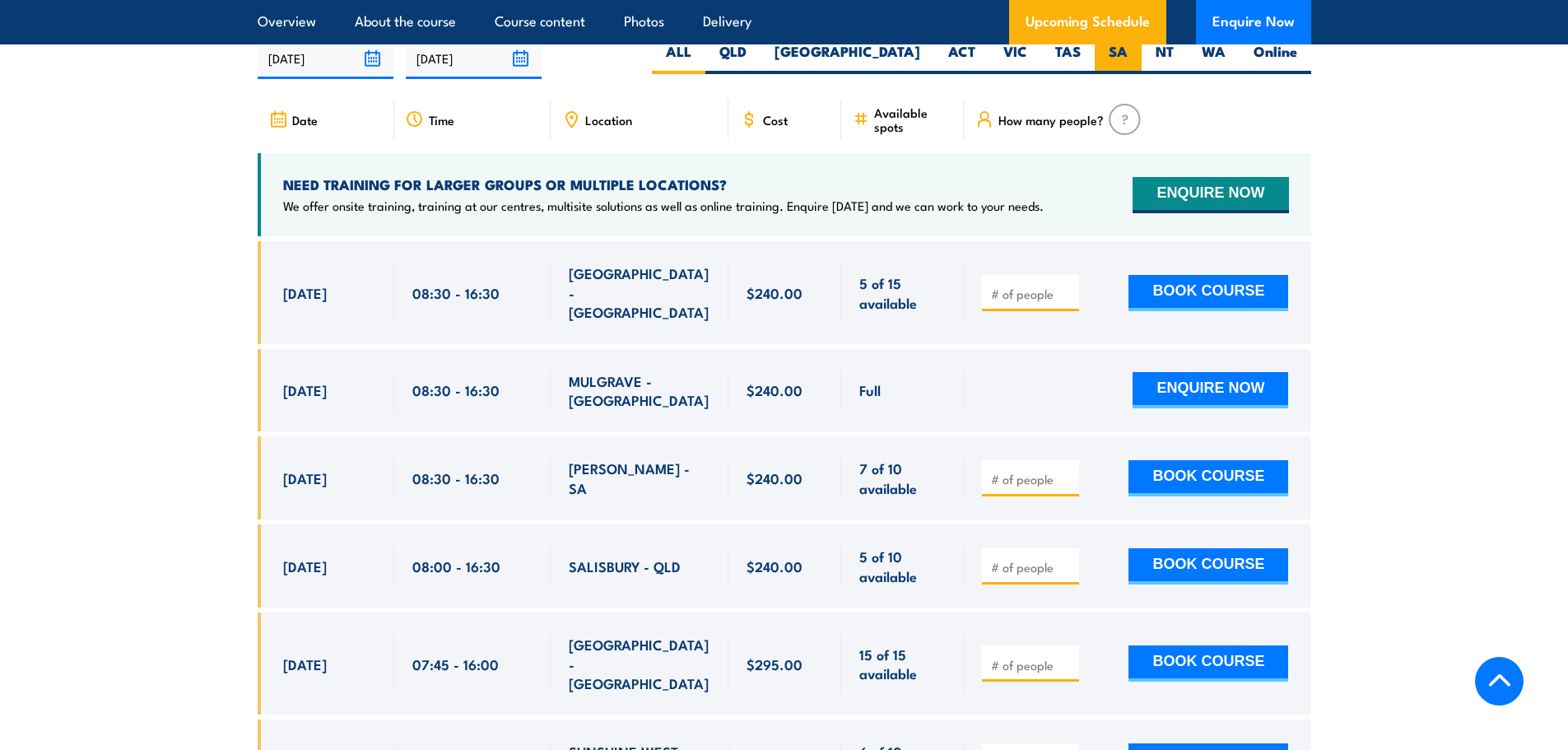
click at [1126, 67] on label "SA" at bounding box center [1118, 58] width 47 height 32
click at [1128, 53] on input "SA" at bounding box center [1132, 46] width 10 height 10
radio input "true"
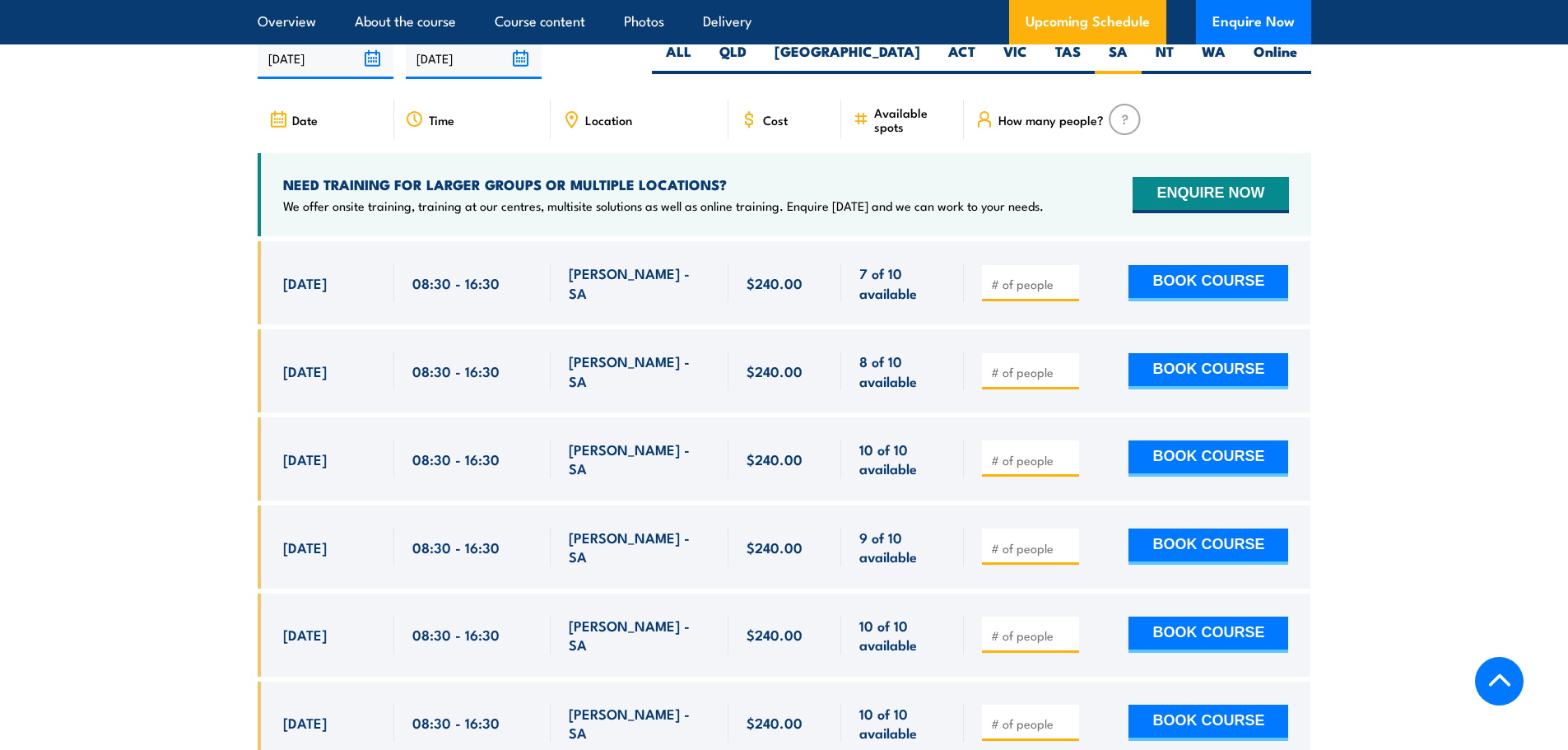
scroll to position [3346, 0]
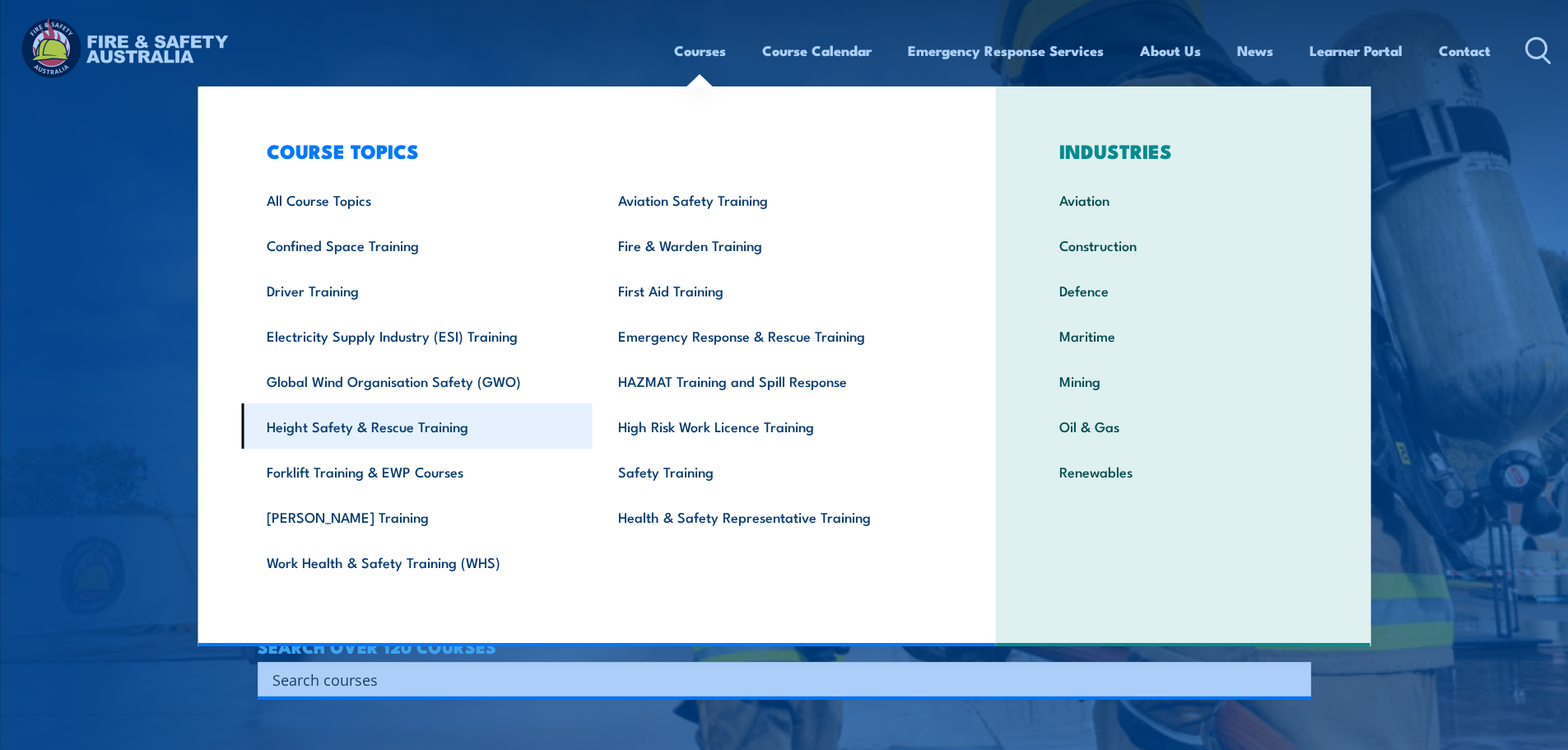
click at [353, 444] on link "Height Safety & Rescue Training" at bounding box center [417, 426] width 351 height 45
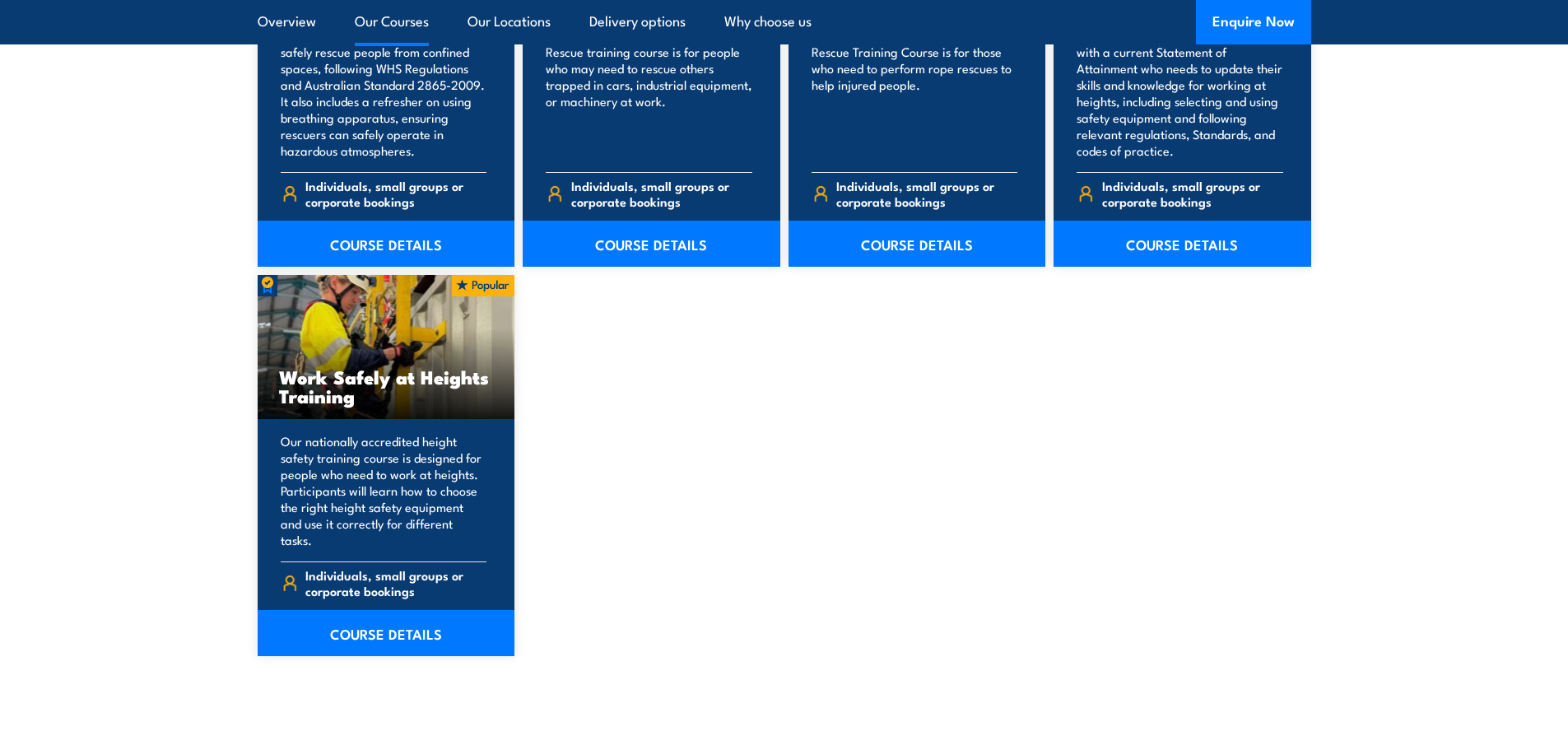
scroll to position [1976, 0]
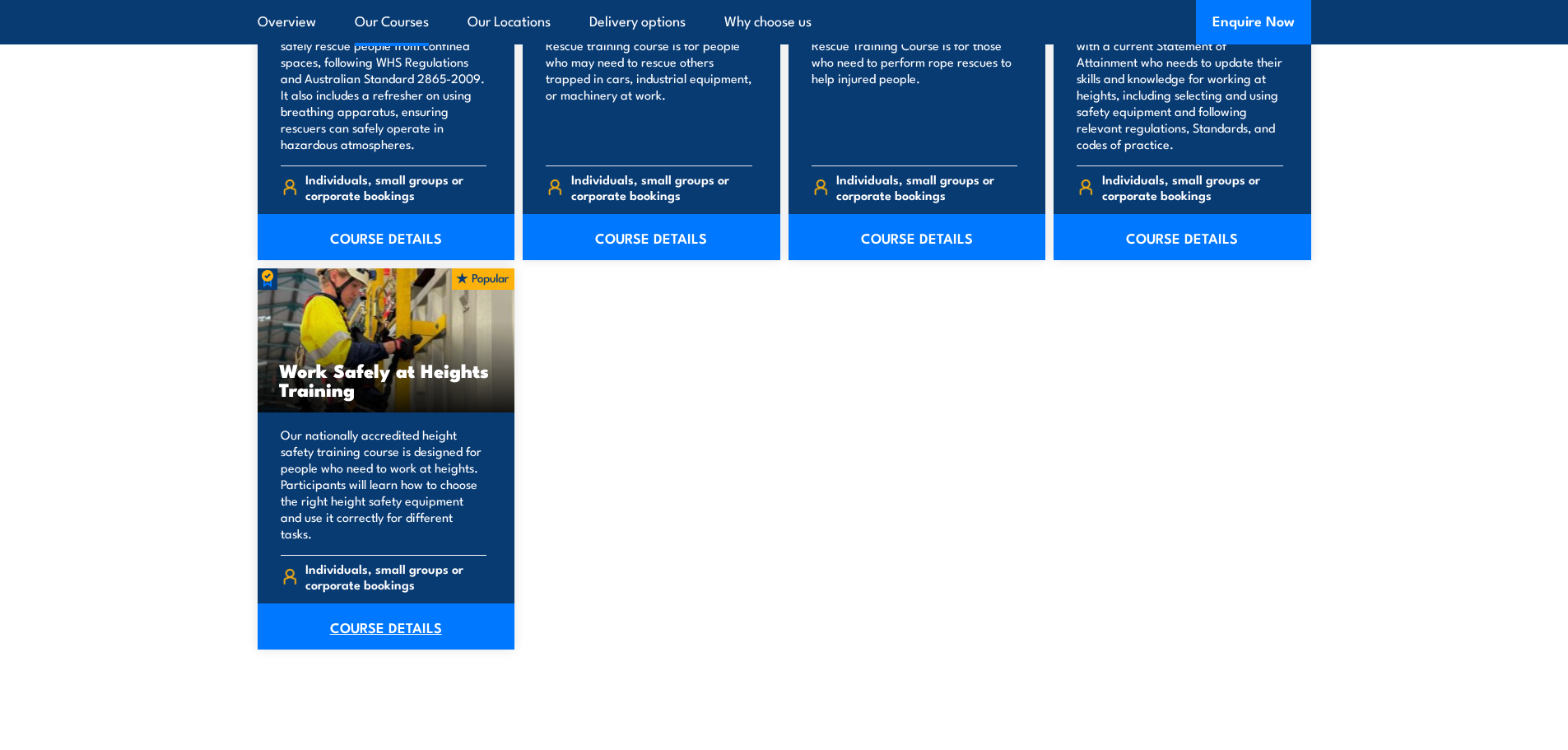
click at [401, 619] on link "COURSE DETAILS" at bounding box center [386, 626] width 258 height 46
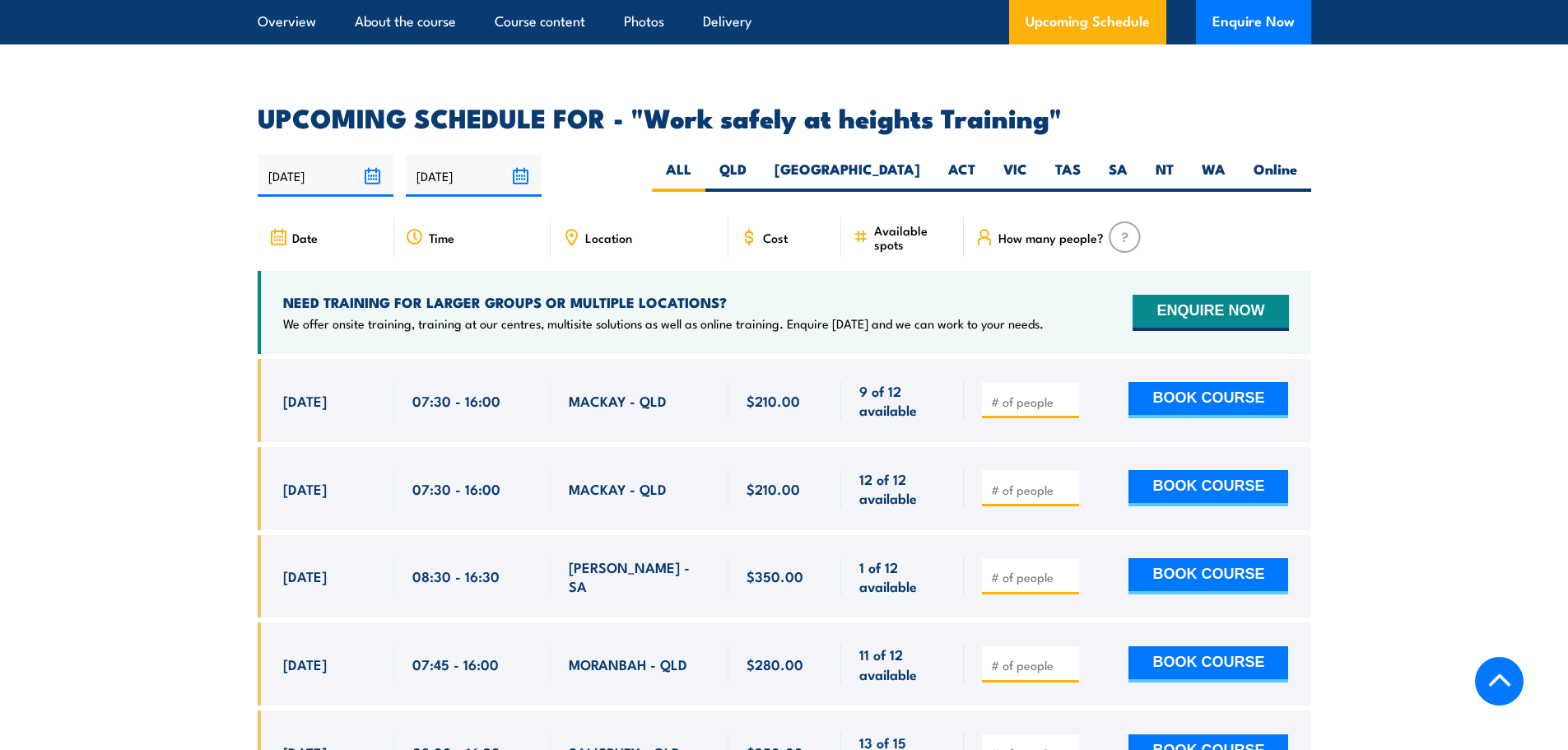
scroll to position [2634, 0]
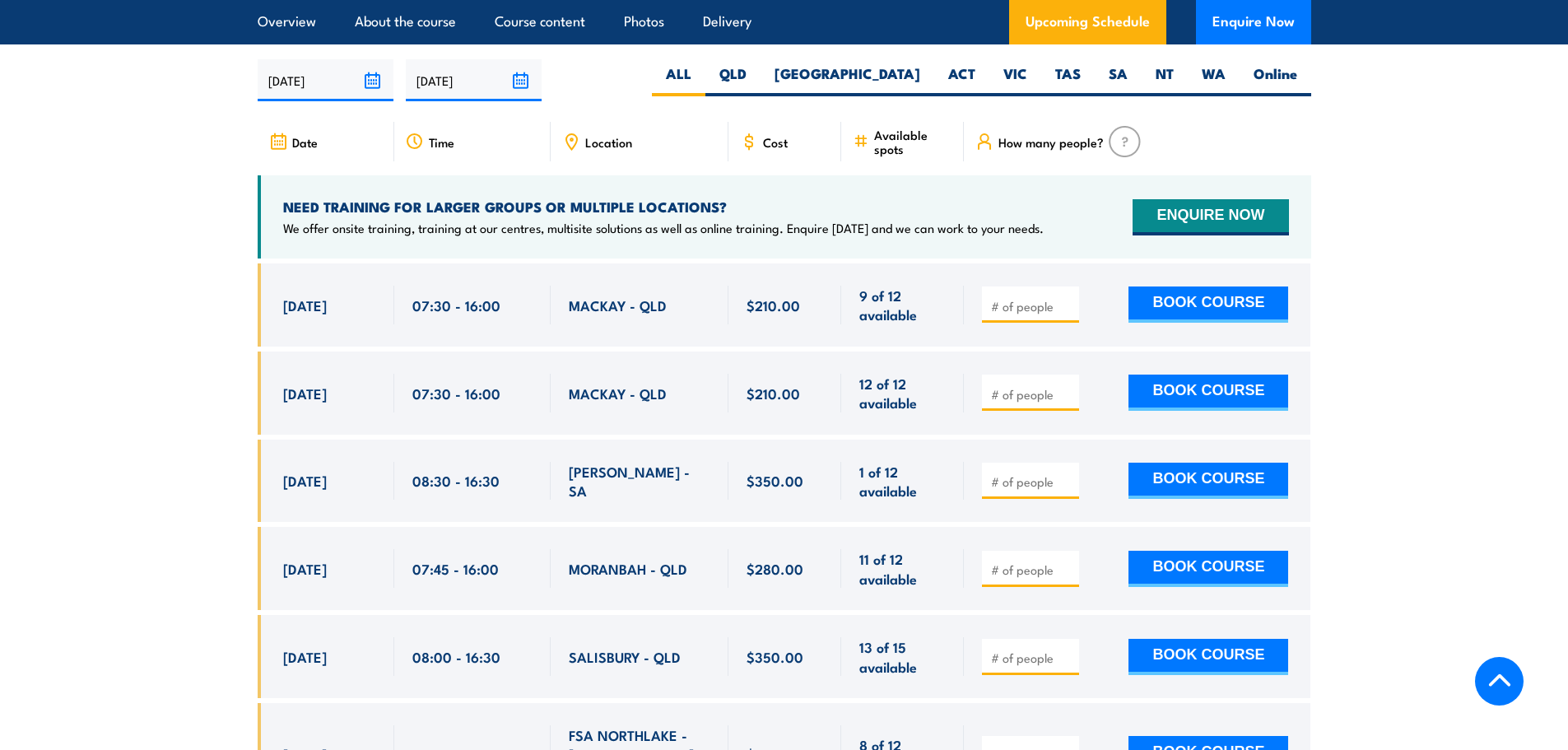
click at [1013, 386] on input "number" at bounding box center [1032, 394] width 82 height 16
type input "1"
click at [1243, 375] on button "BOOK COURSE" at bounding box center [1208, 393] width 160 height 36
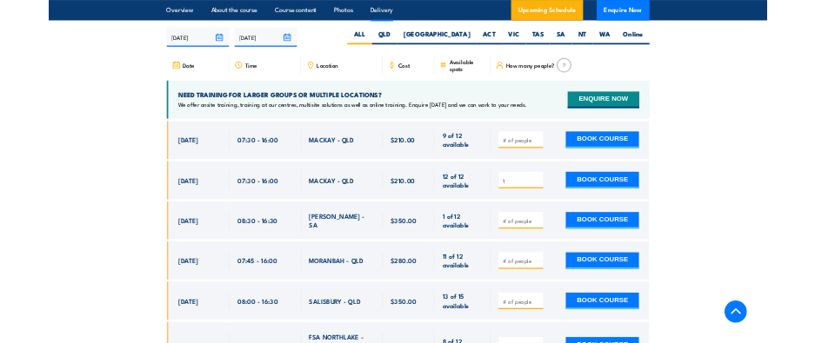
scroll to position [2729, 0]
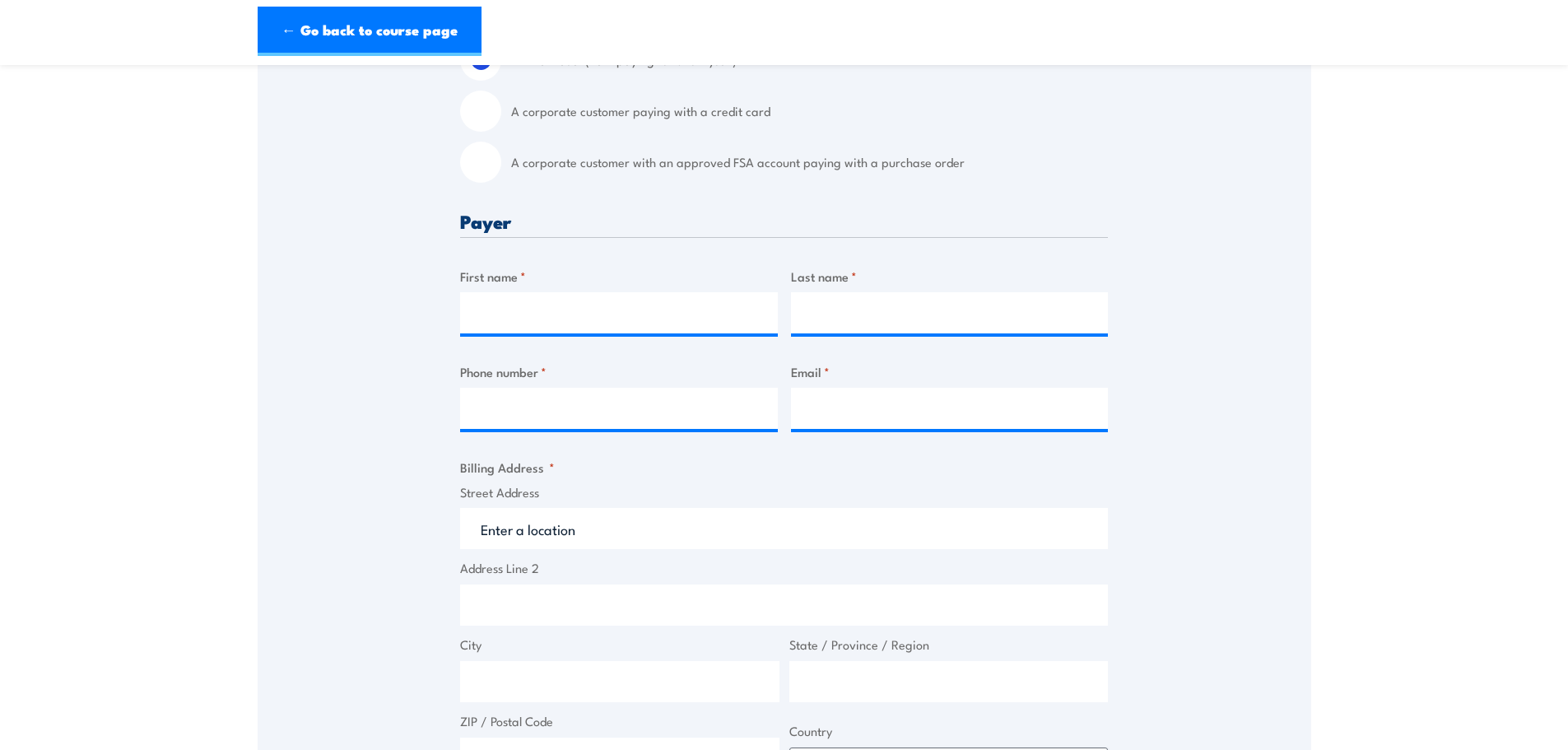
scroll to position [494, 0]
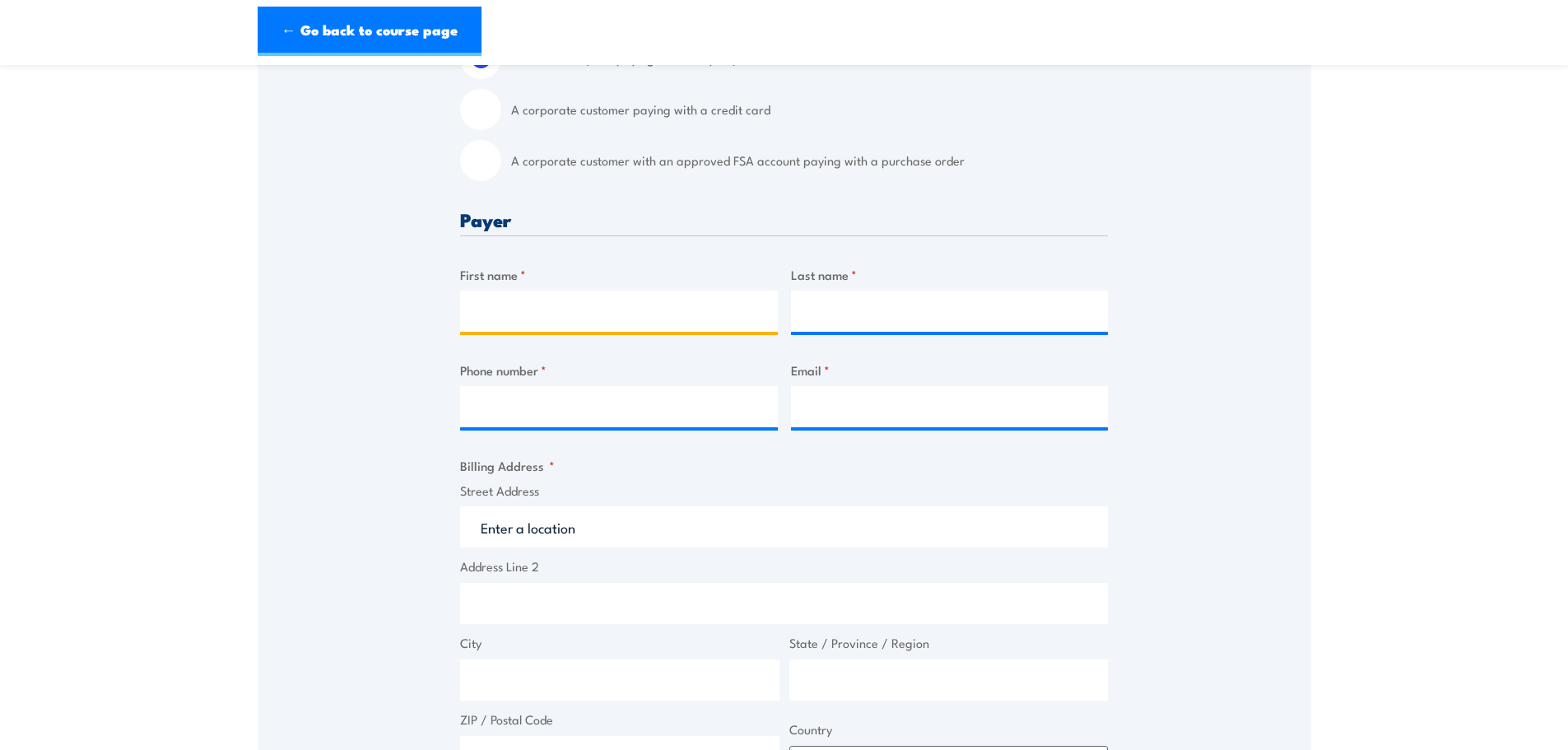
click at [611, 325] on input "First name *" at bounding box center [619, 311] width 318 height 41
type input "Bianca"
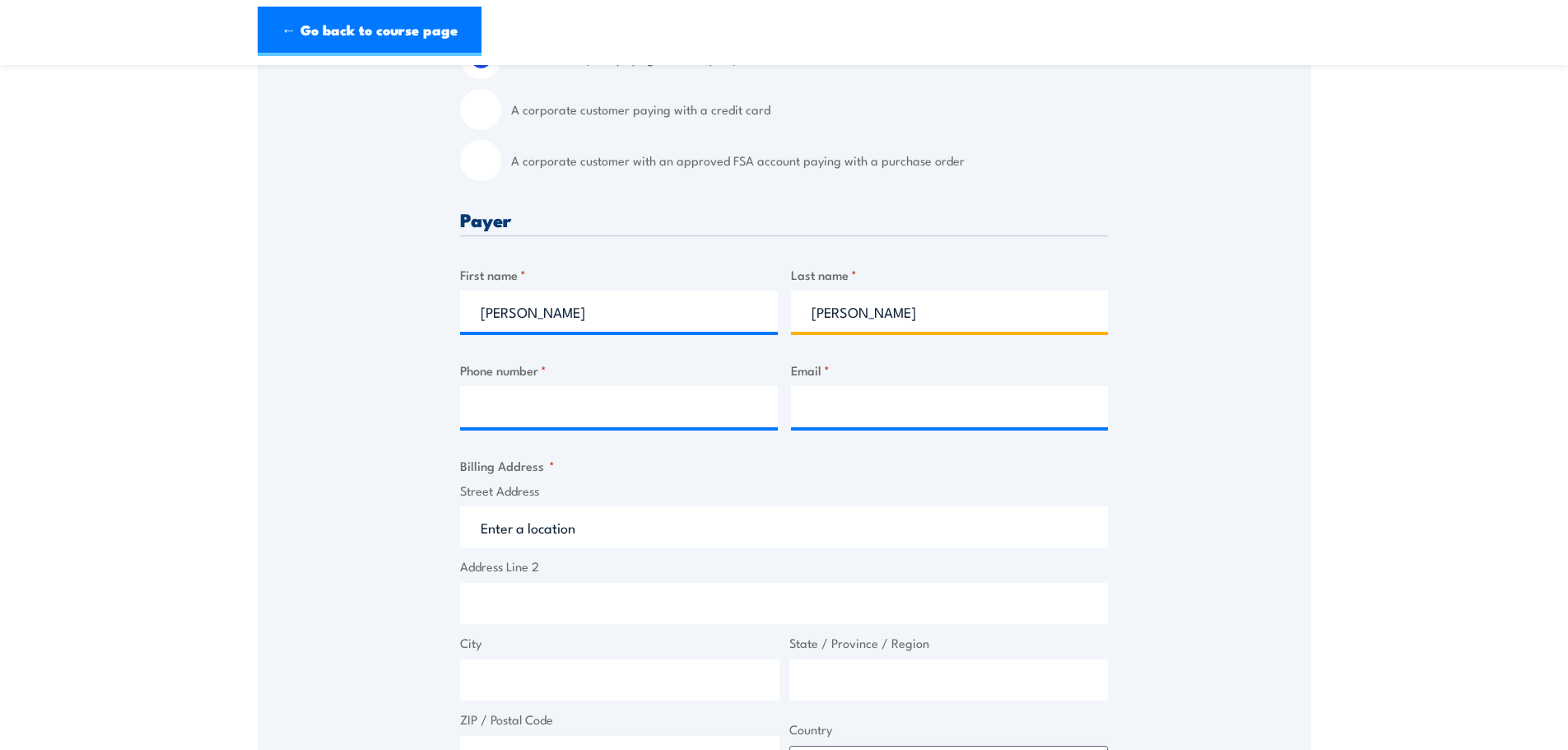
type input "Fitzsimmons"
click at [498, 325] on input "Phone number *" at bounding box center [619, 406] width 318 height 41
paste input "0435182459"
type input "0435182459"
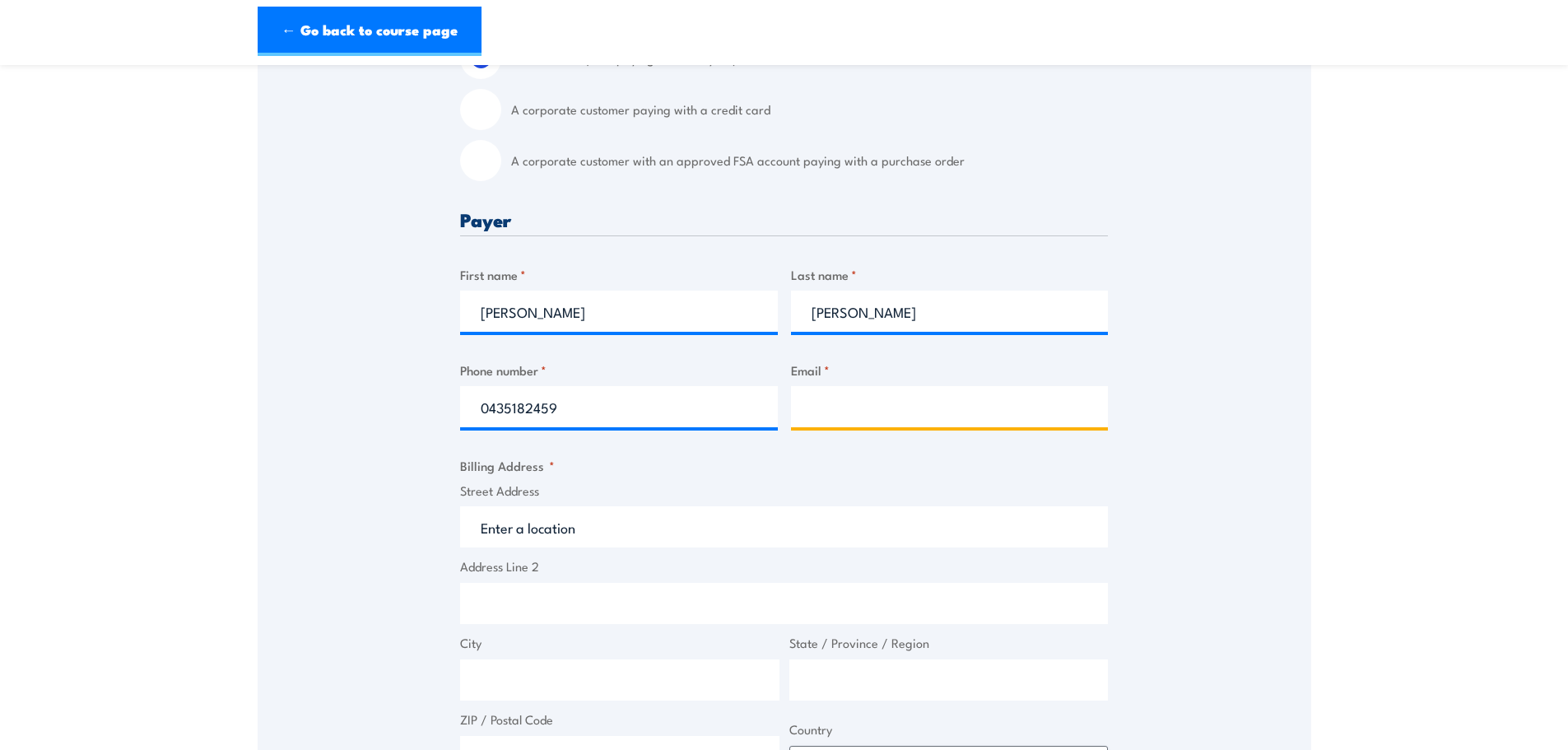
click at [771, 325] on input "Email *" at bounding box center [951, 406] width 318 height 41
paste input "biancafitzsimmons245@gmail.com"
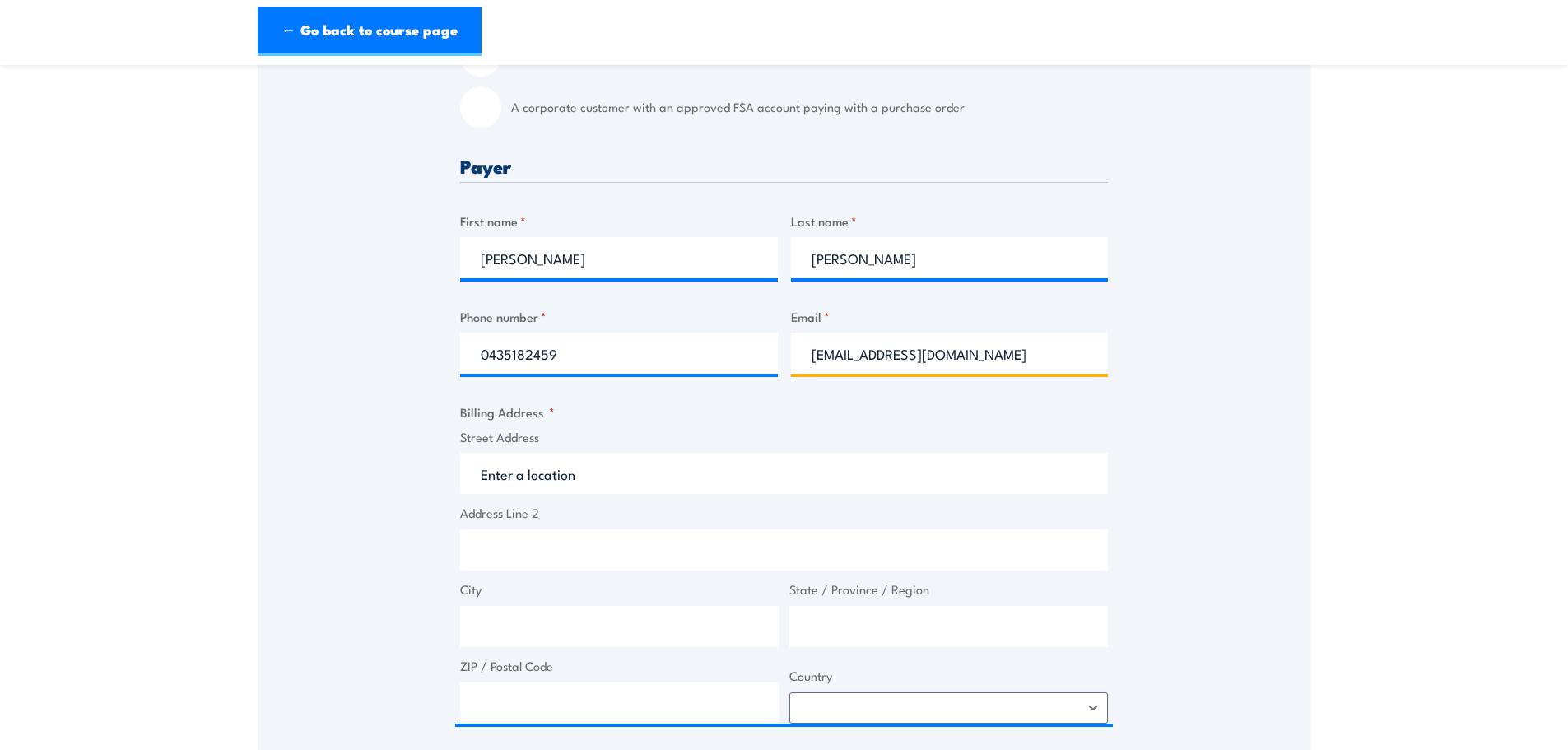
scroll to position [577, 0]
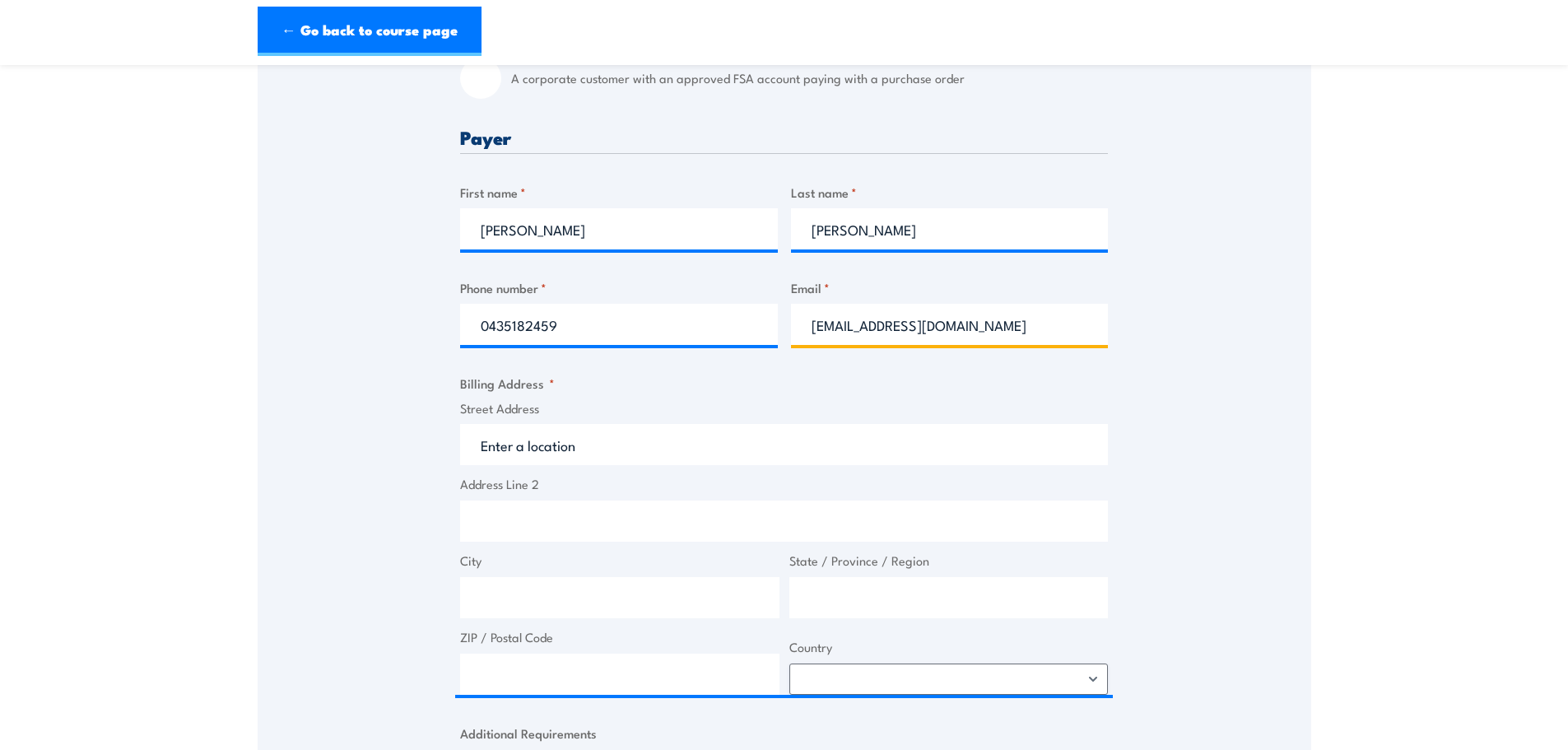
type input "biancafitzsimmons245@gmail.com"
click at [587, 325] on span "Street Address" at bounding box center [784, 433] width 658 height 66
click at [590, 325] on label "Street Address" at bounding box center [784, 409] width 648 height 19
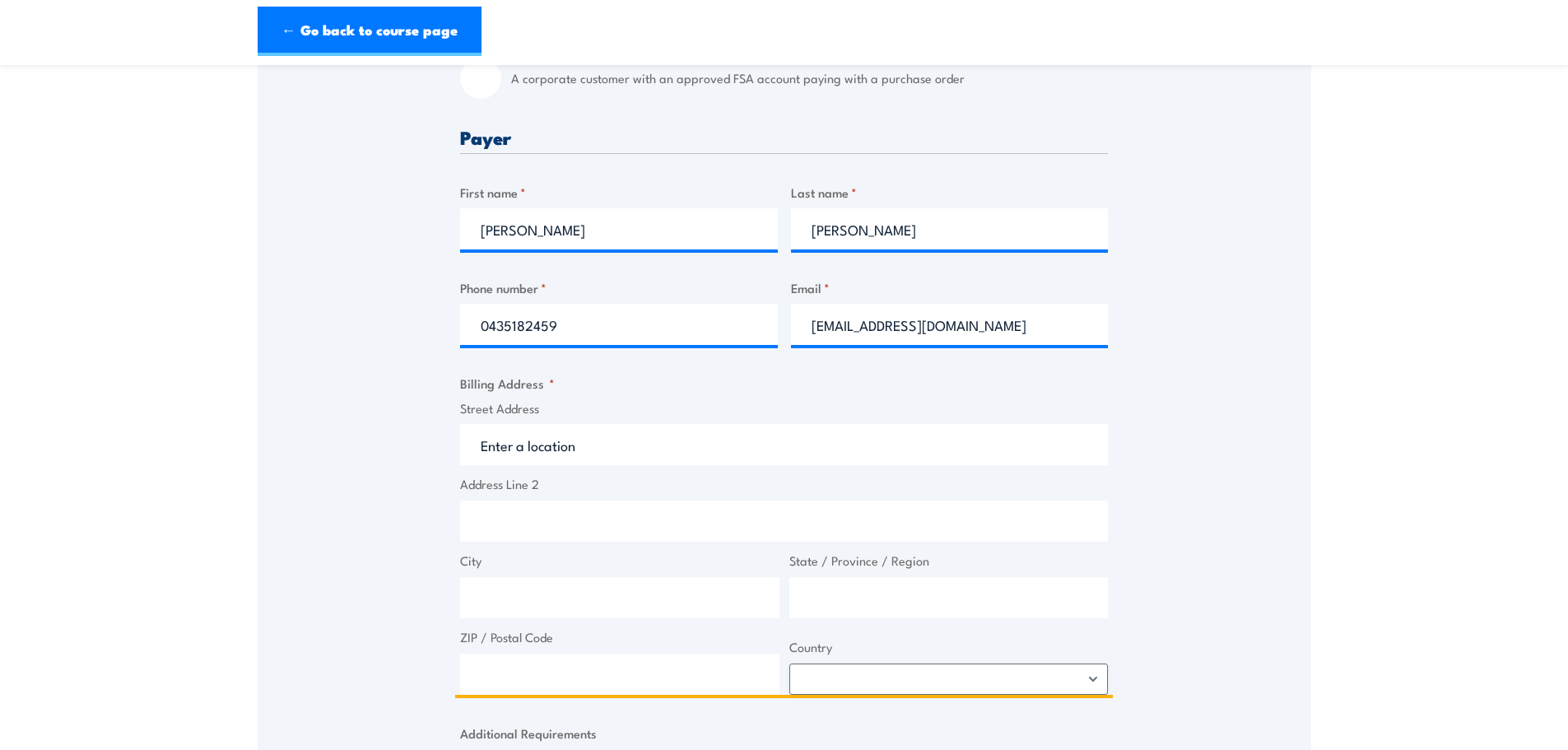
click at [590, 325] on input "Street Address" at bounding box center [784, 444] width 648 height 41
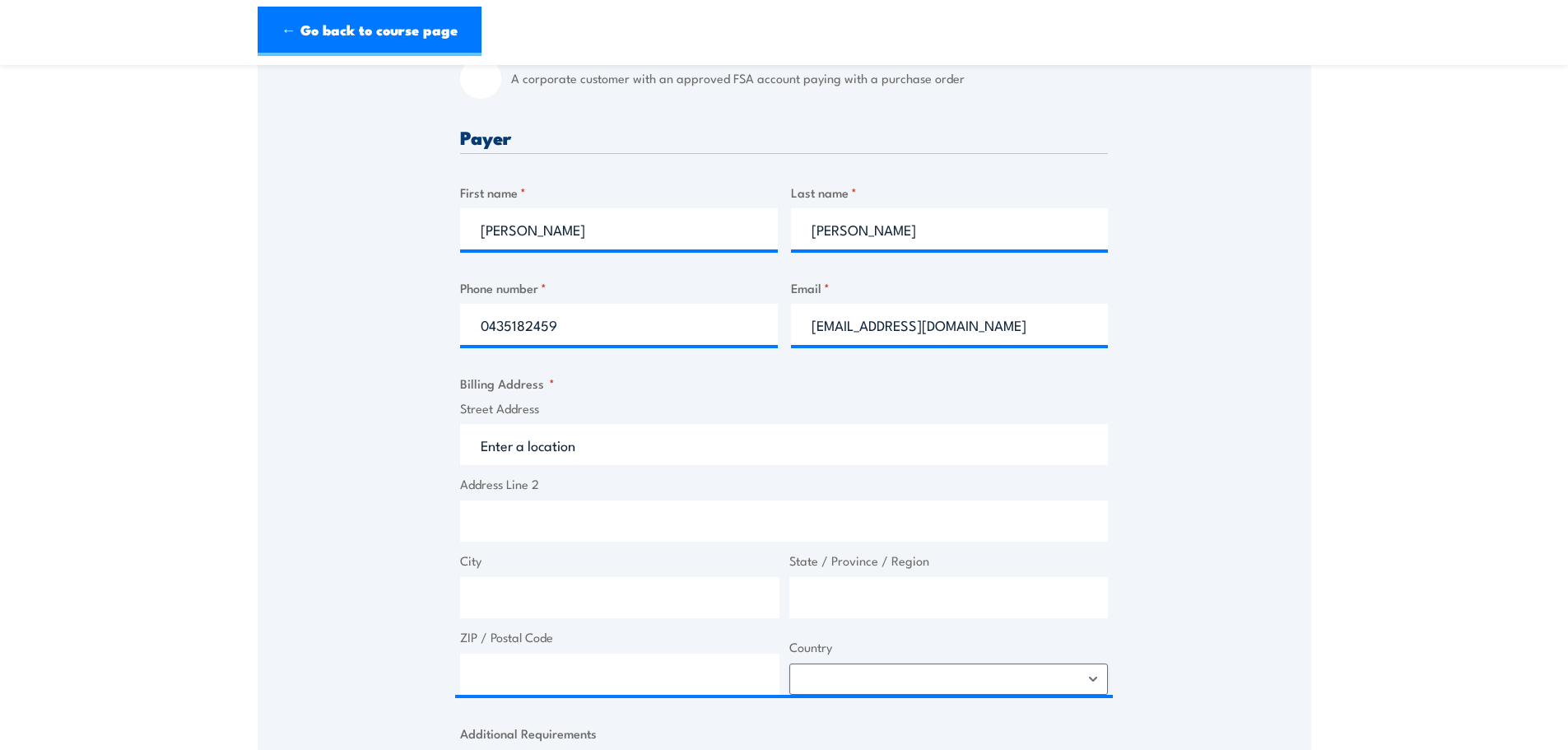
click at [590, 325] on label "Street Address" at bounding box center [784, 409] width 648 height 19
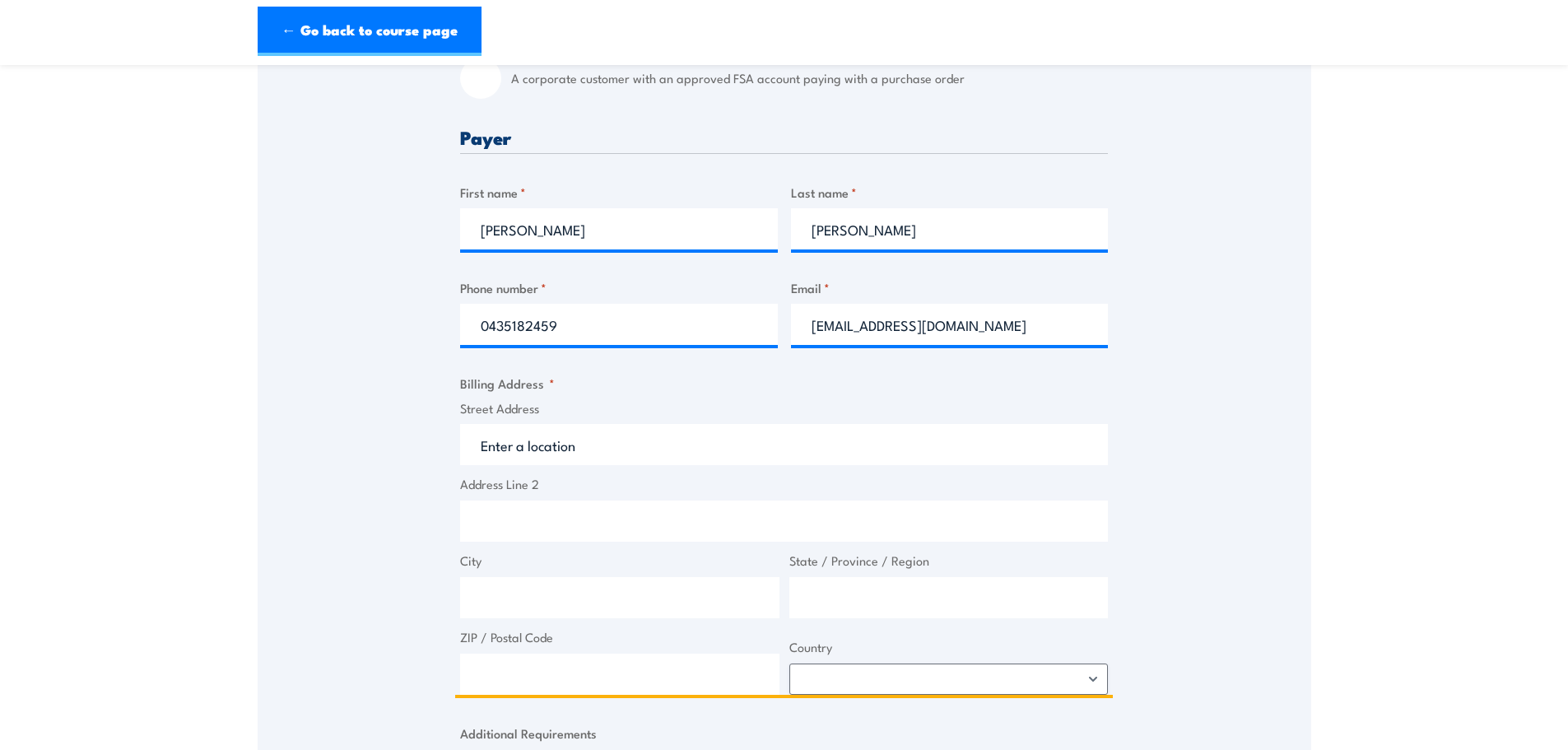
click at [590, 325] on input "Street Address" at bounding box center [784, 444] width 648 height 41
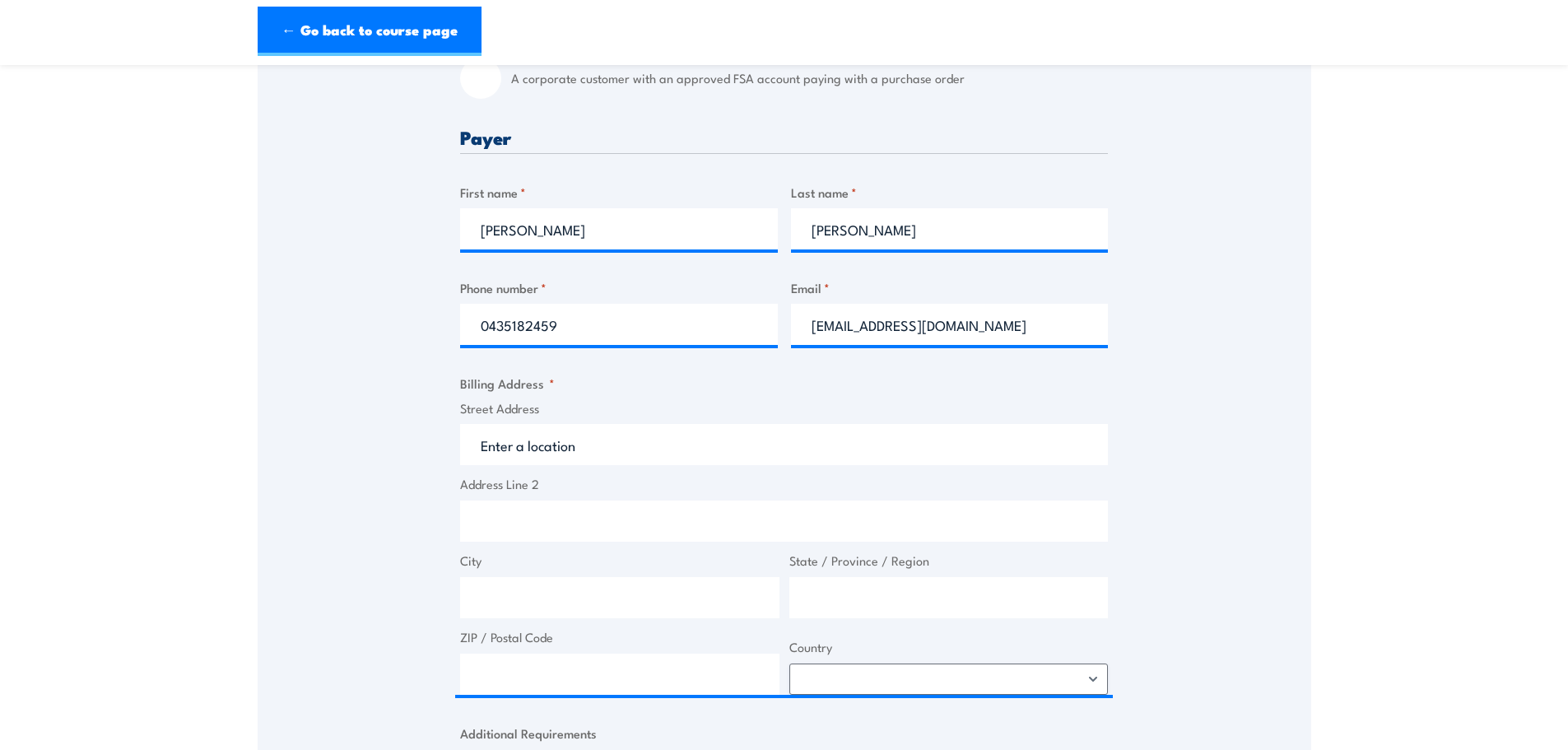
drag, startPoint x: 576, startPoint y: 401, endPoint x: 524, endPoint y: 416, distance: 54.1
click at [575, 325] on fieldset "Billing Address * Street Address Address Line 2 City State / Province / Region …" at bounding box center [784, 534] width 648 height 321
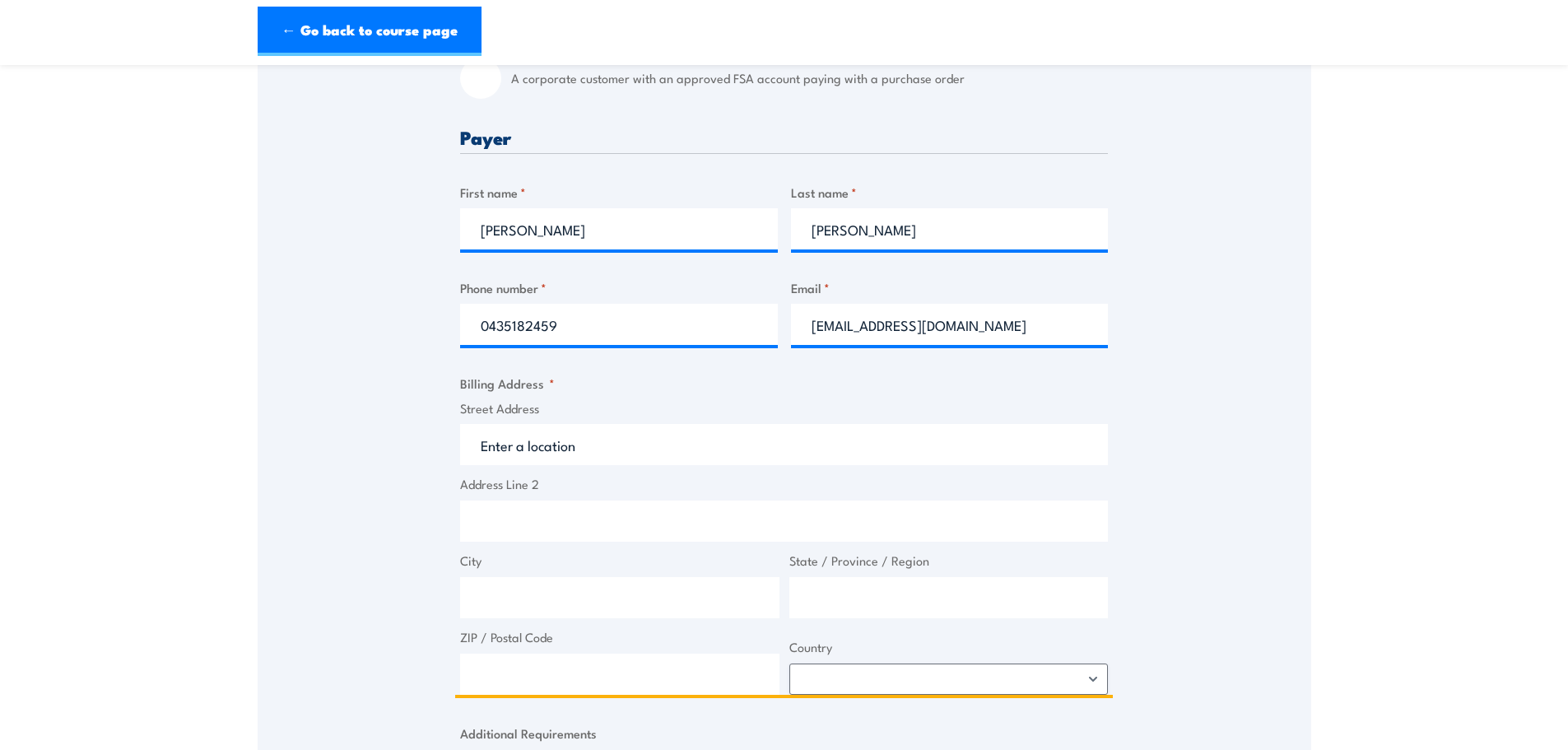
click at [483, 325] on input "Street Address" at bounding box center [784, 444] width 648 height 41
paste input "10 Schooner Ave"
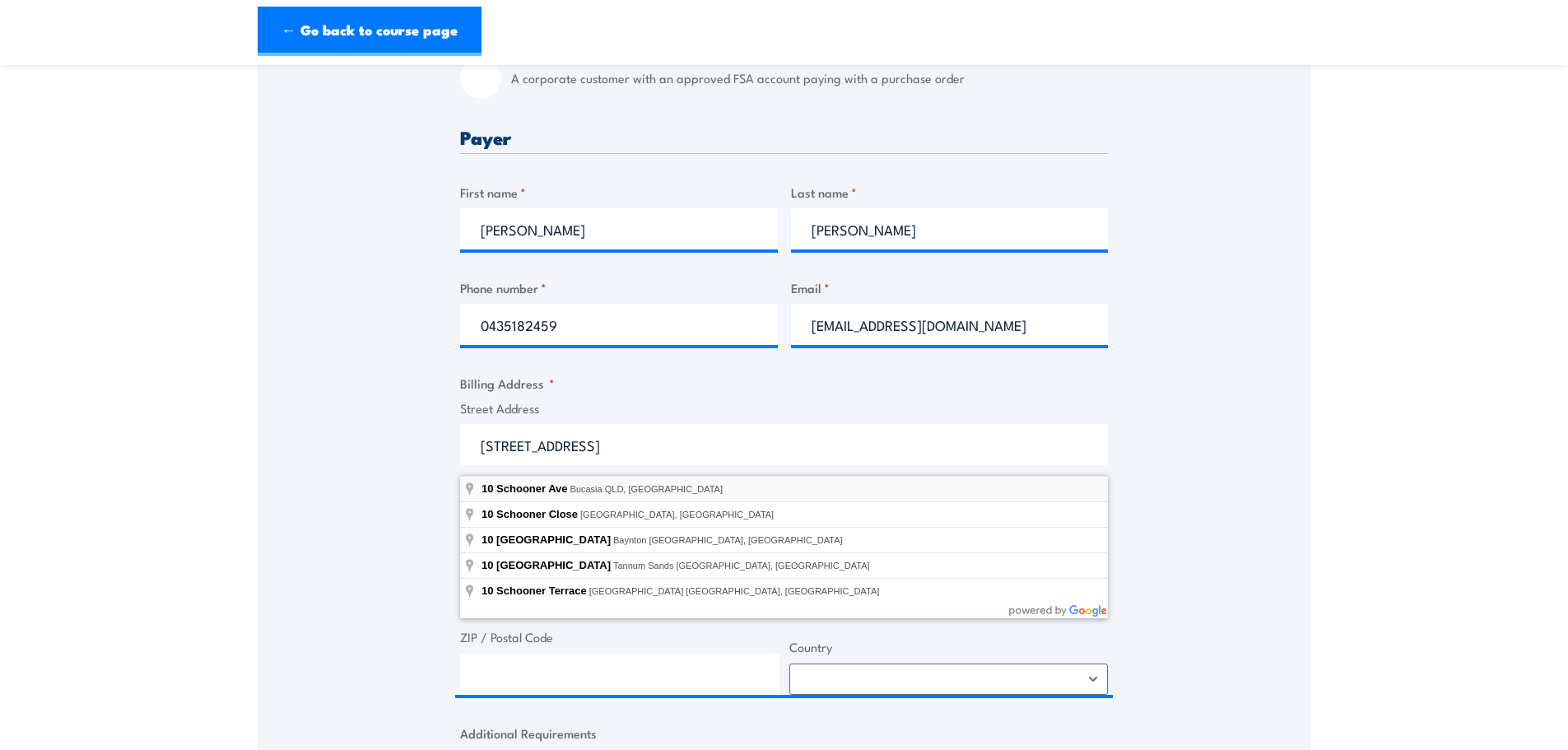
type input "10 Schooner Ave, Bucasia QLD, Australia"
type input "10 Schooner Ave"
type input "Bucasia"
type input "Queensland"
type input "4750"
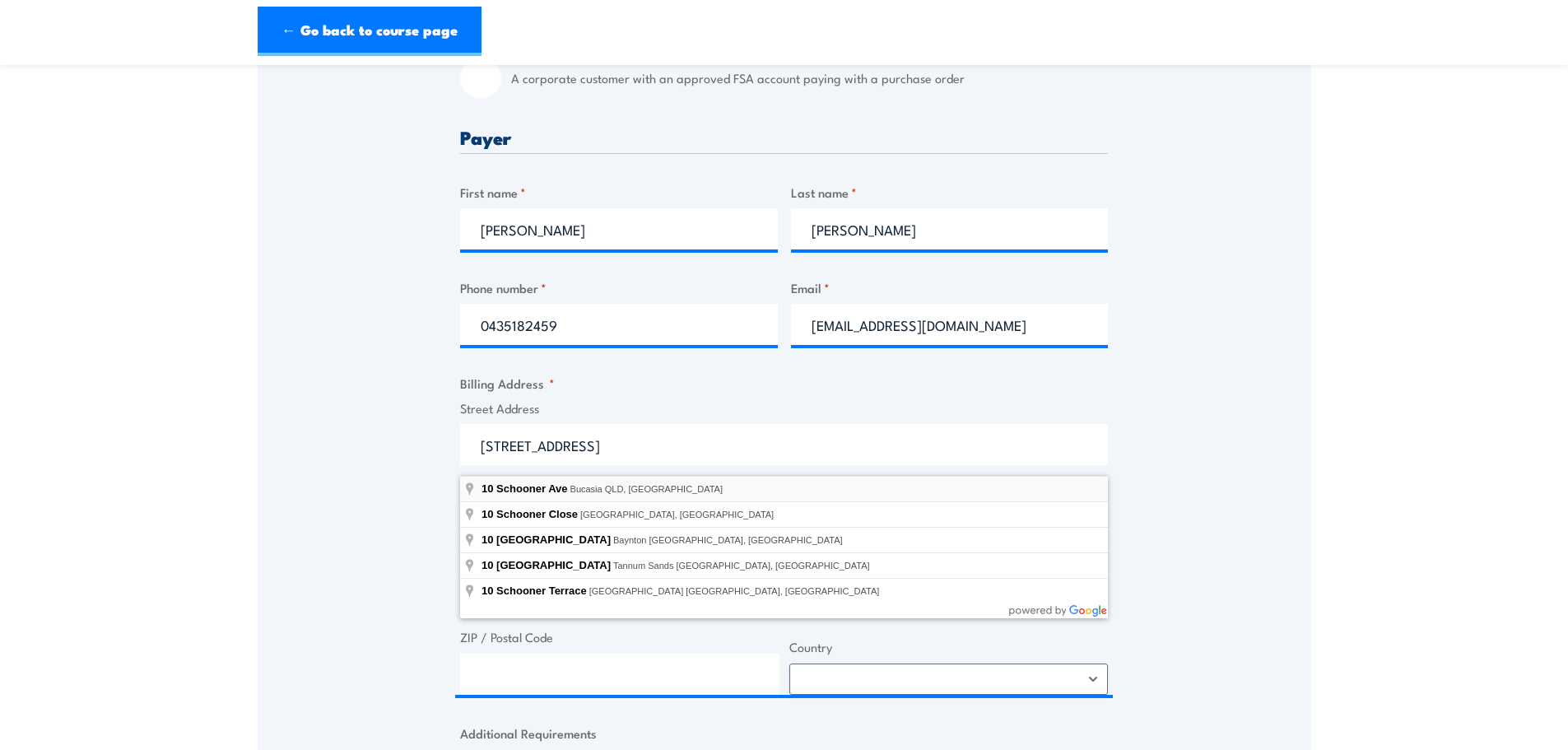
select select "Australia"
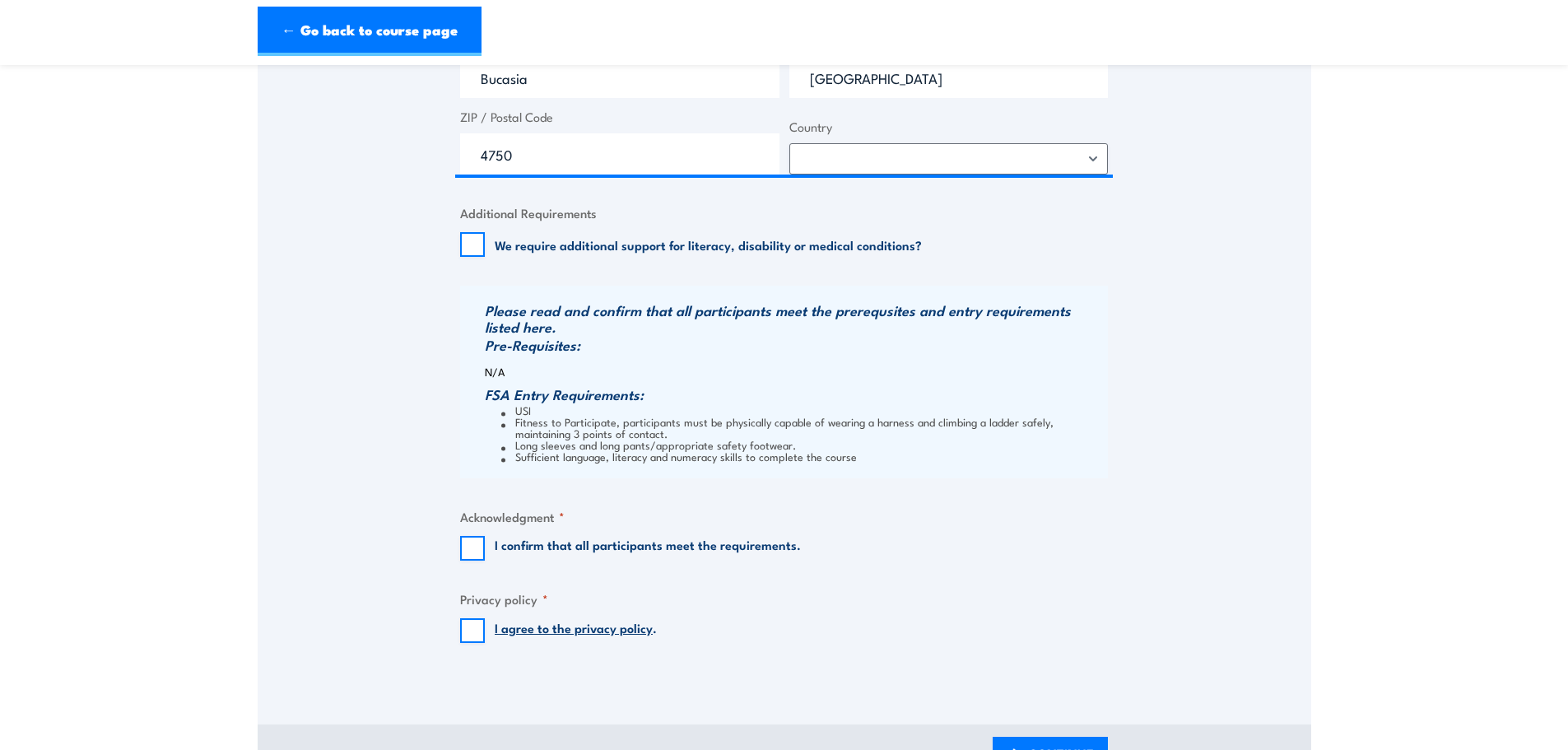
scroll to position [1235, 0]
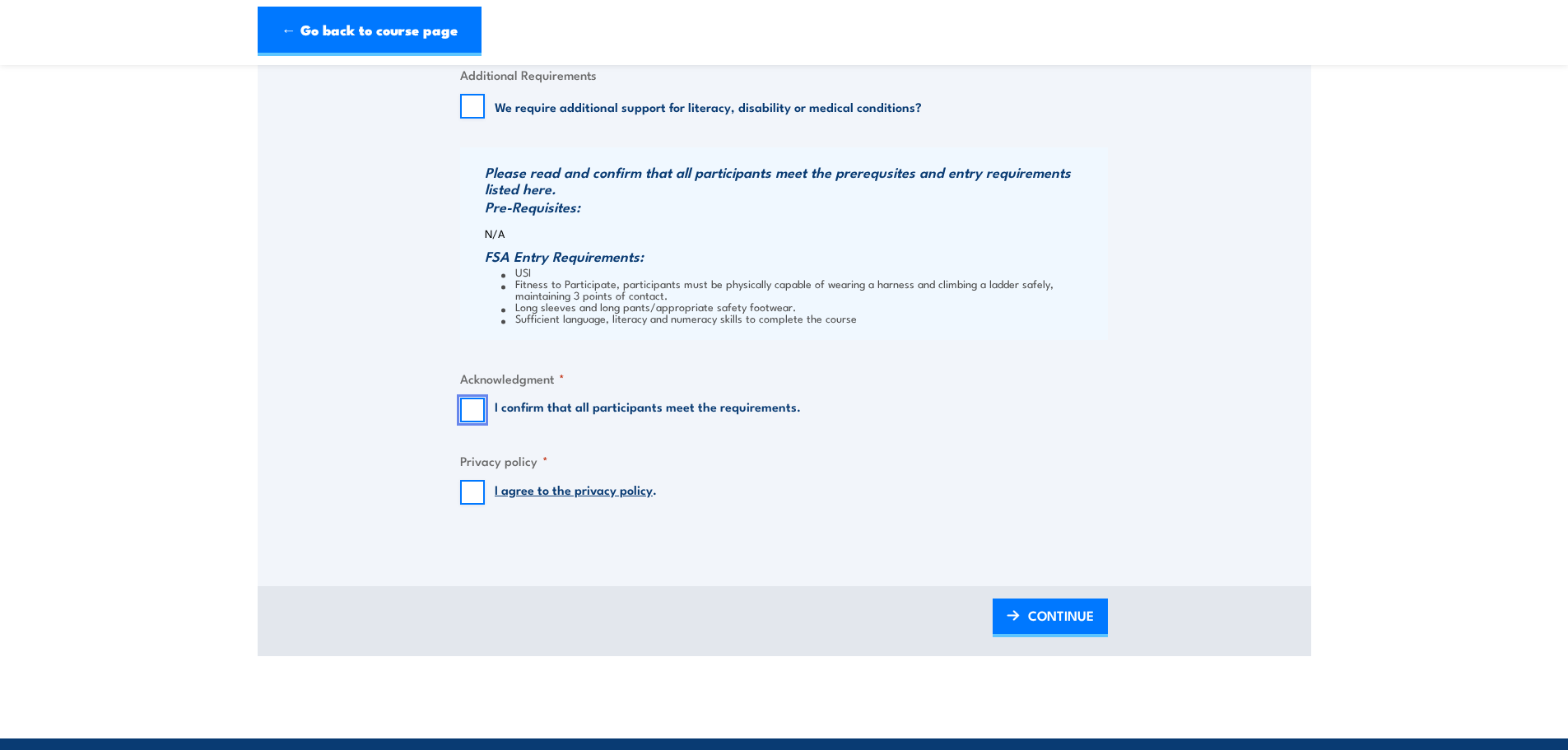
click at [476, 325] on input "I confirm that all participants meet the requirements." at bounding box center [472, 410] width 25 height 25
checkbox input "true"
click at [470, 325] on input "I agree to the privacy policy ." at bounding box center [472, 492] width 25 height 25
checkbox input "true"
click at [771, 325] on span "CONTINUE" at bounding box center [1061, 616] width 66 height 44
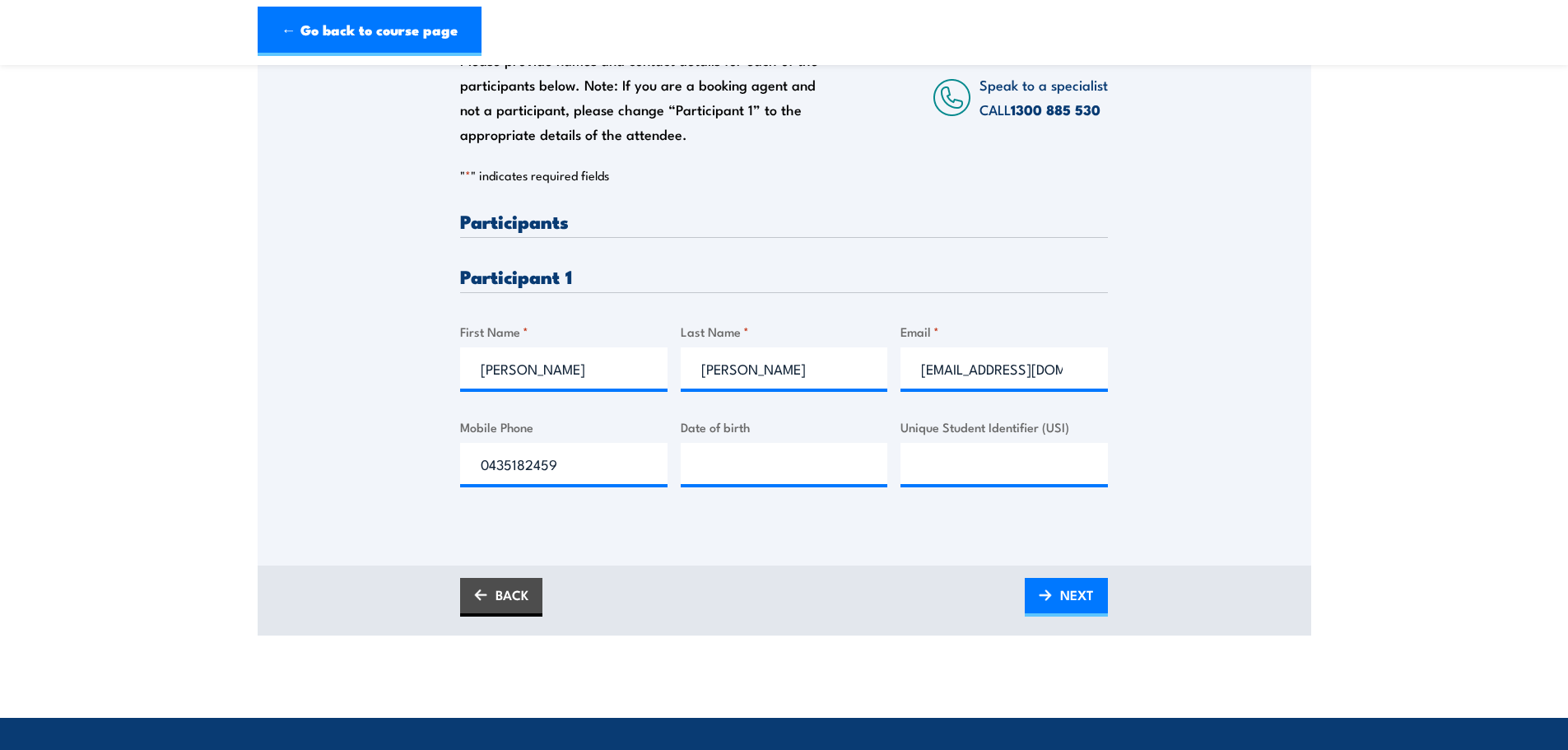
scroll to position [330, 0]
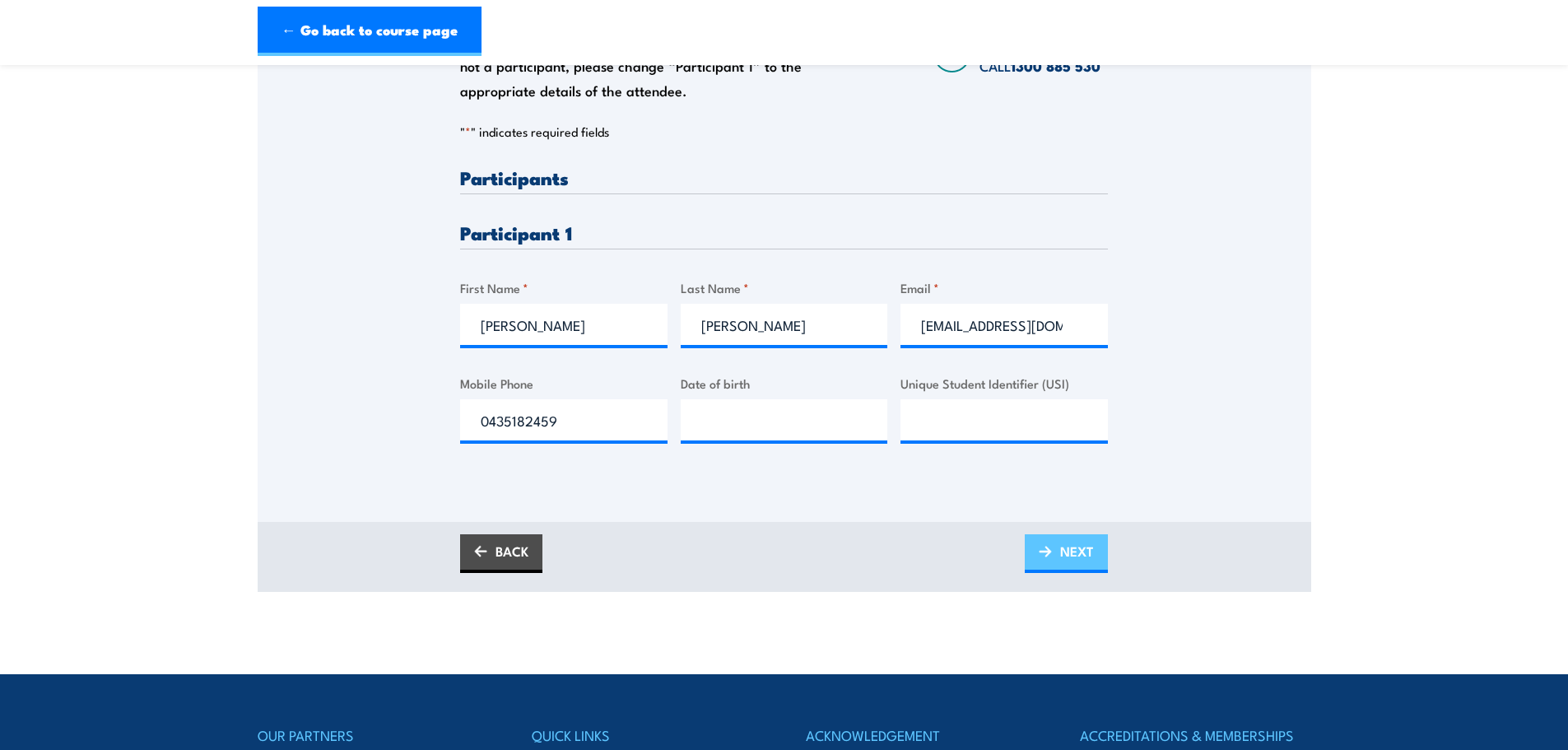
click at [771, 325] on span "NEXT" at bounding box center [1078, 551] width 34 height 44
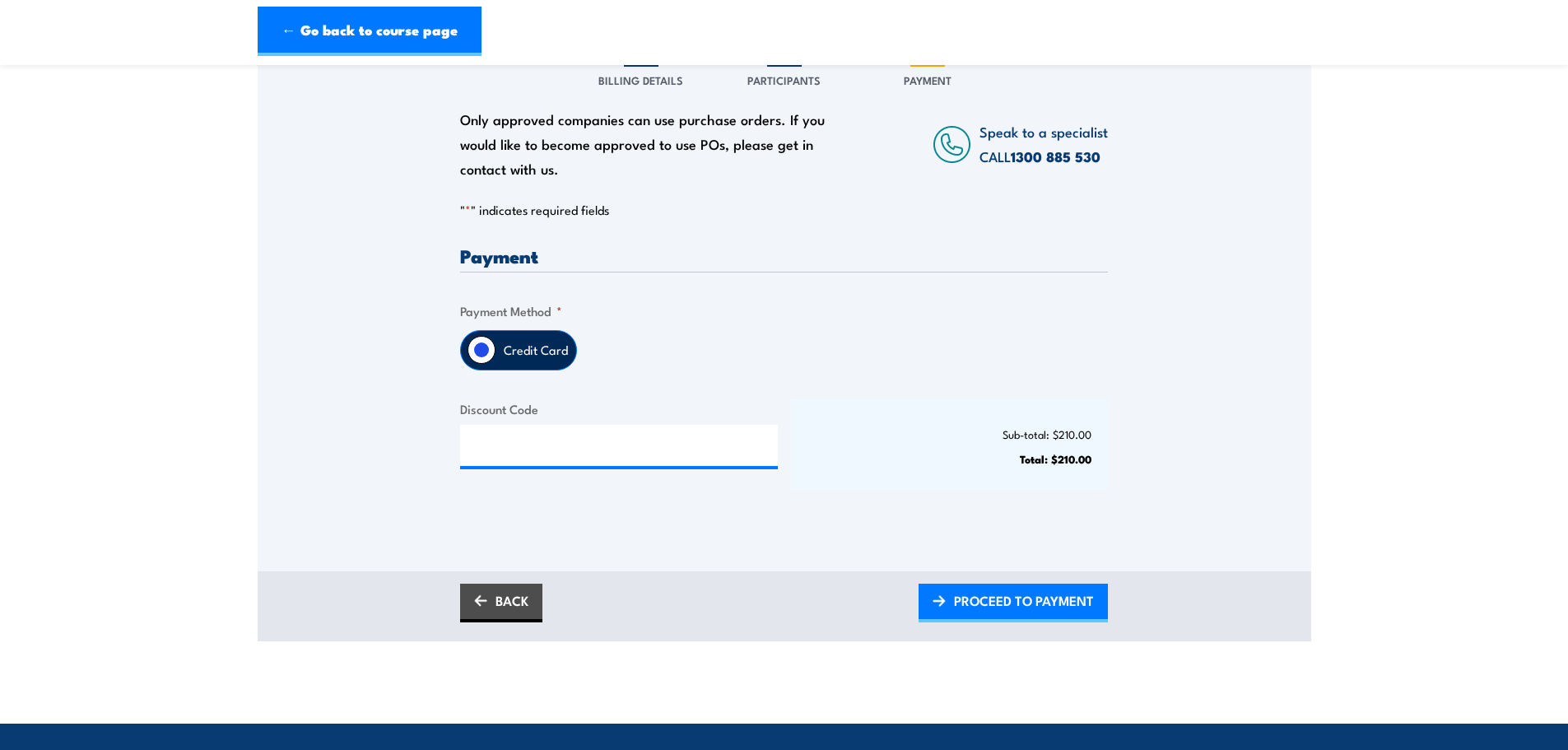
scroll to position [247, 0]
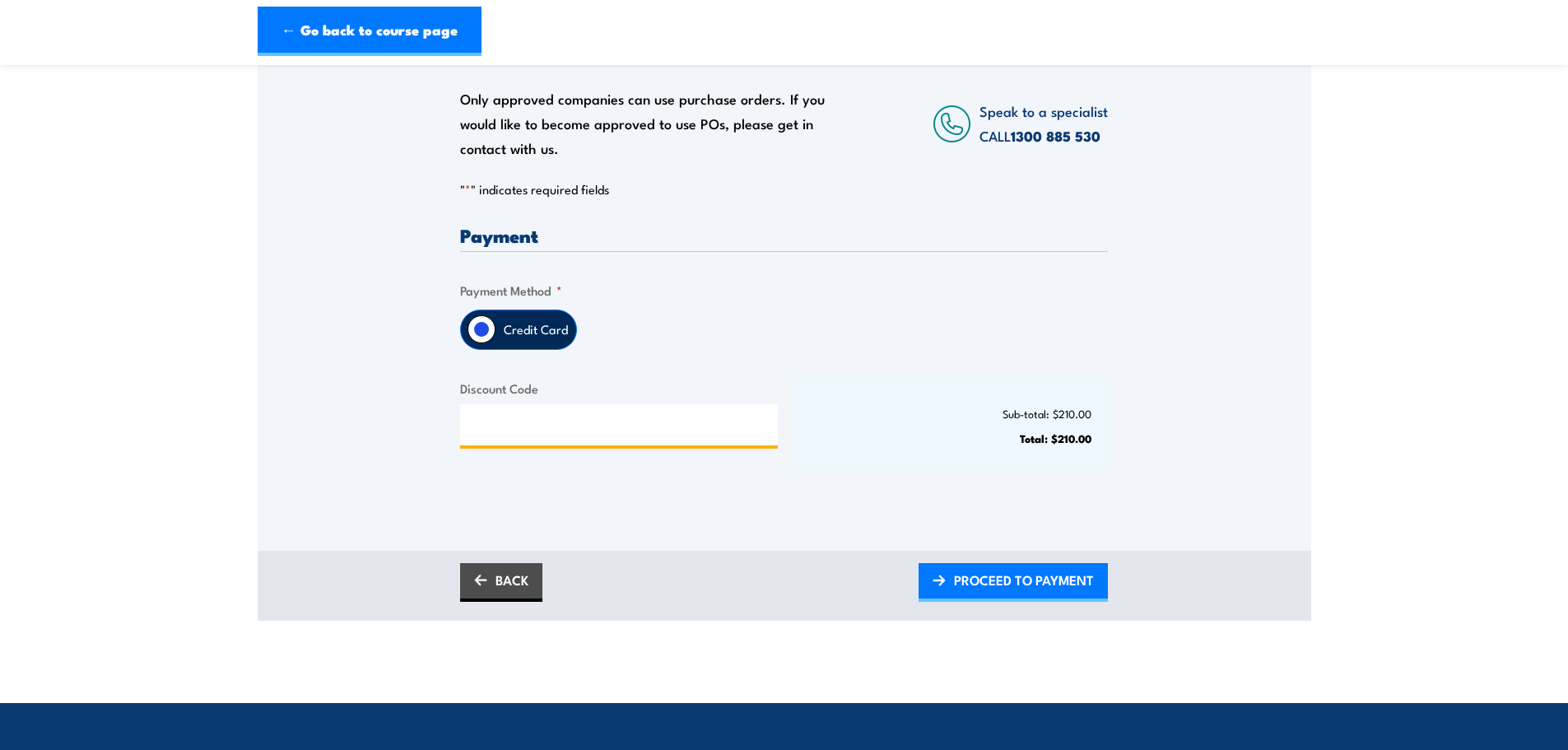
click at [647, 325] on input "Discount Code" at bounding box center [619, 424] width 318 height 41
type input "dcs24/25"
click at [771, 325] on span "APPLY DISCOUNT CODE" at bounding box center [1022, 580] width 143 height 44
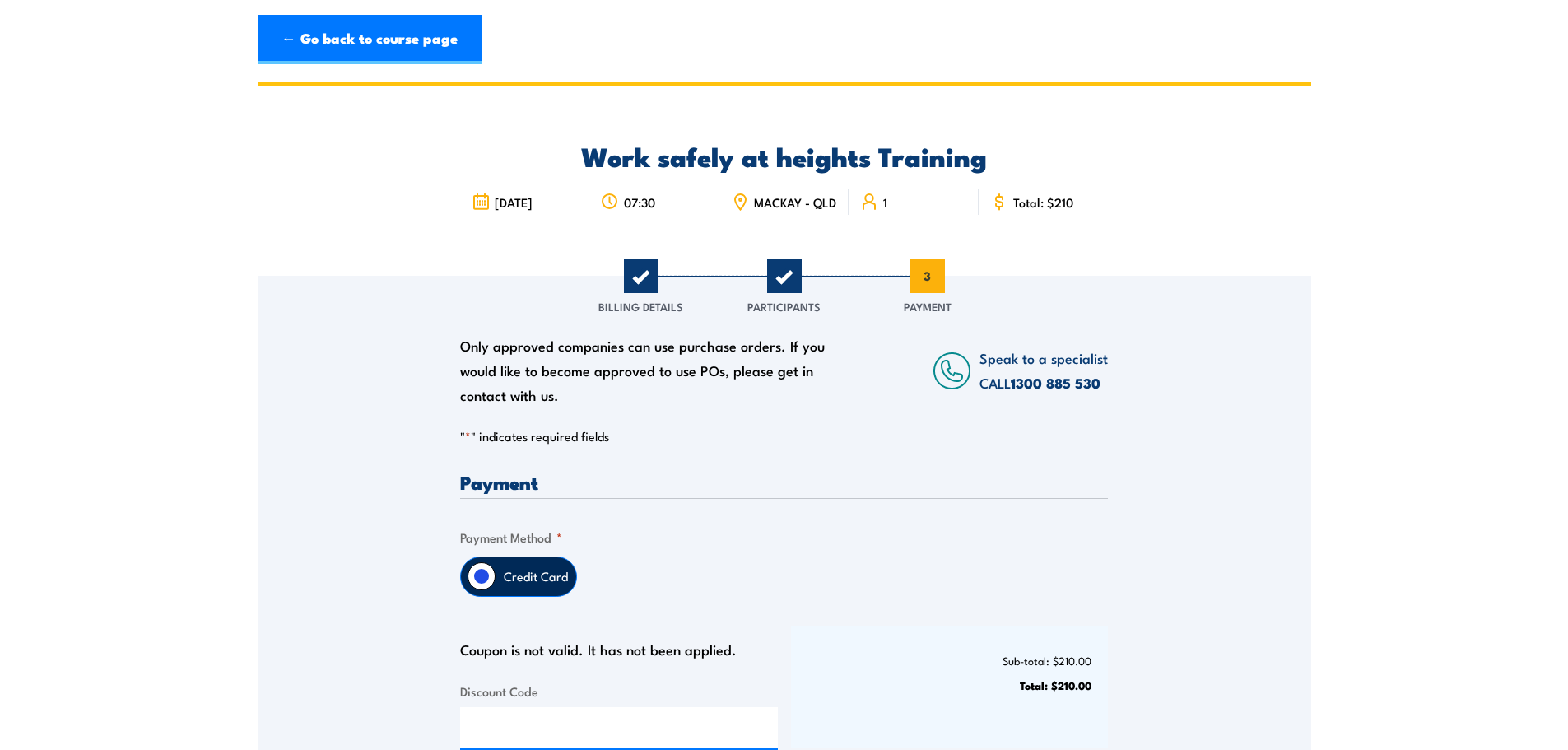
scroll to position [165, 0]
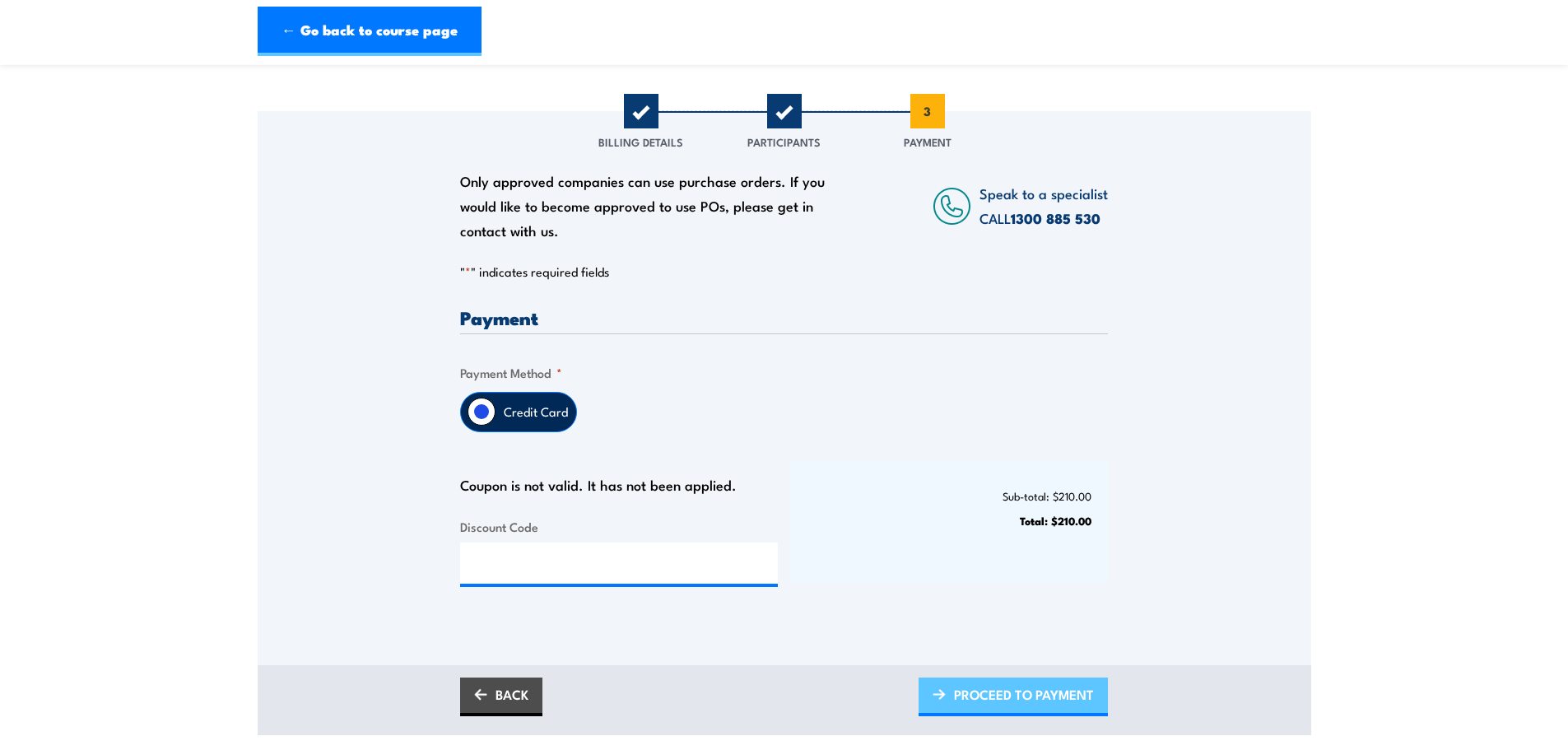
click at [771, 325] on span "PROCEED TO PAYMENT" at bounding box center [1025, 694] width 140 height 44
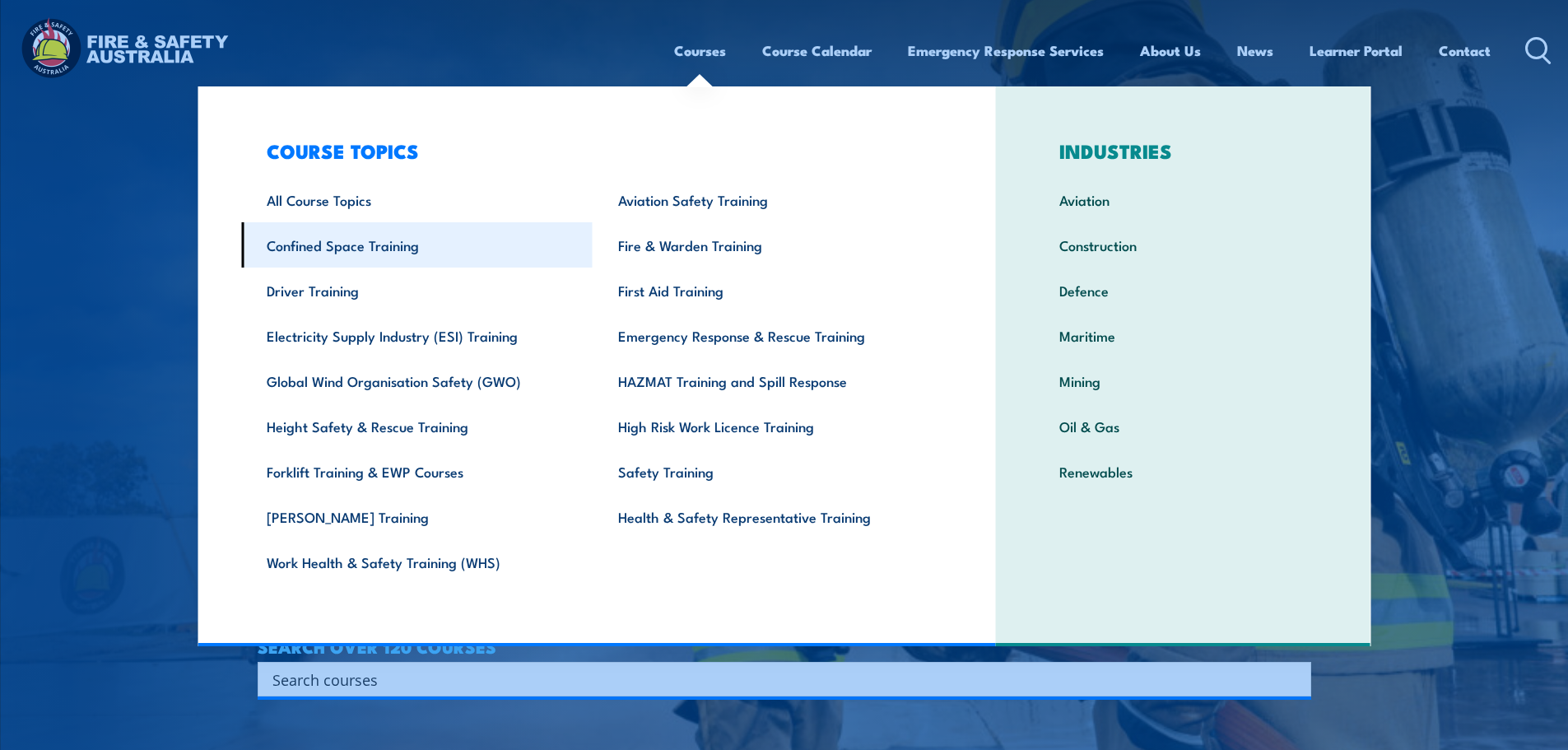
click at [432, 244] on link "Confined Space Training" at bounding box center [417, 245] width 351 height 45
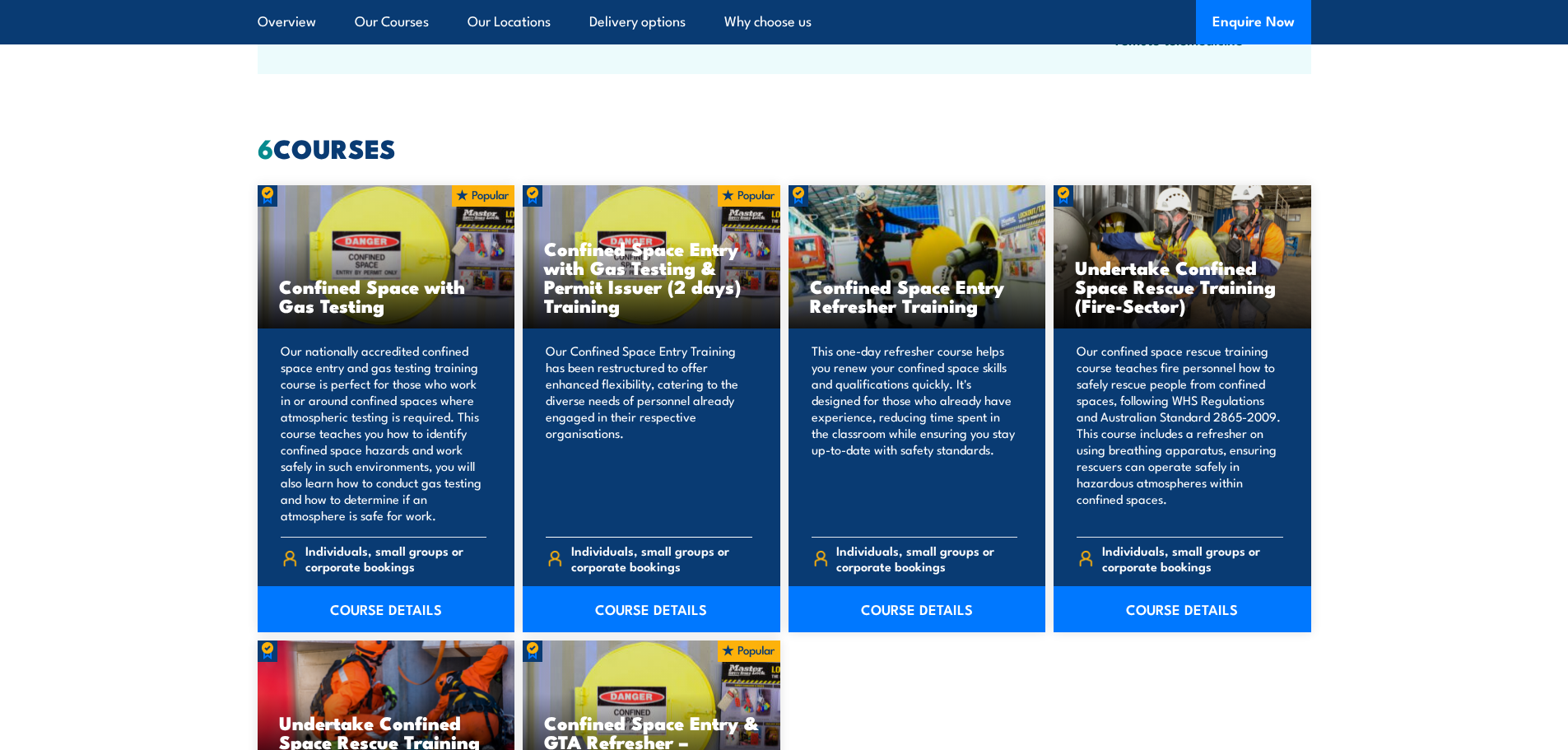
scroll to position [1235, 0]
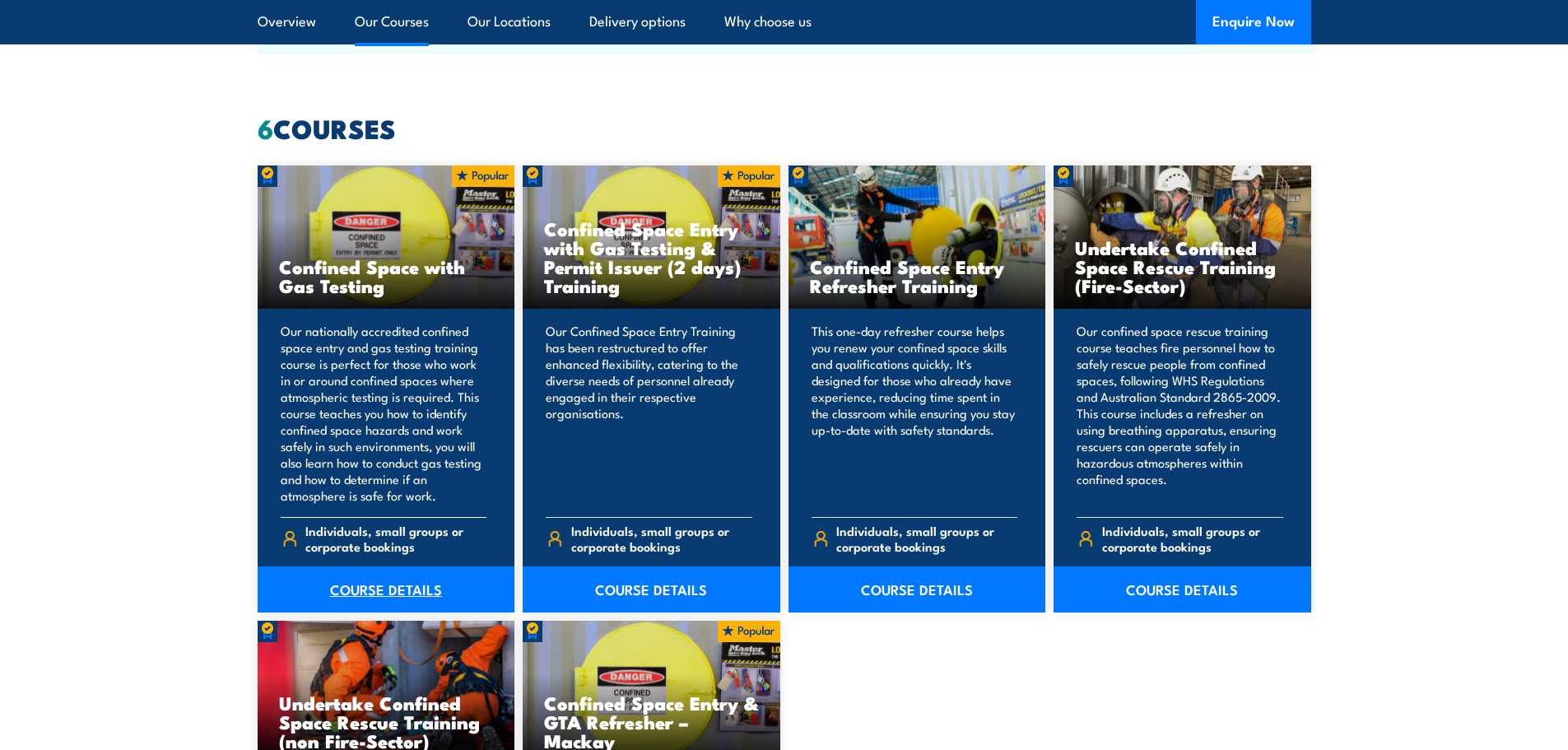
click at [395, 589] on link "COURSE DETAILS" at bounding box center [386, 589] width 258 height 46
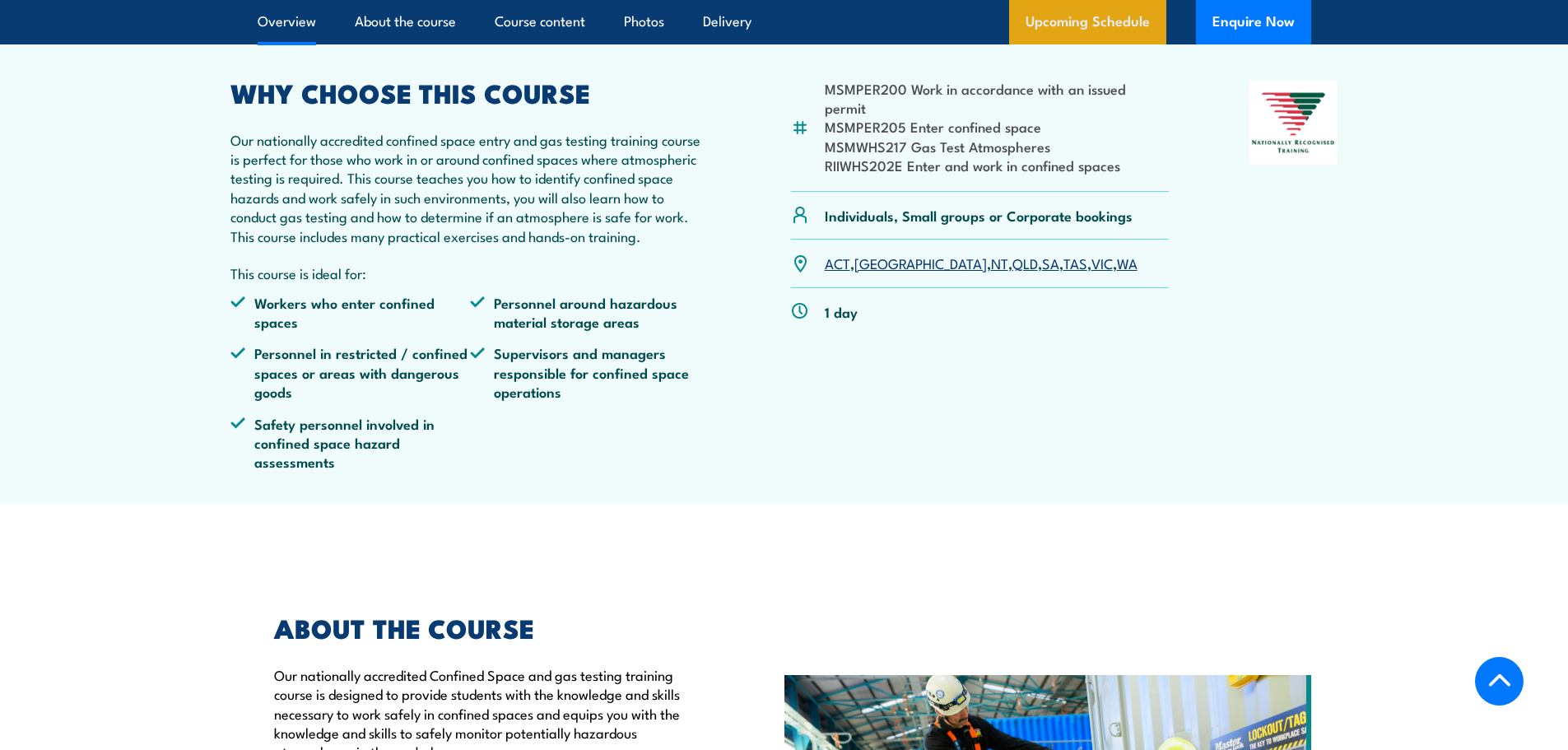
click at [1070, 38] on link "Upcoming Schedule" at bounding box center [1088, 22] width 157 height 45
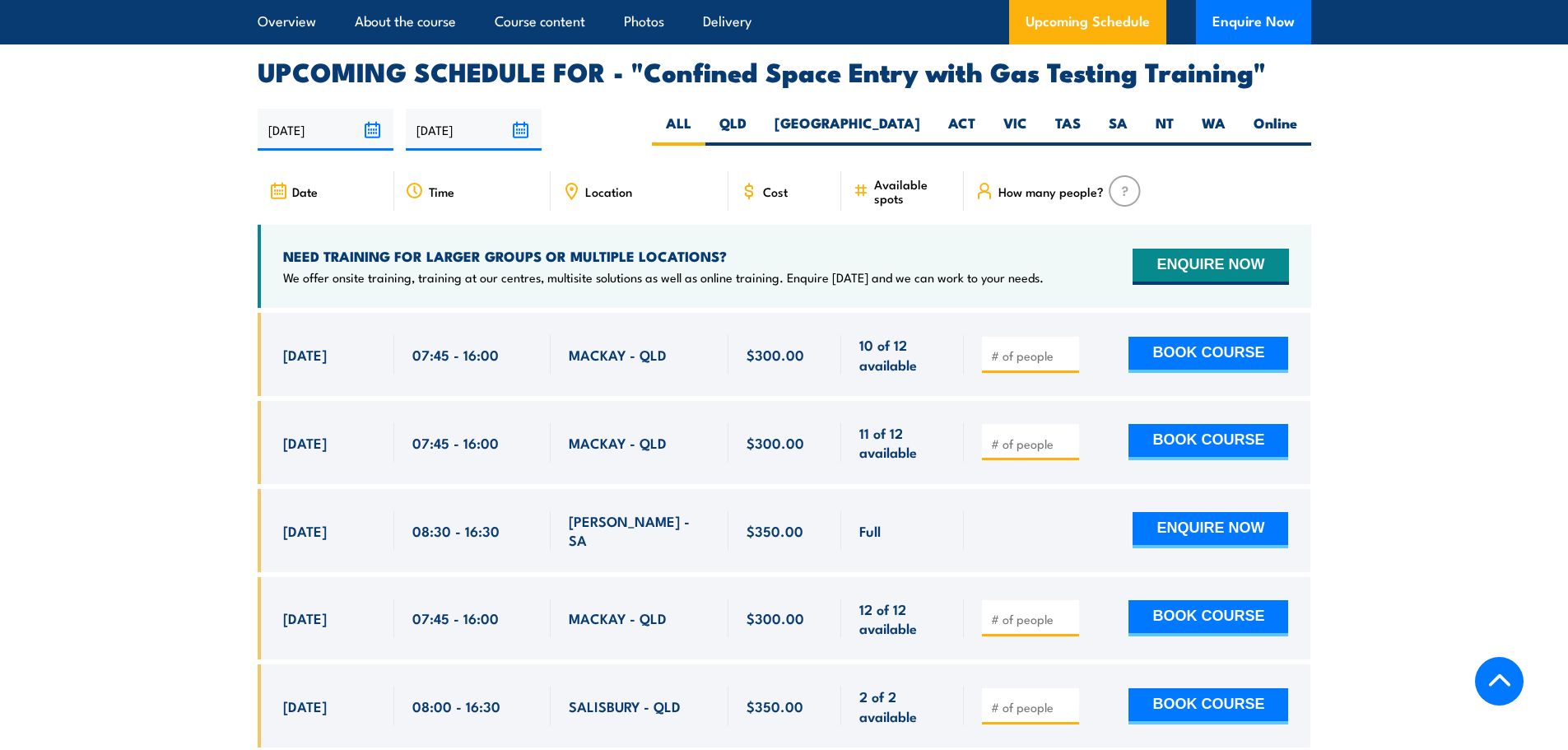
scroll to position [3044, 0]
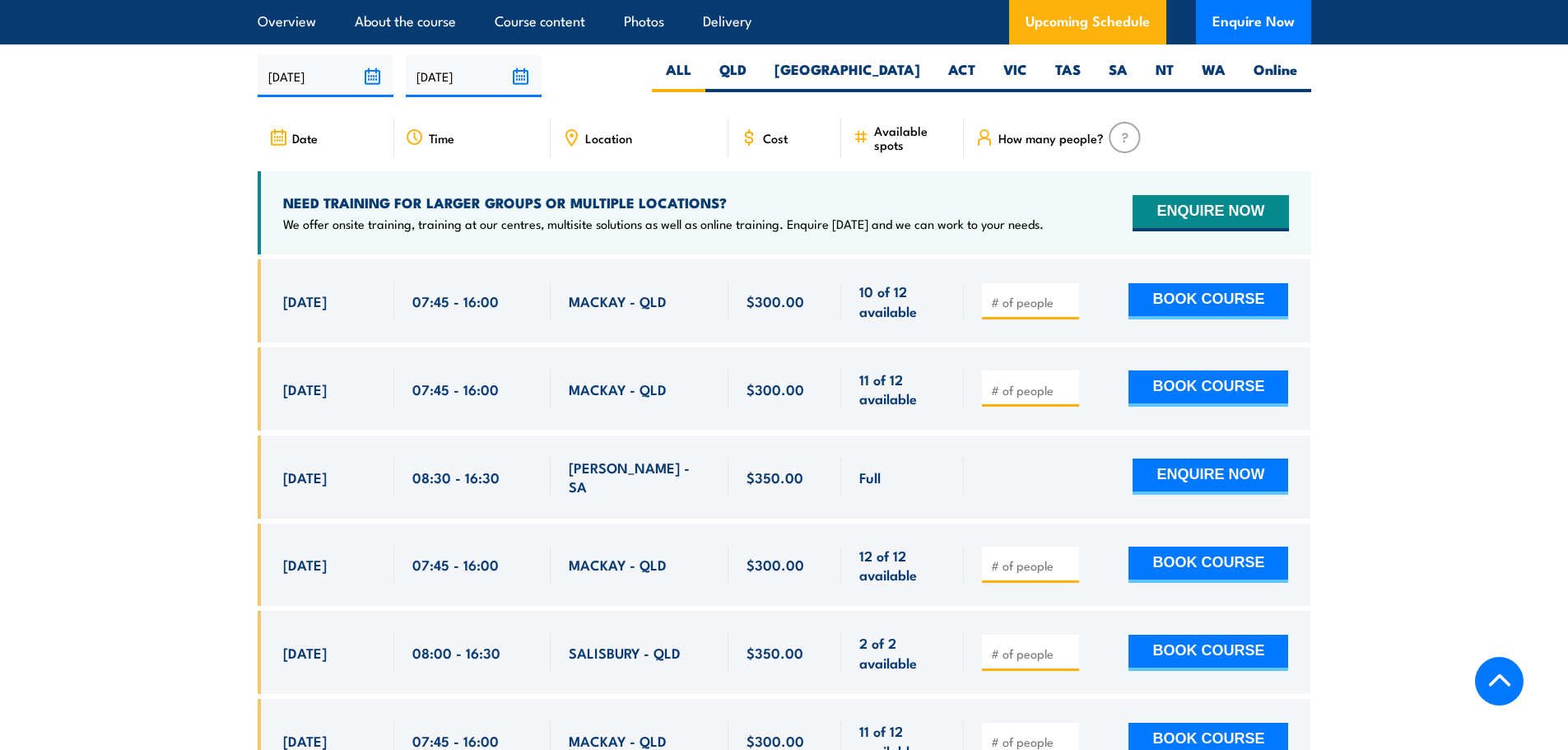
click at [1010, 384] on input "number" at bounding box center [1032, 389] width 82 height 16
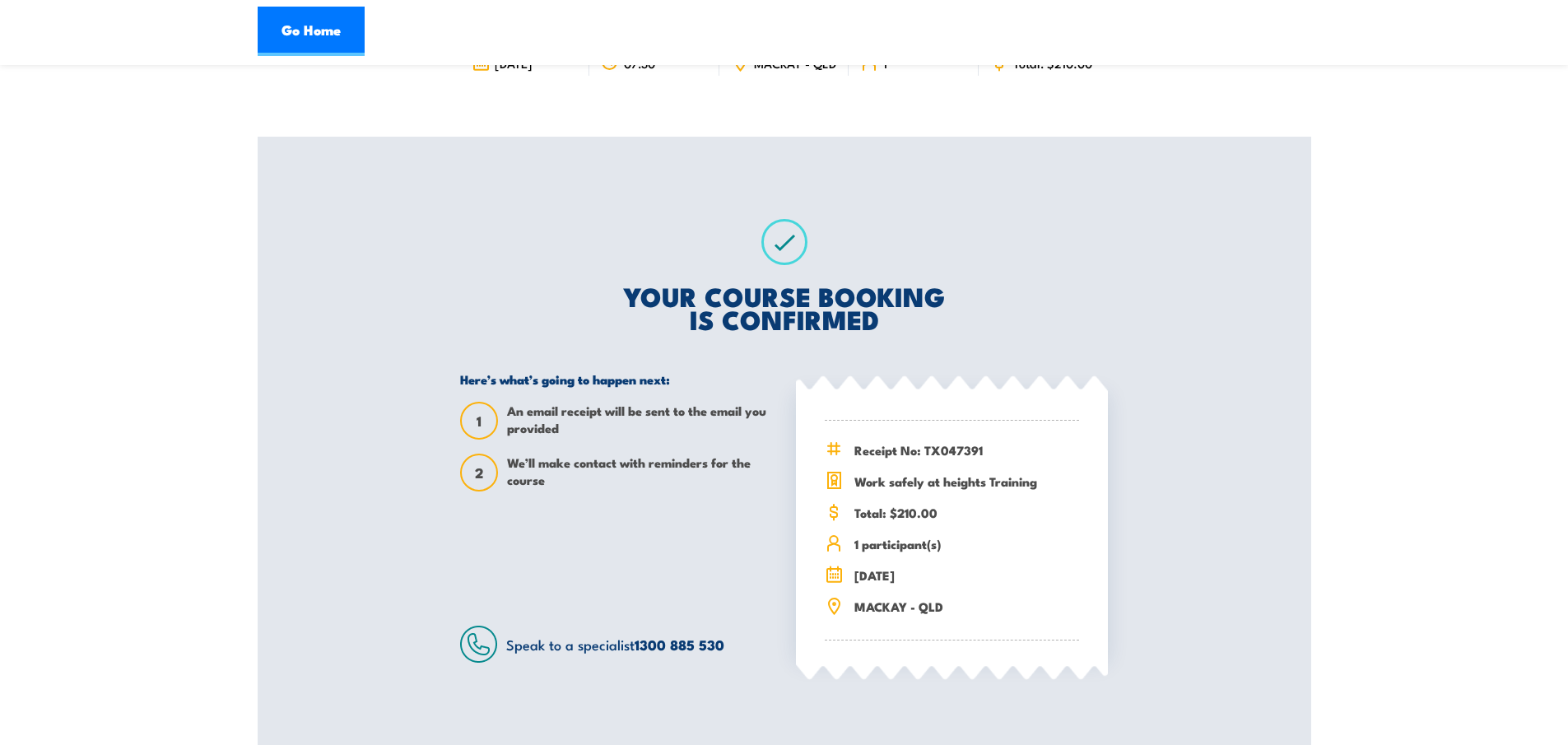
scroll to position [494, 0]
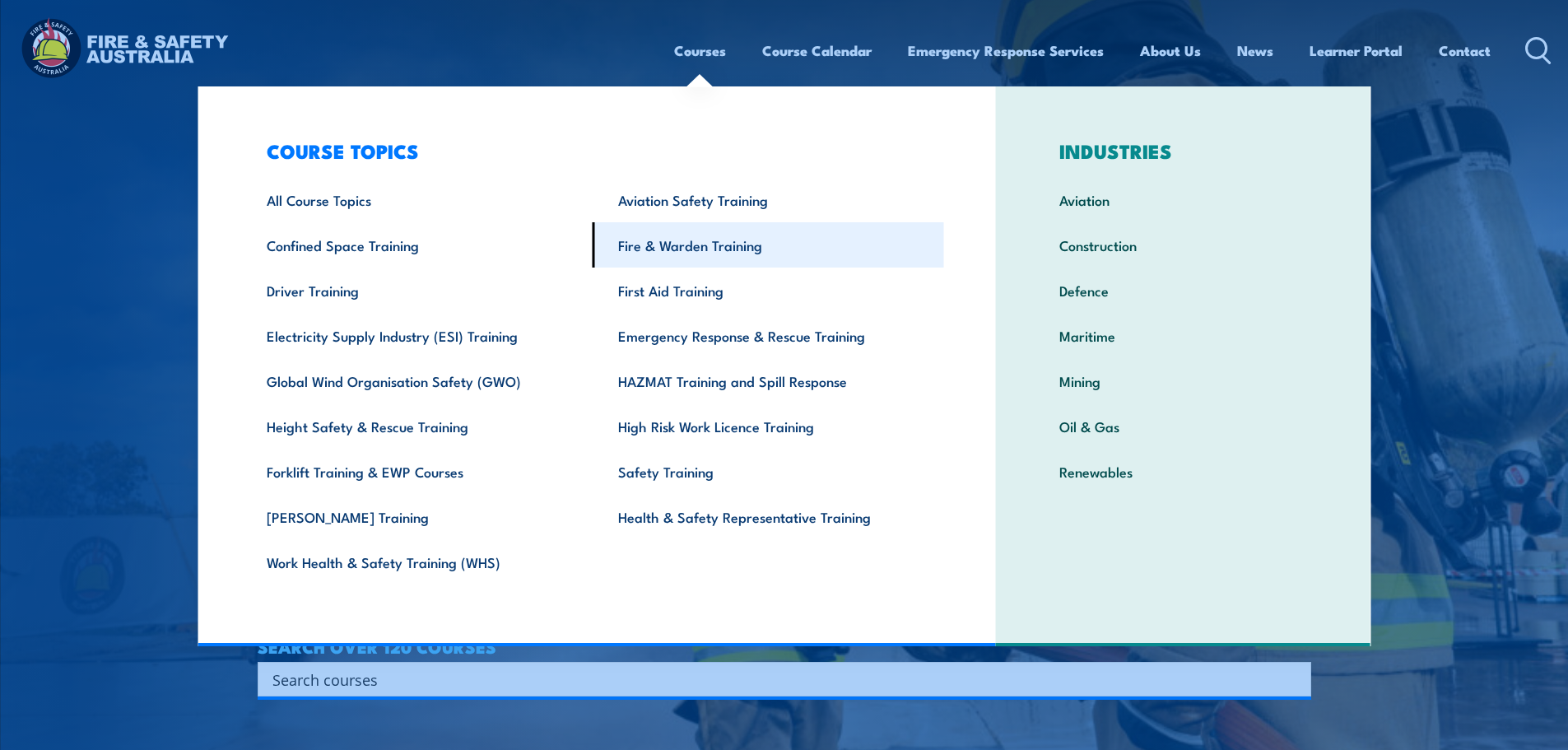
click at [680, 232] on link "Fire & Warden Training" at bounding box center [768, 245] width 351 height 45
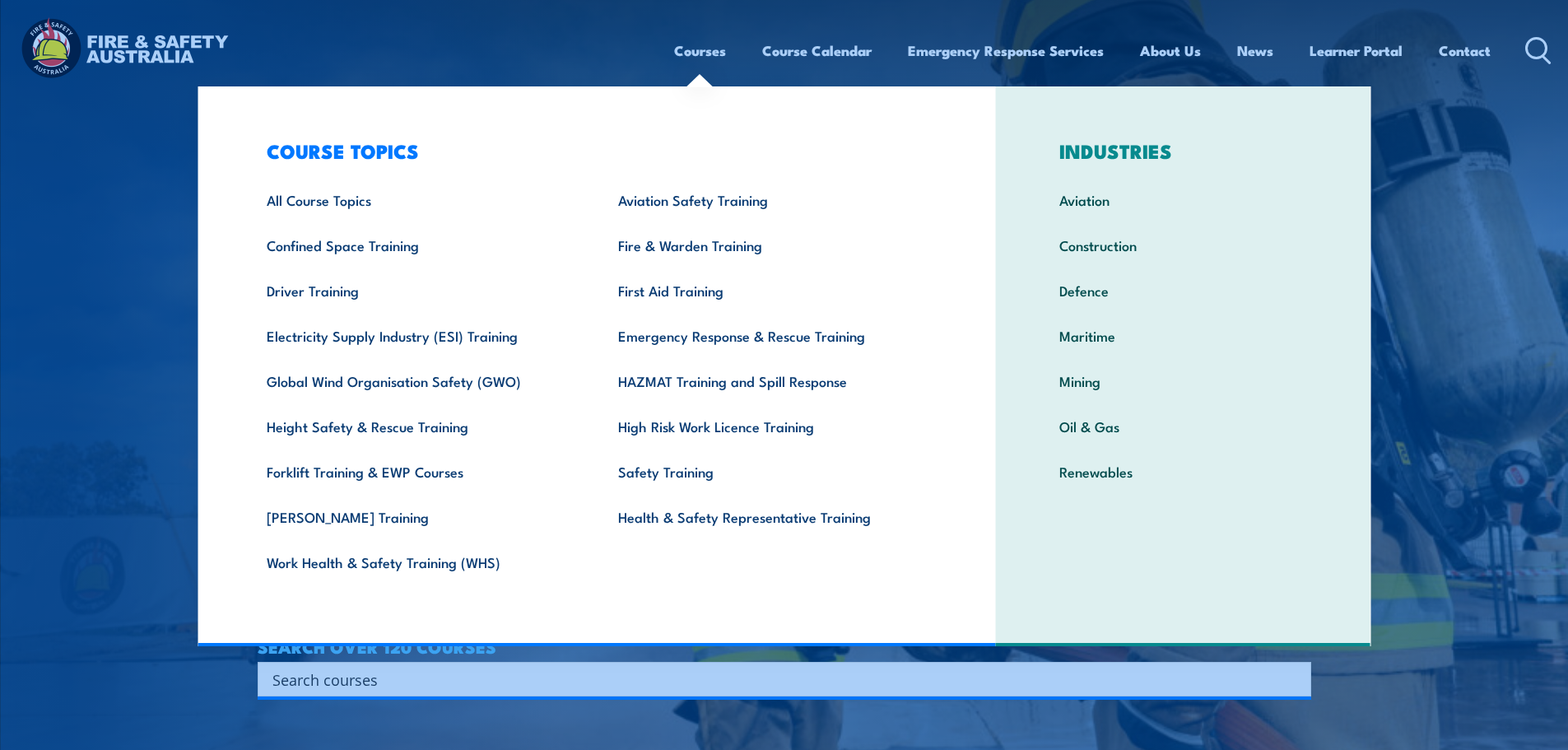
click at [1130, 672] on input "Search input" at bounding box center [774, 679] width 1003 height 25
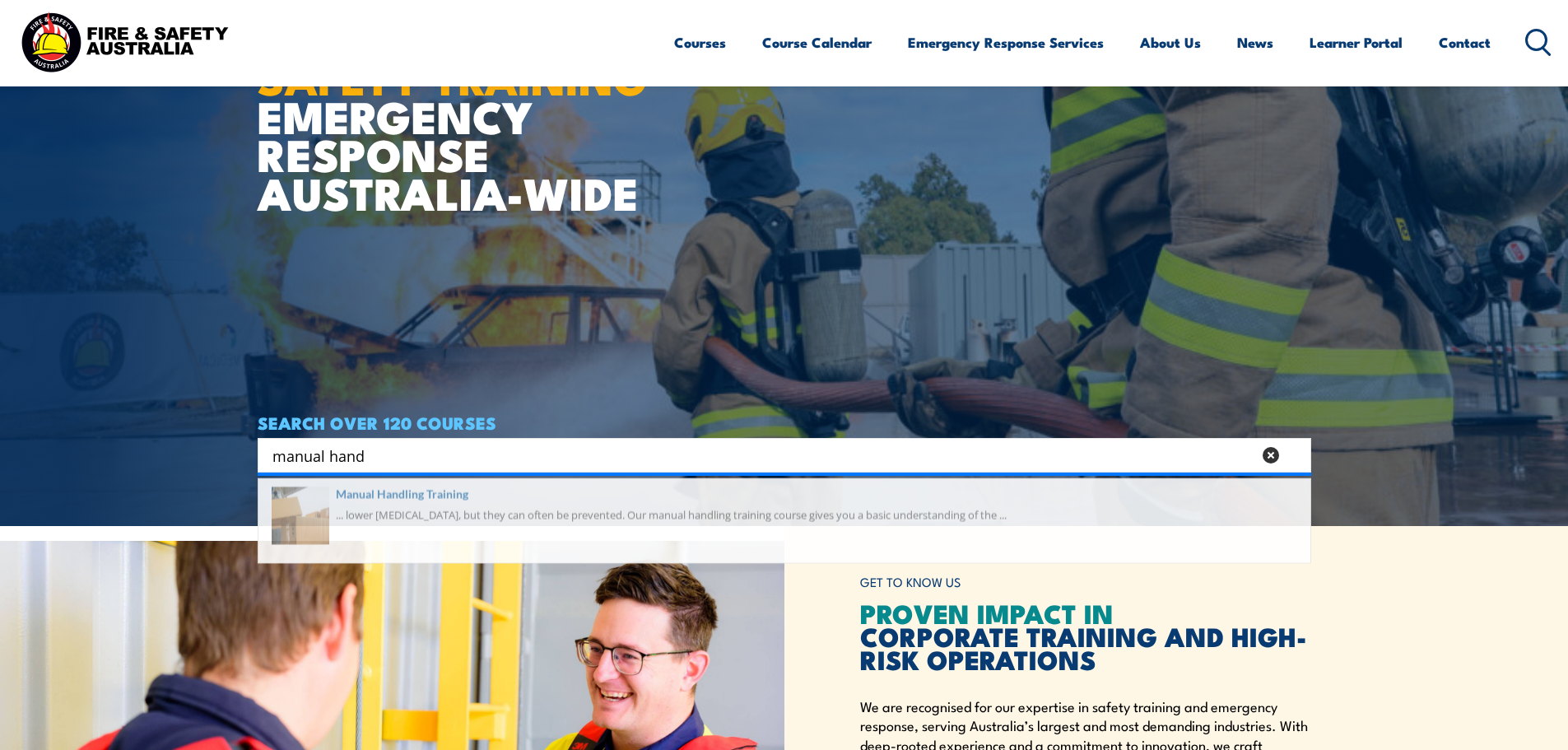
scroll to position [247, 0]
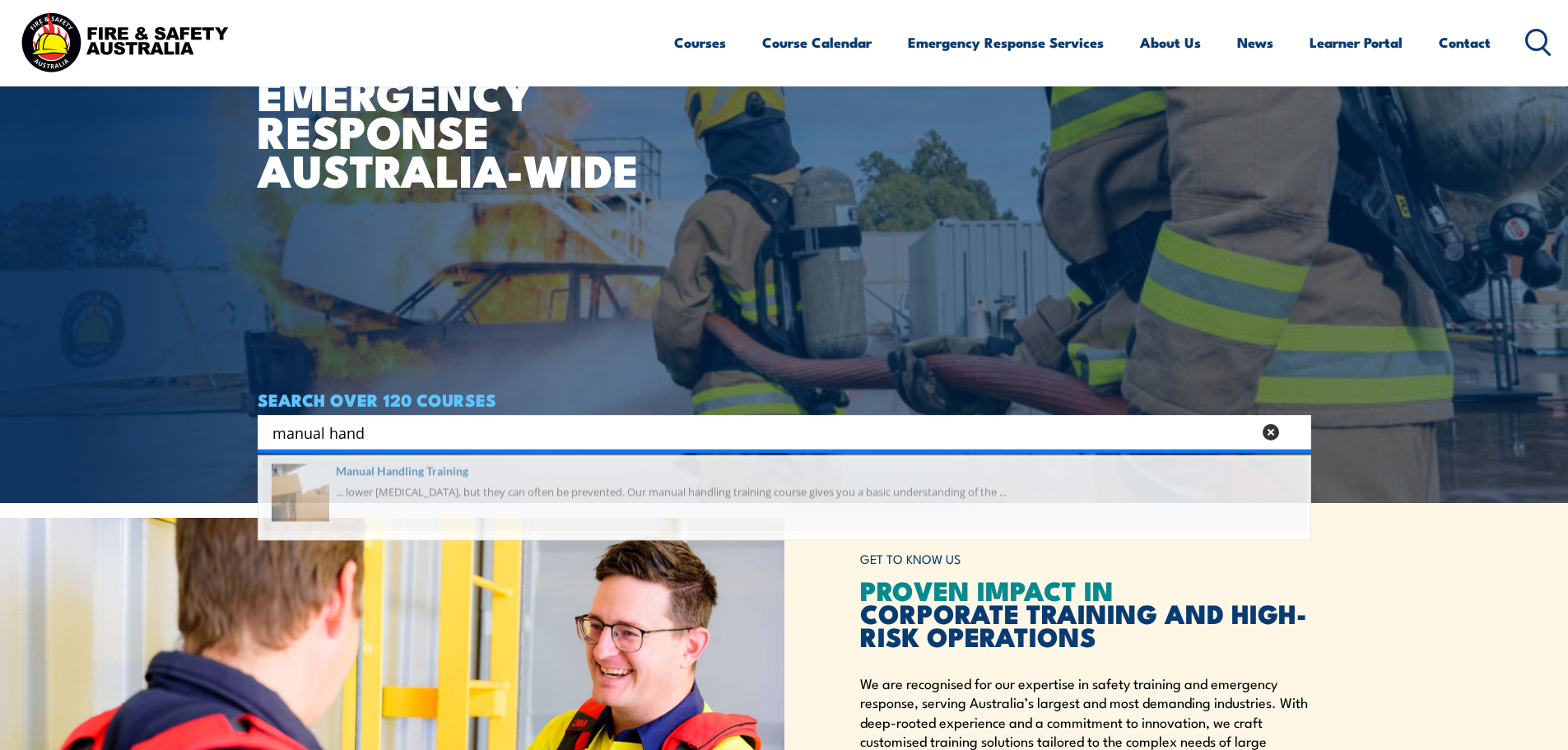
type input "manual hand"
click at [553, 501] on span at bounding box center [784, 503] width 1043 height 78
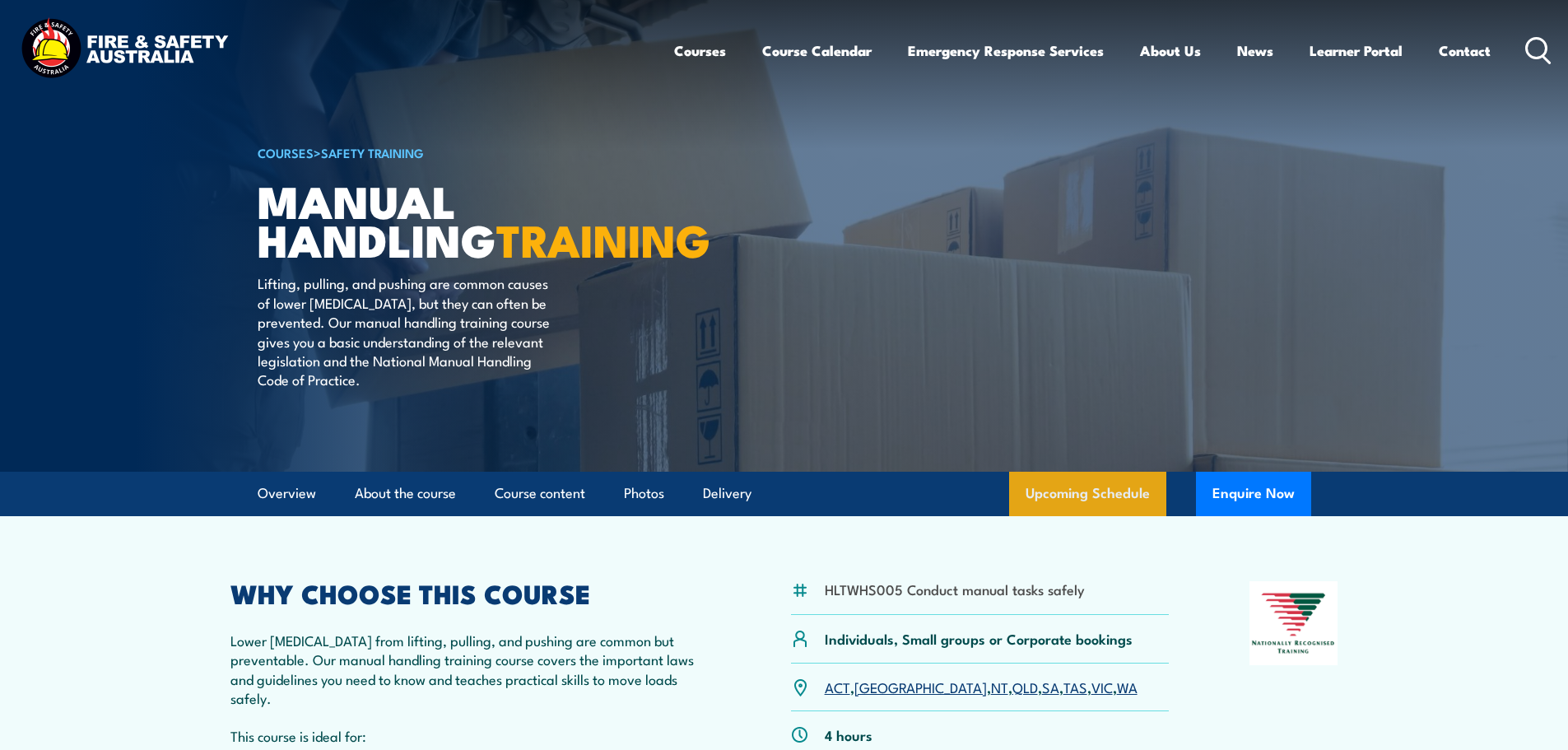
click at [1085, 508] on link "Upcoming Schedule" at bounding box center [1088, 493] width 157 height 45
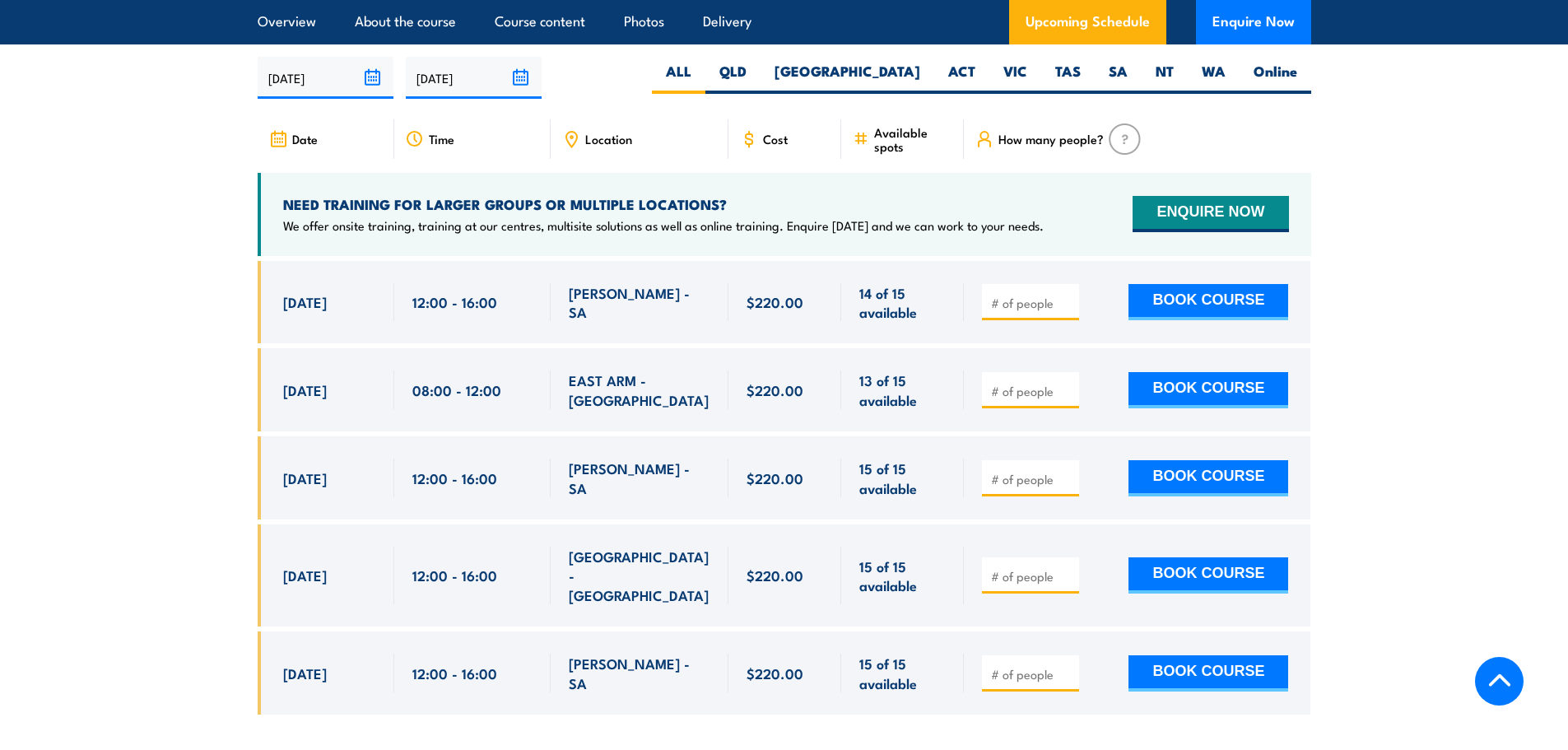
scroll to position [2596, 0]
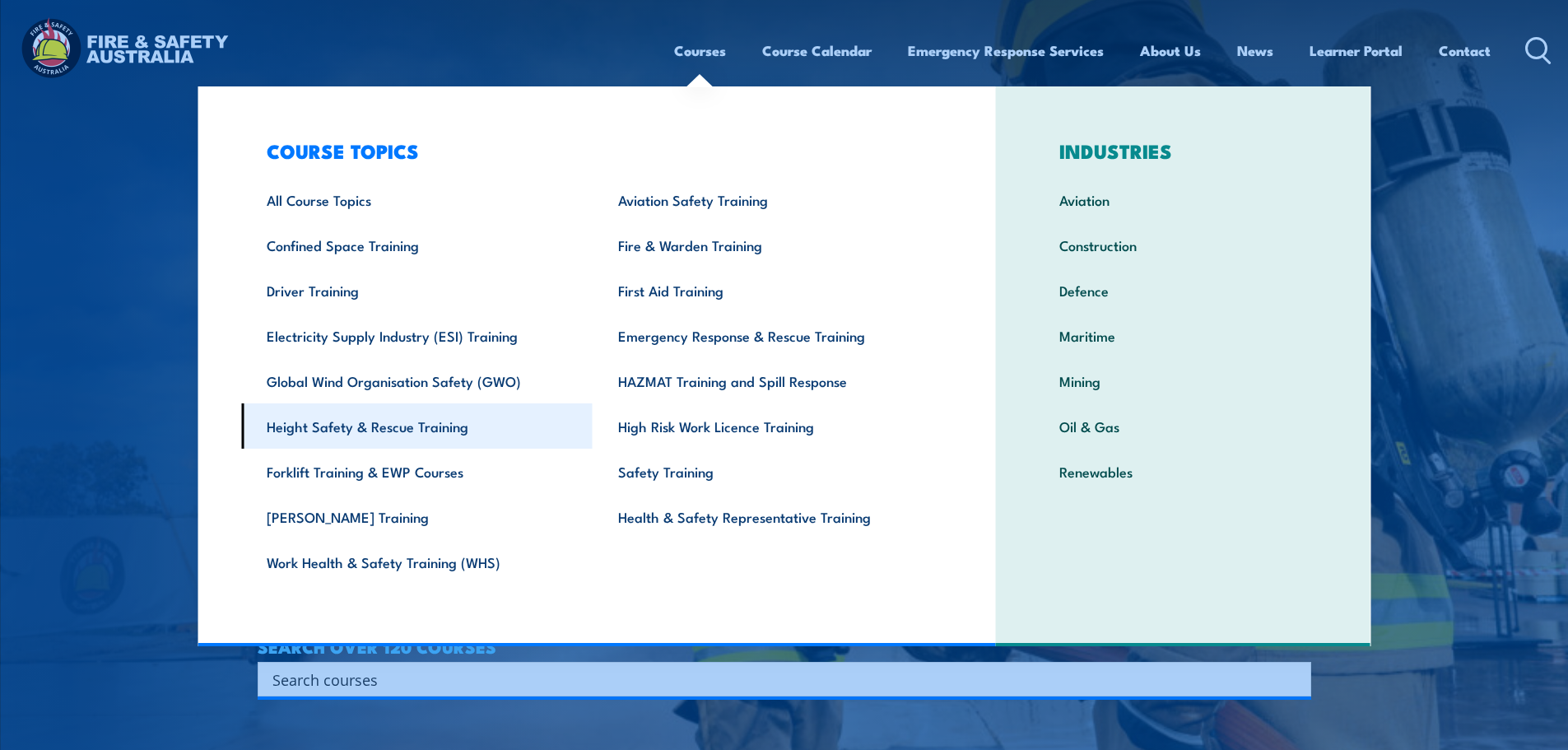
click at [429, 431] on link "Height Safety & Rescue Training" at bounding box center [417, 426] width 351 height 45
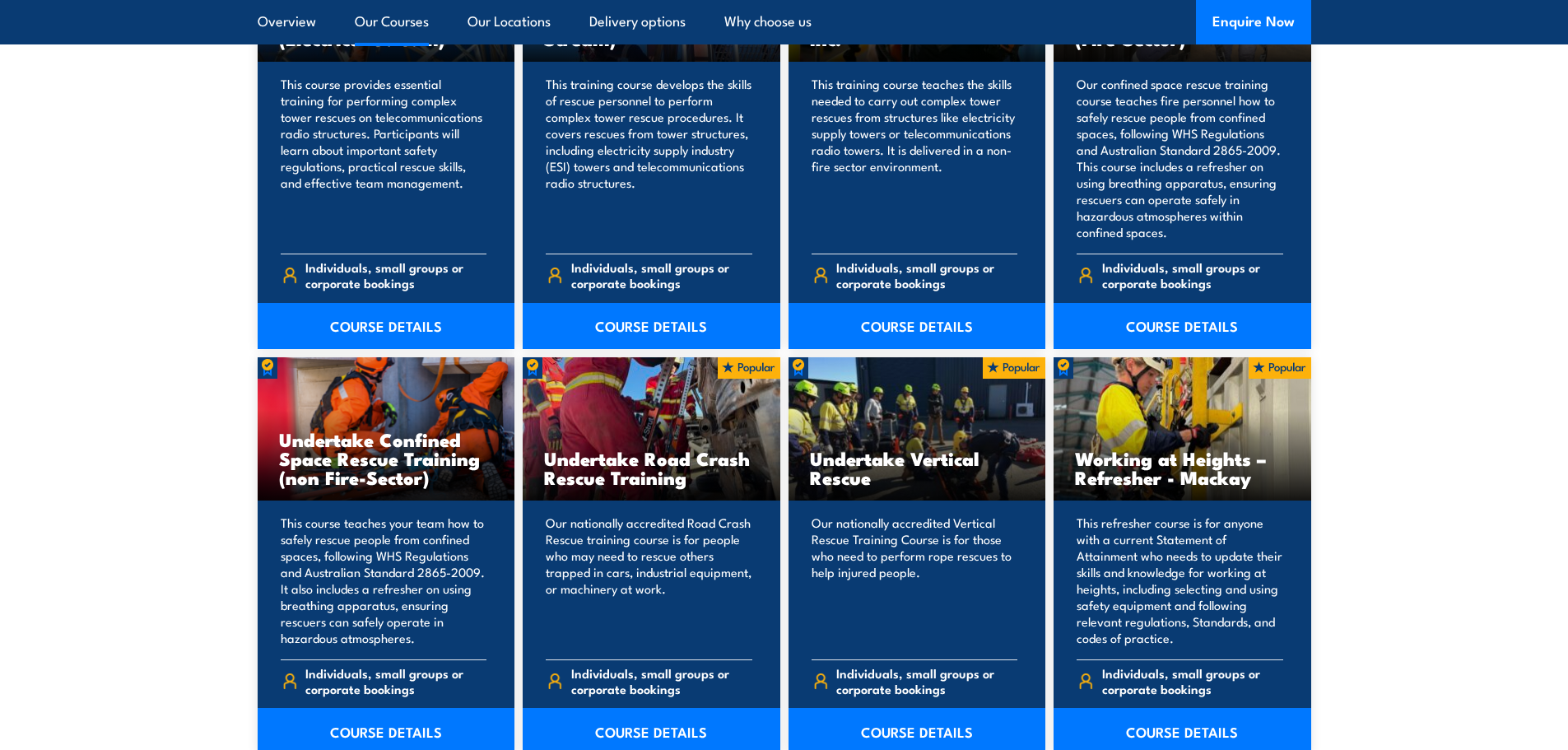
scroll to position [1976, 0]
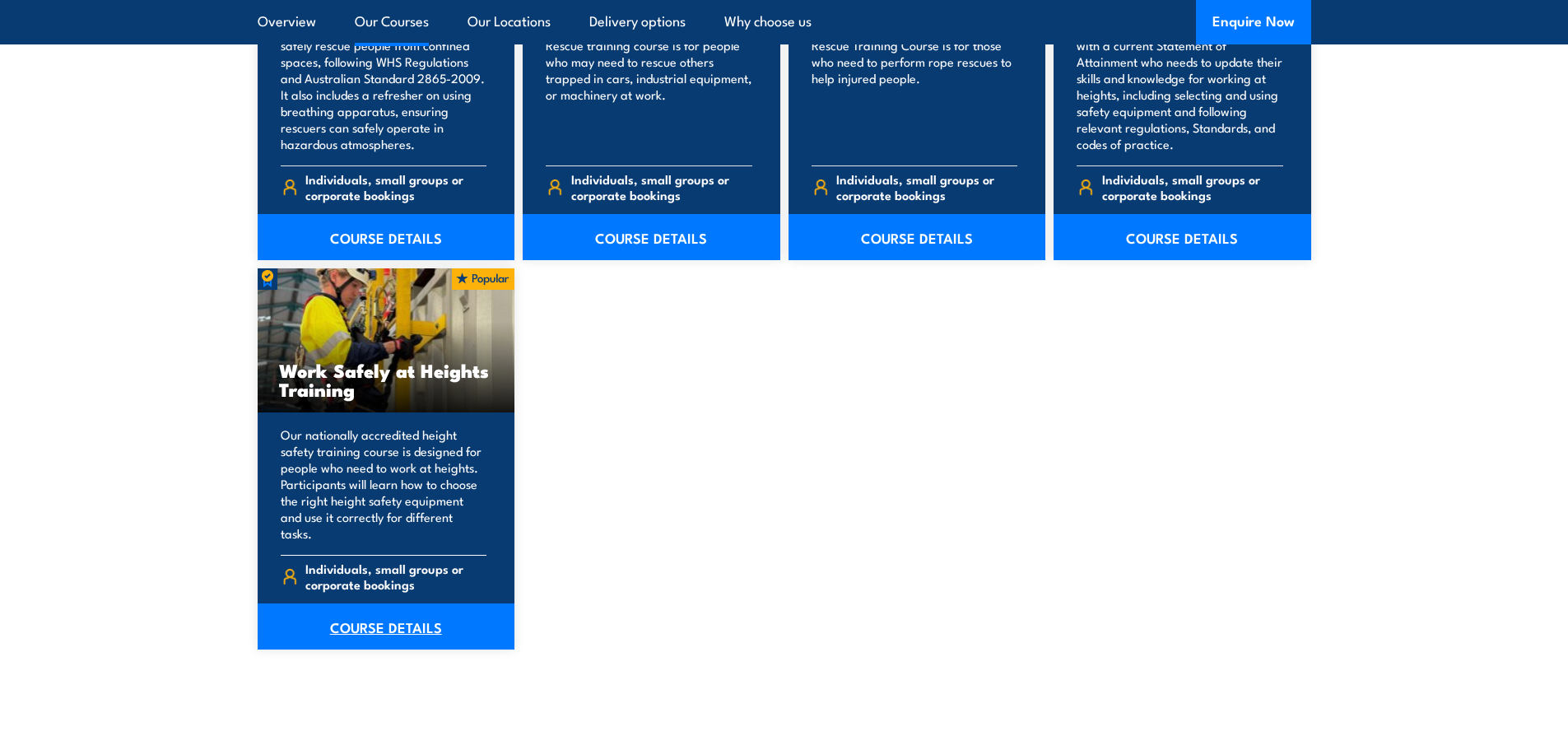
click at [408, 619] on link "COURSE DETAILS" at bounding box center [386, 626] width 258 height 46
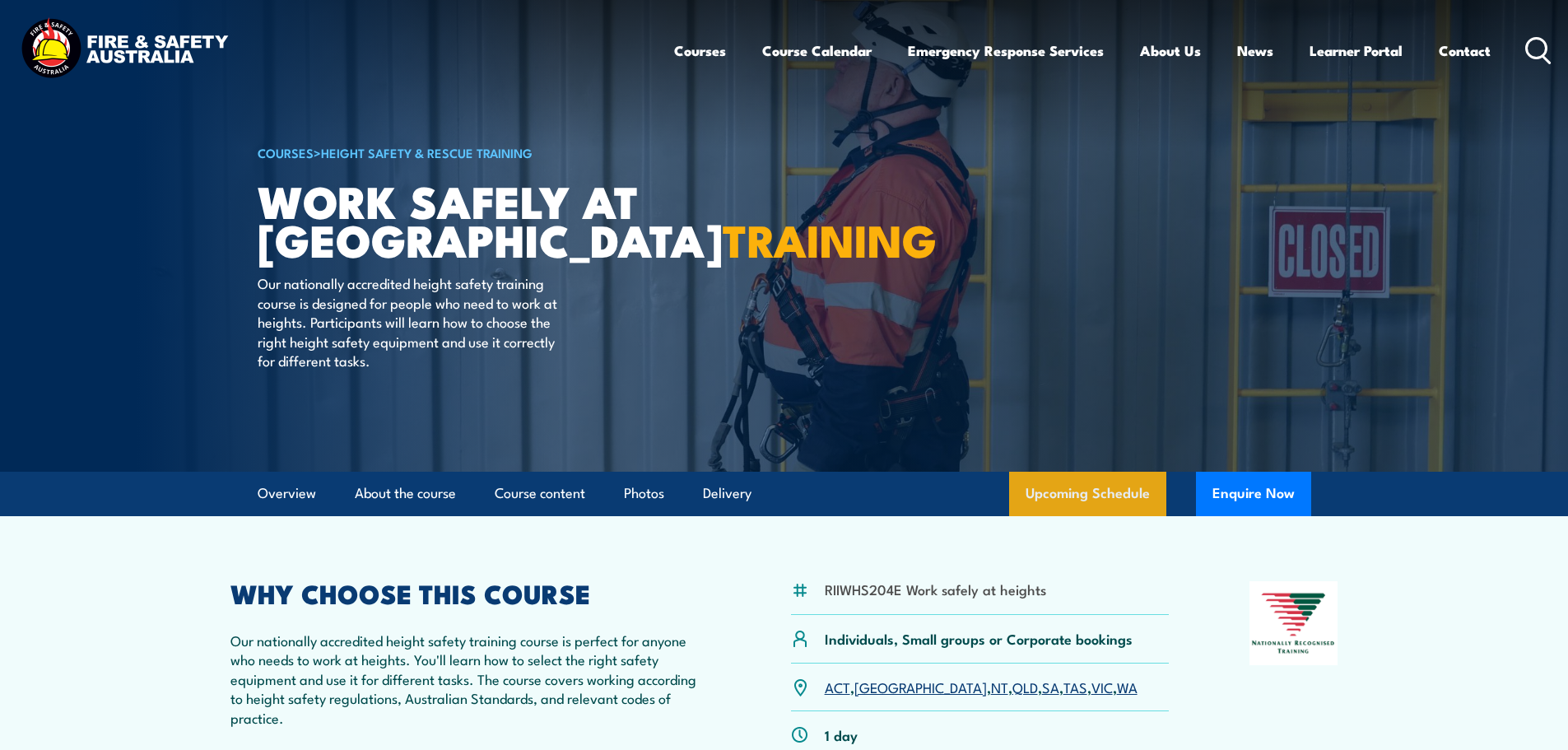
click at [1103, 485] on link "Upcoming Schedule" at bounding box center [1088, 493] width 157 height 45
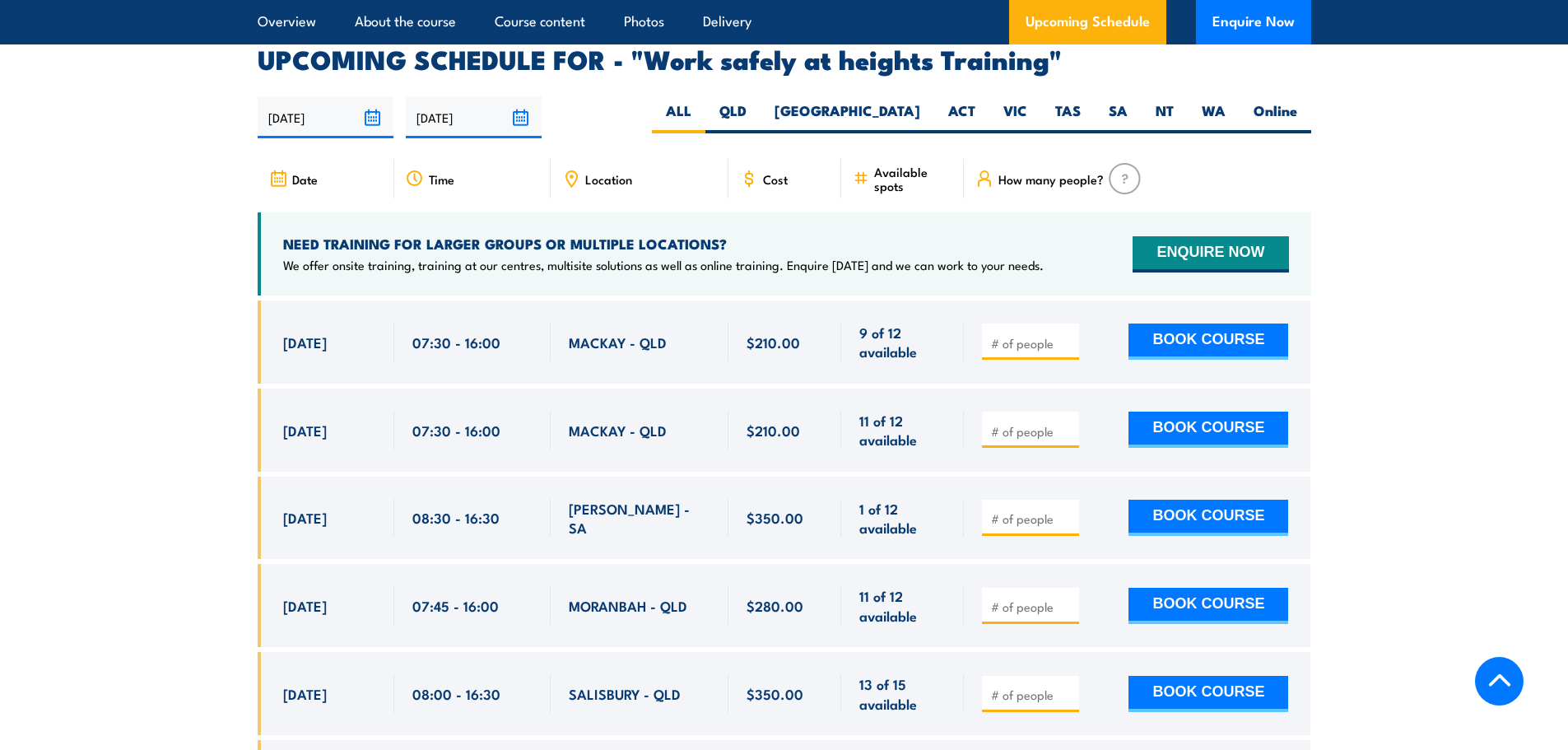
scroll to position [2620, 0]
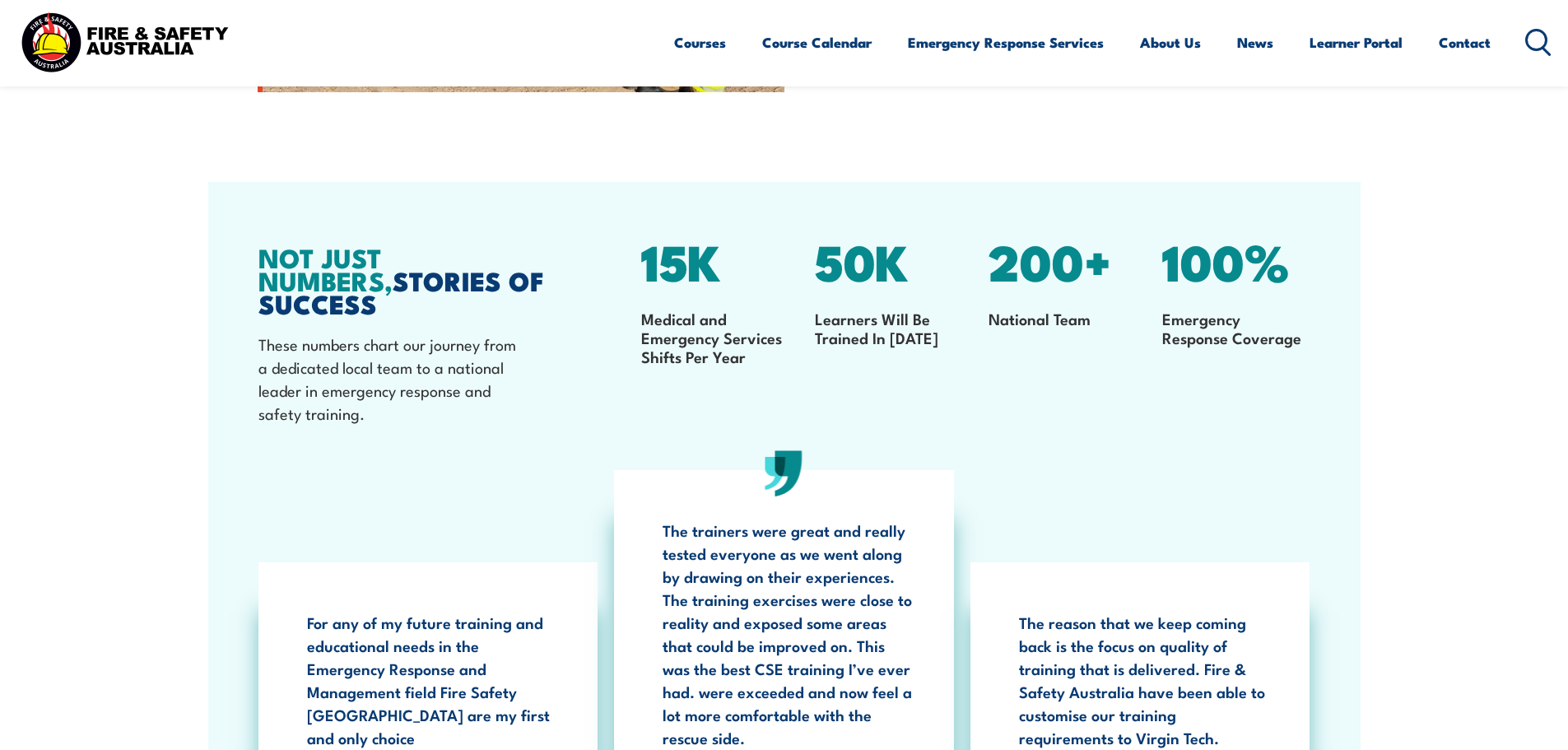
scroll to position [3012, 0]
